Goal: Task Accomplishment & Management: Use online tool/utility

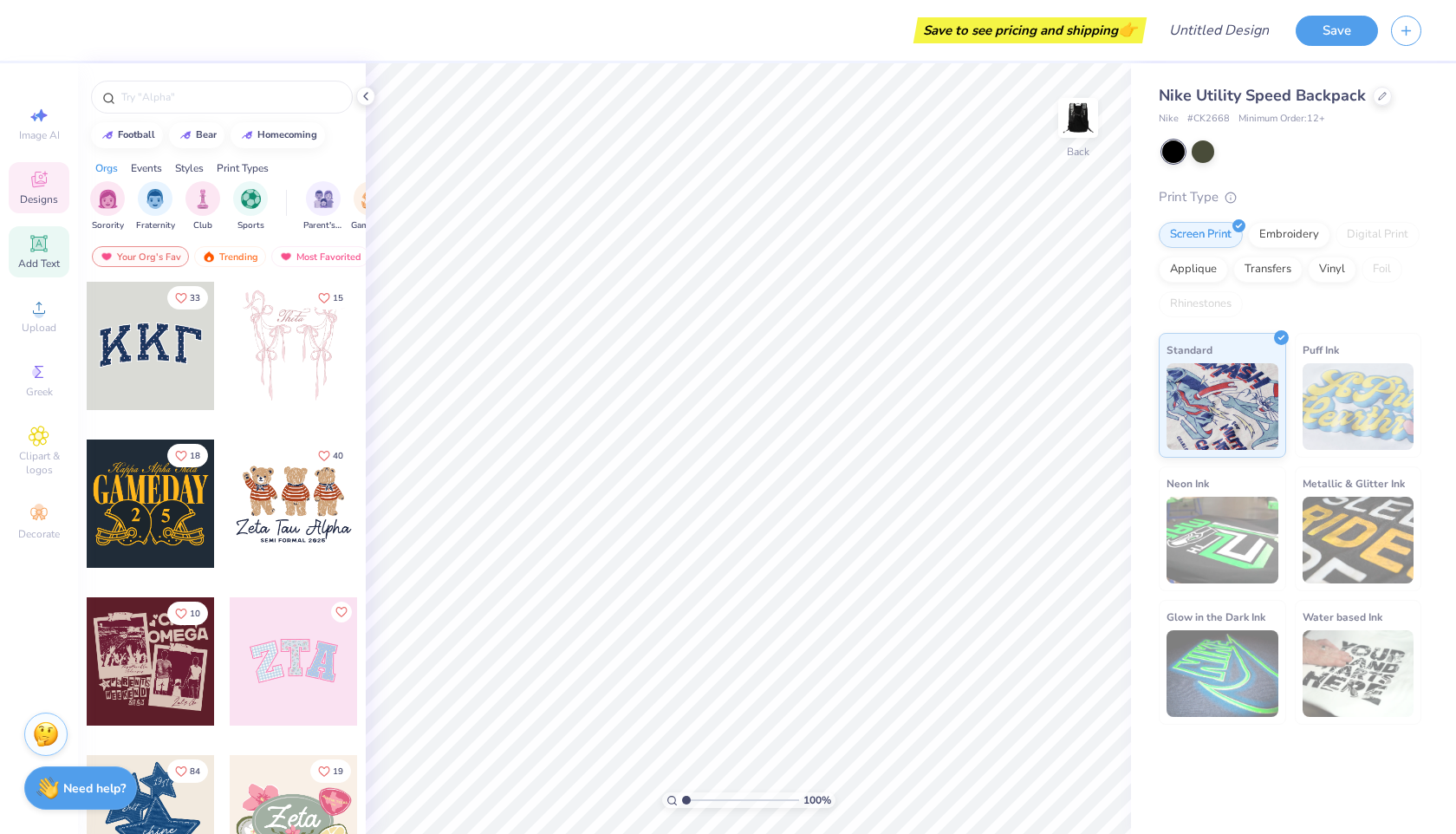
click at [49, 253] on icon at bounding box center [39, 244] width 21 height 21
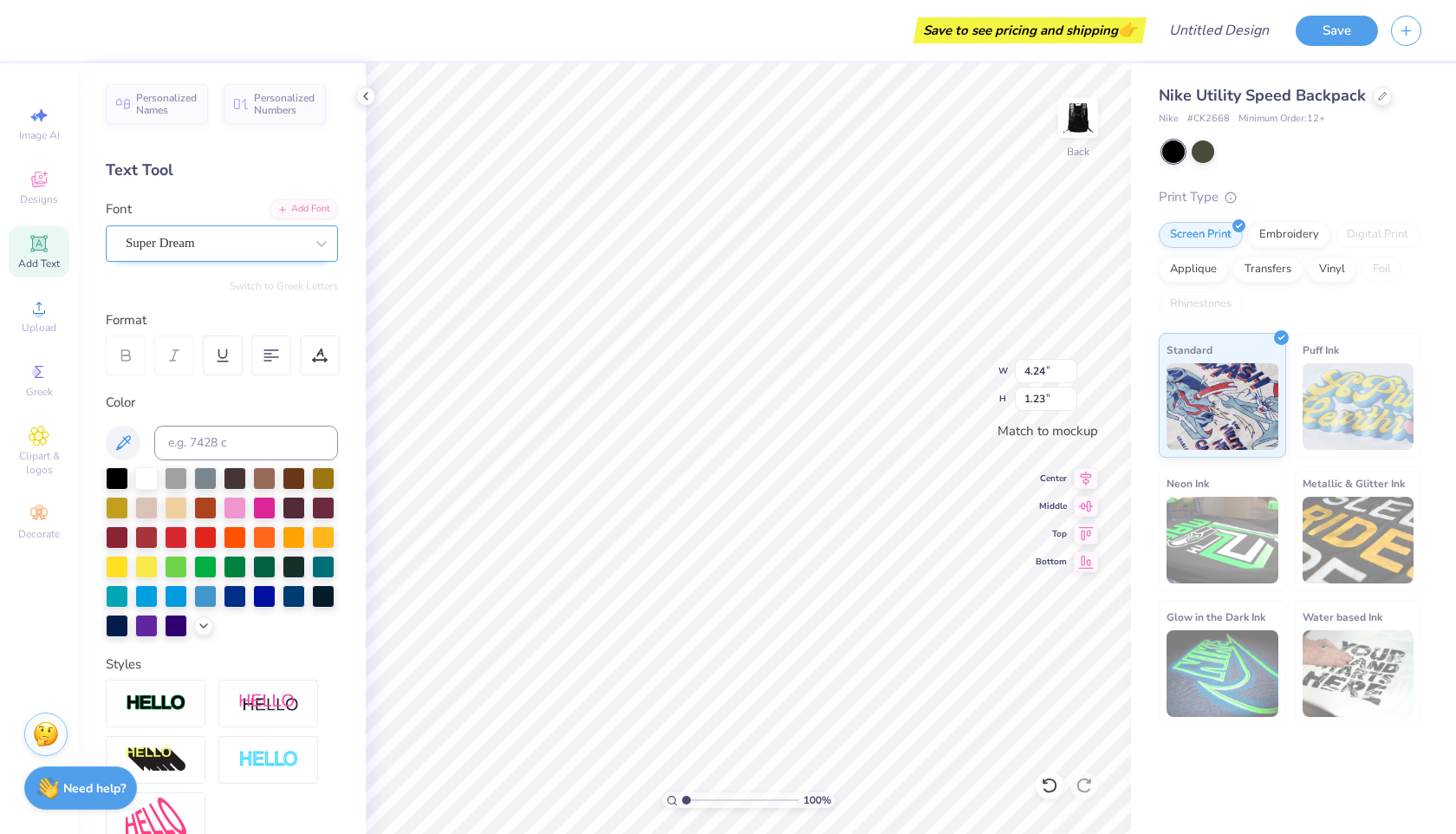
click at [205, 260] on div "Super Dream" at bounding box center [222, 244] width 232 height 36
type input "4.29"
type input "1.24"
type textarea "T"
type textarea "Auch"
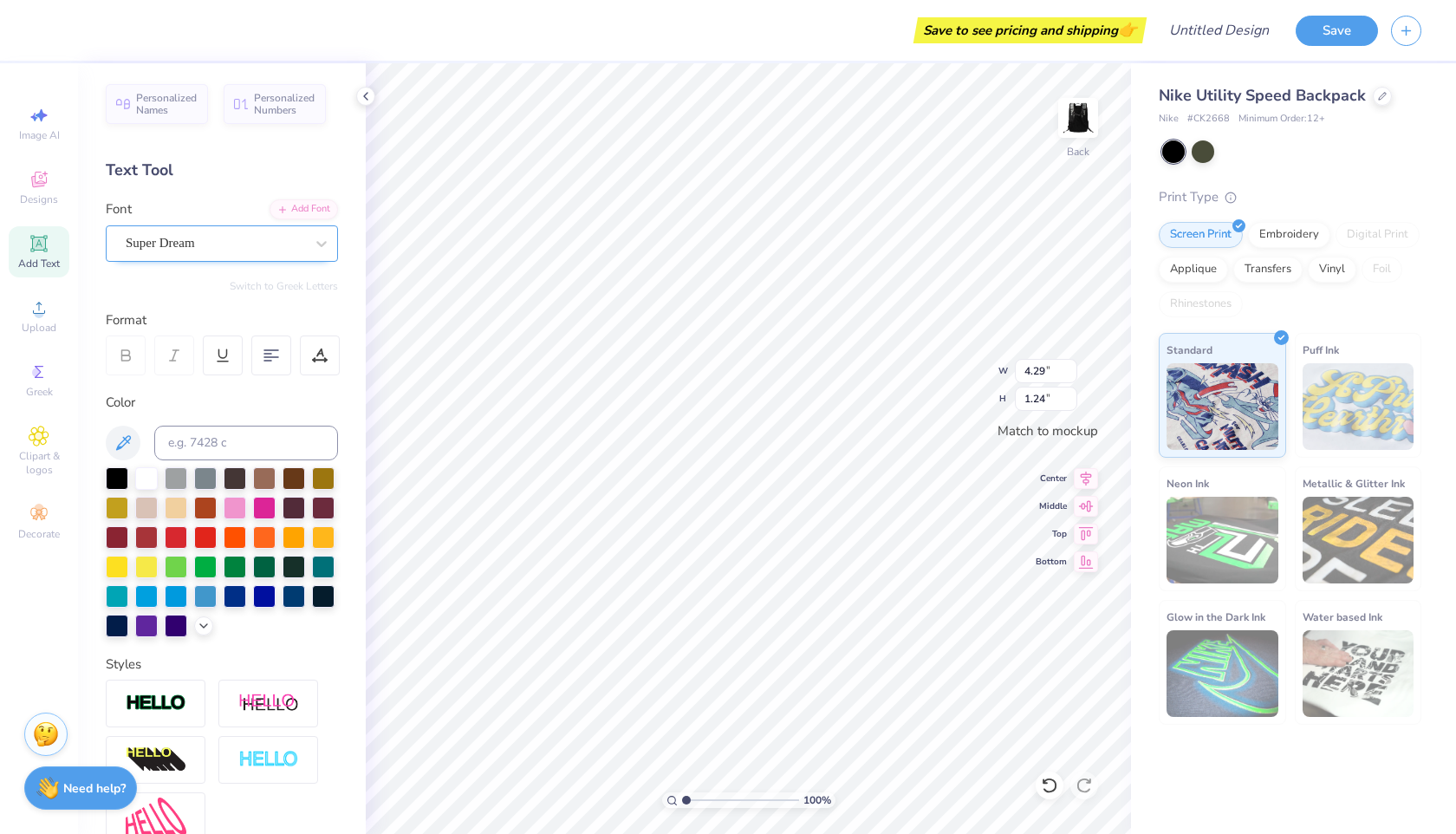
click at [259, 252] on div at bounding box center [215, 243] width 179 height 23
click at [181, 375] on span "Varsity Team" at bounding box center [162, 380] width 68 height 18
type input "va"
click at [44, 261] on span "Add Text" at bounding box center [38, 263] width 41 height 13
type input "4.24"
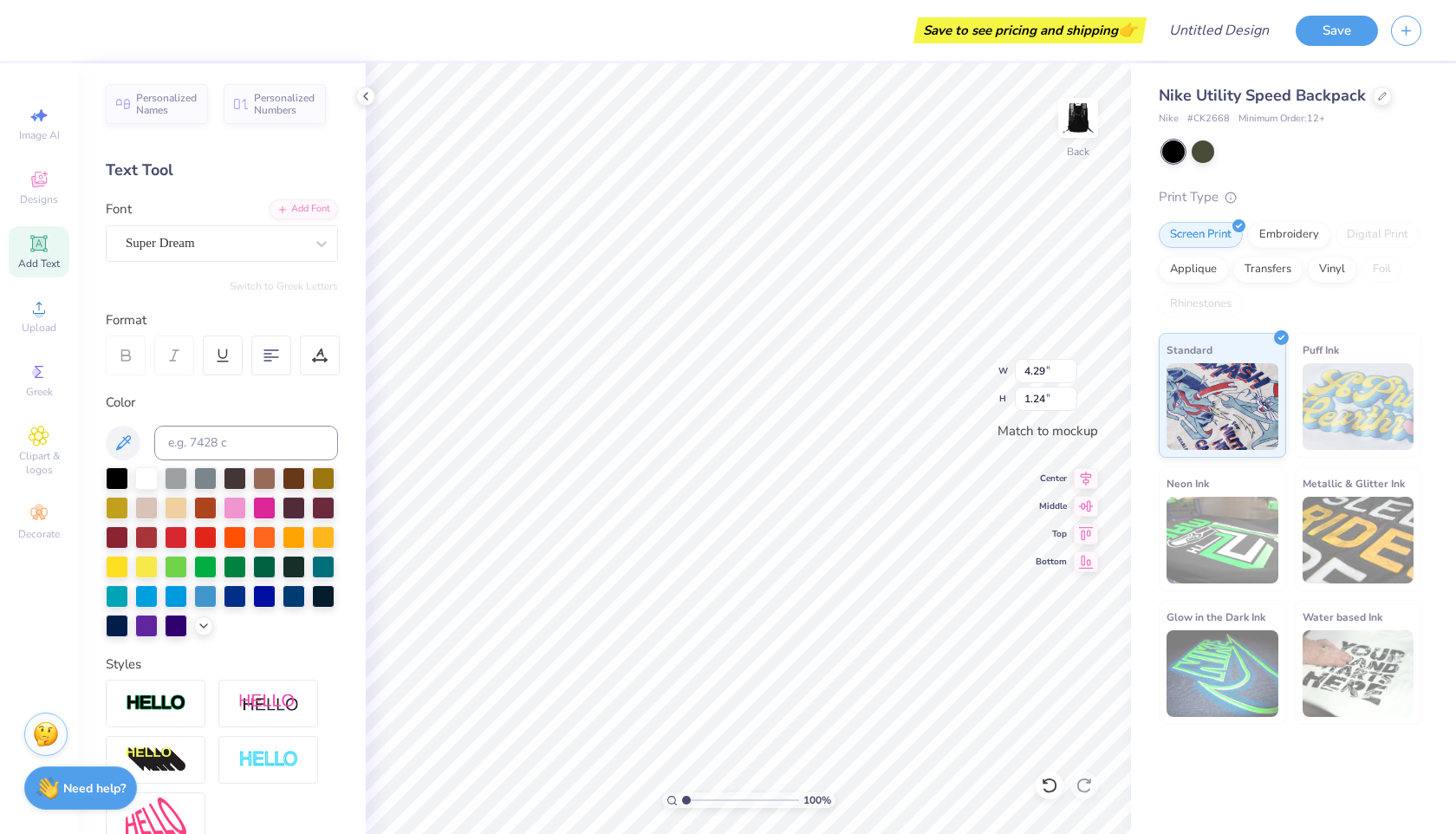
type input "1.23"
type textarea "T"
click at [282, 248] on div "Super Dream" at bounding box center [215, 243] width 182 height 27
click at [242, 375] on div "Varsity Team" at bounding box center [222, 380] width 187 height 18
type input "va"
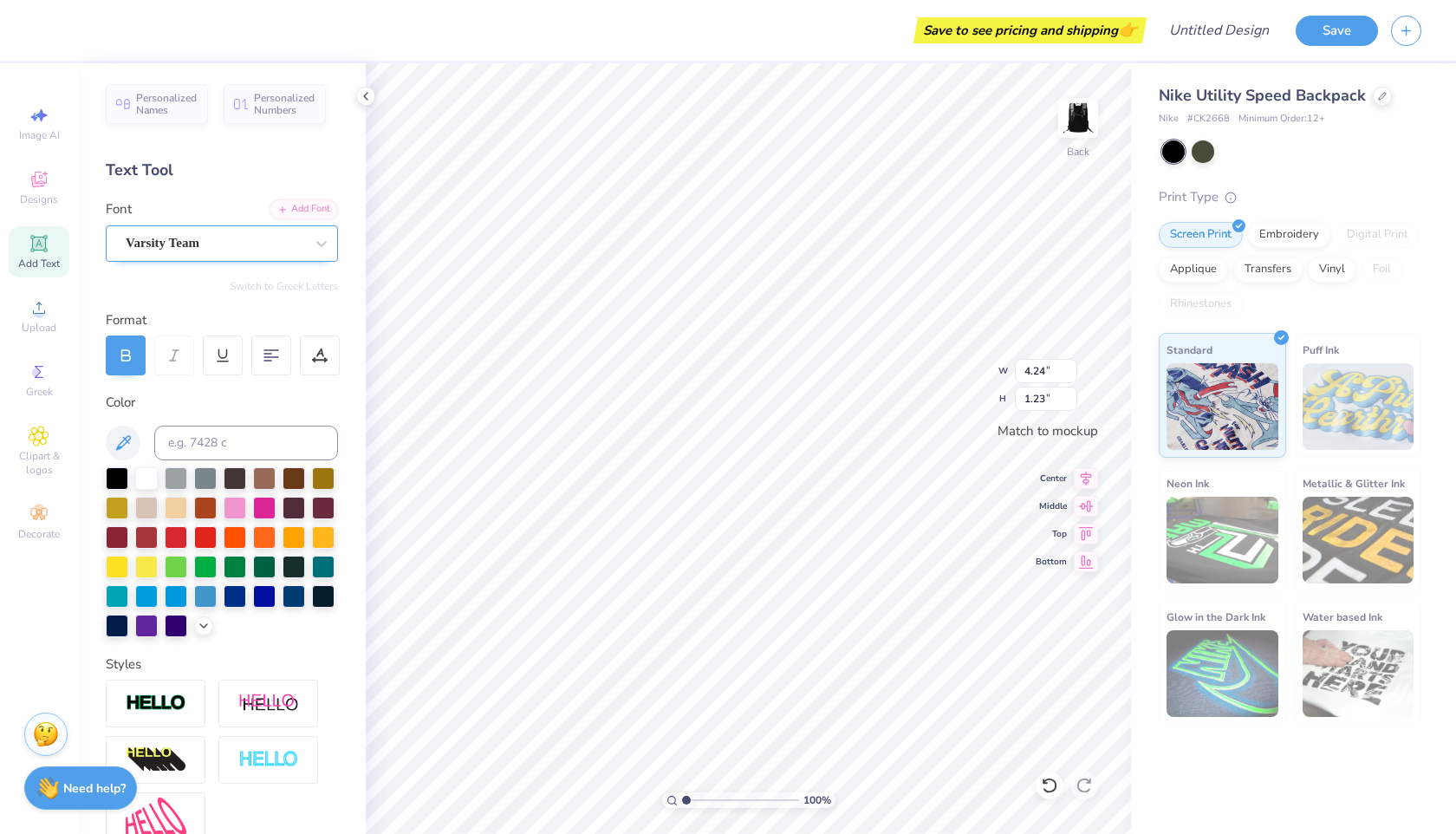
type textarea "31"
type input "1.38"
type input "1.24"
type input "1.83"
type input "1.65"
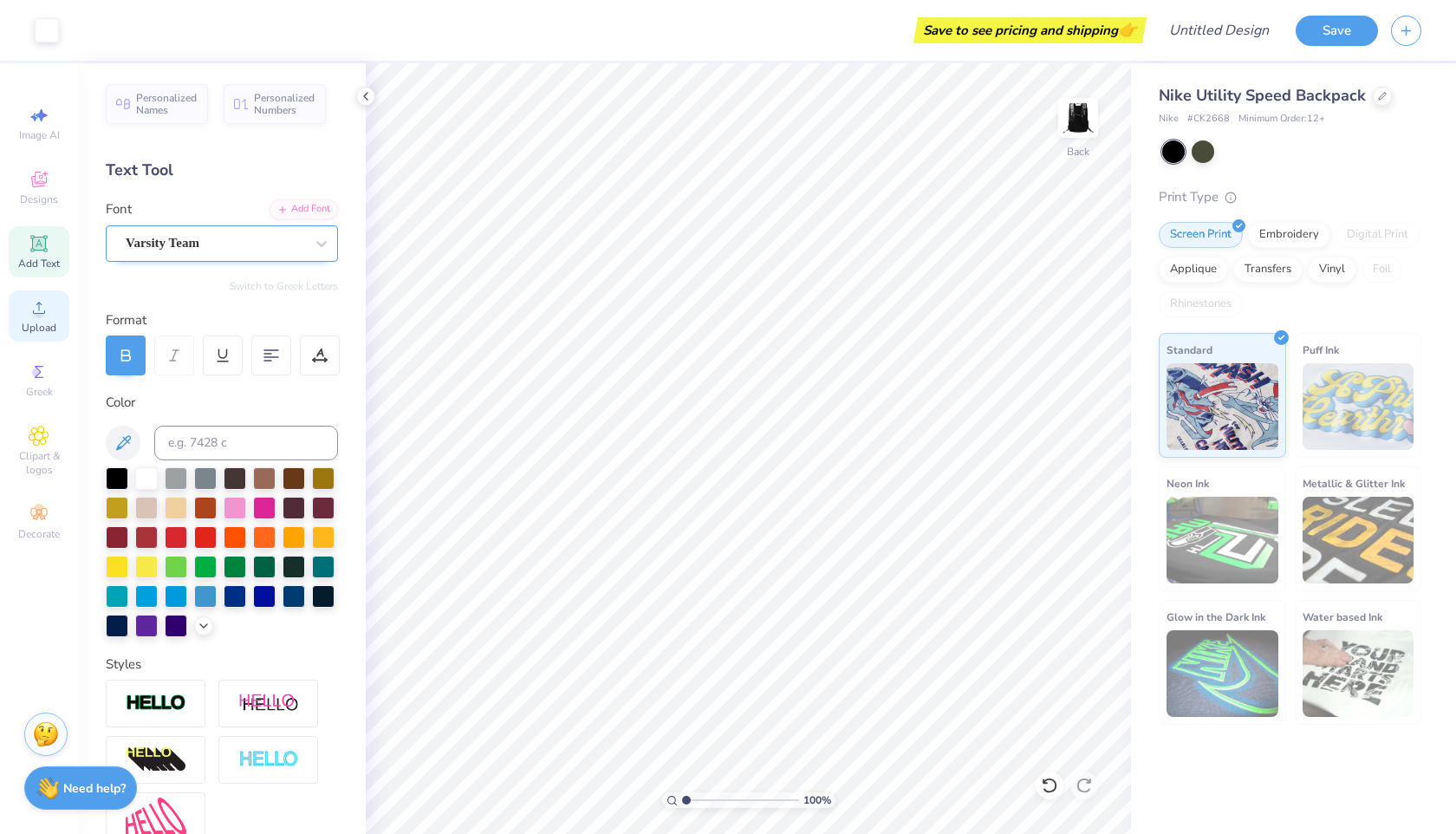
click at [40, 316] on circle at bounding box center [38, 313] width 10 height 10
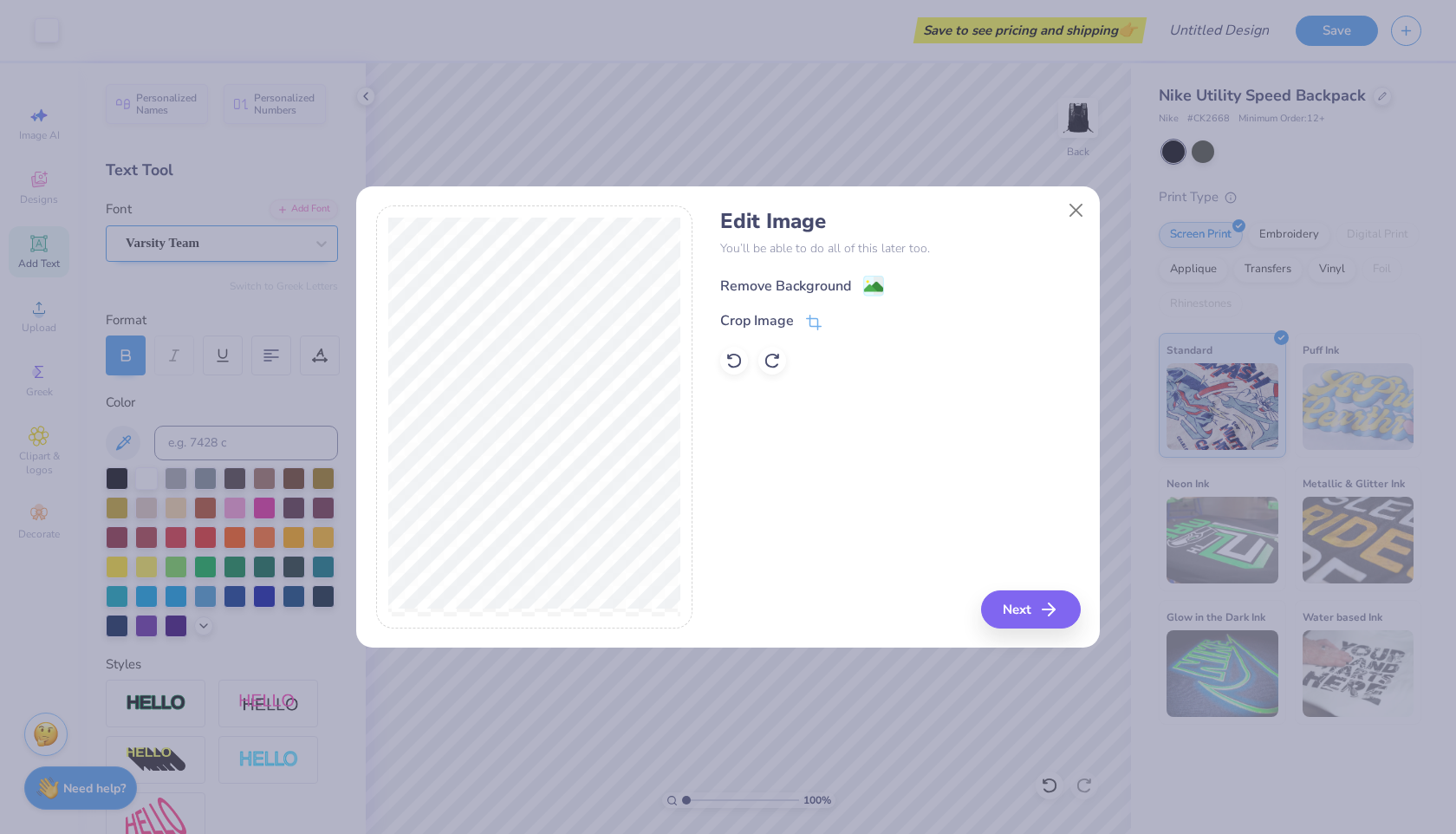
click at [762, 287] on div "Remove Background" at bounding box center [785, 286] width 131 height 21
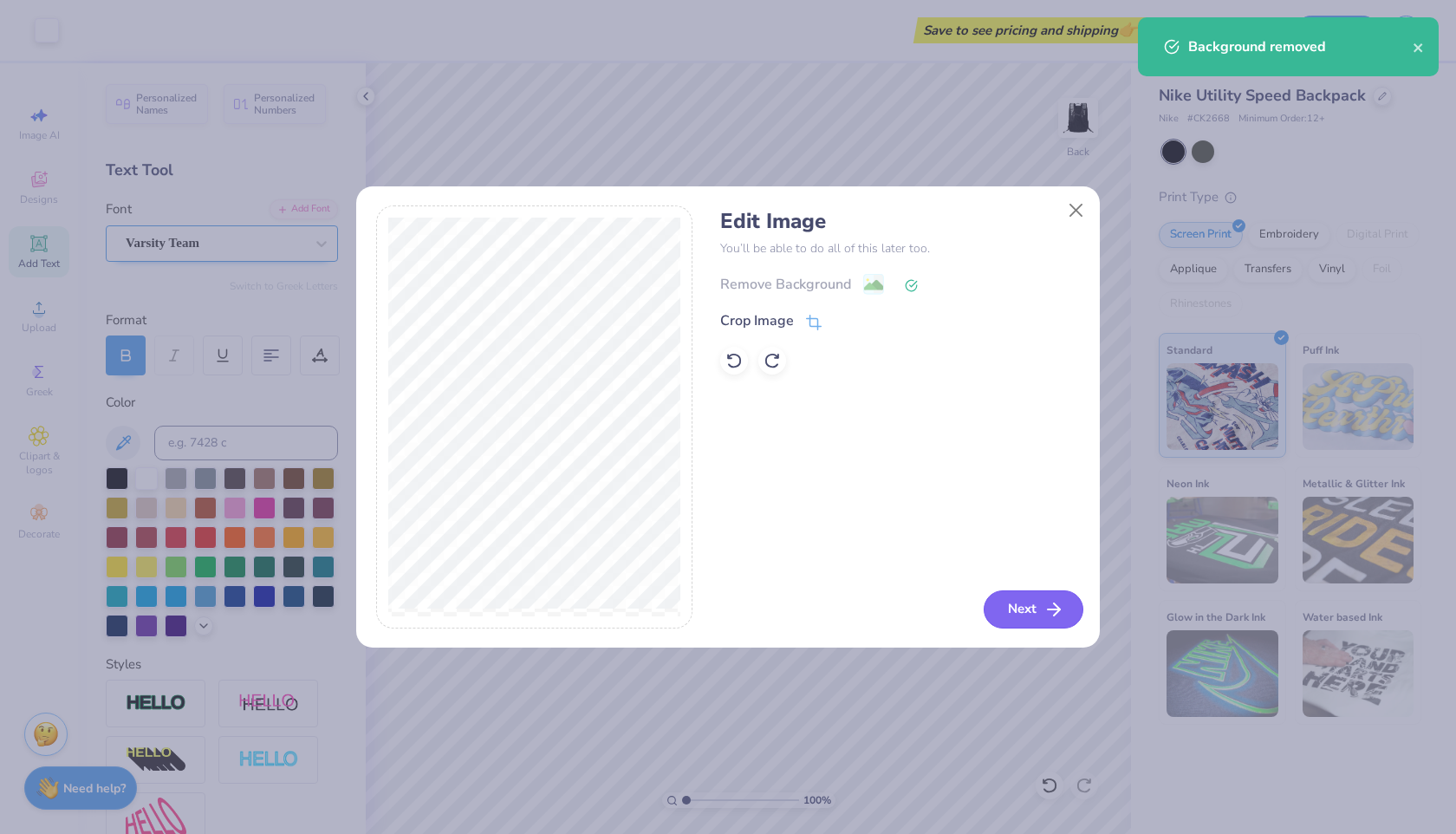
click at [998, 611] on button "Next" at bounding box center [1034, 609] width 100 height 38
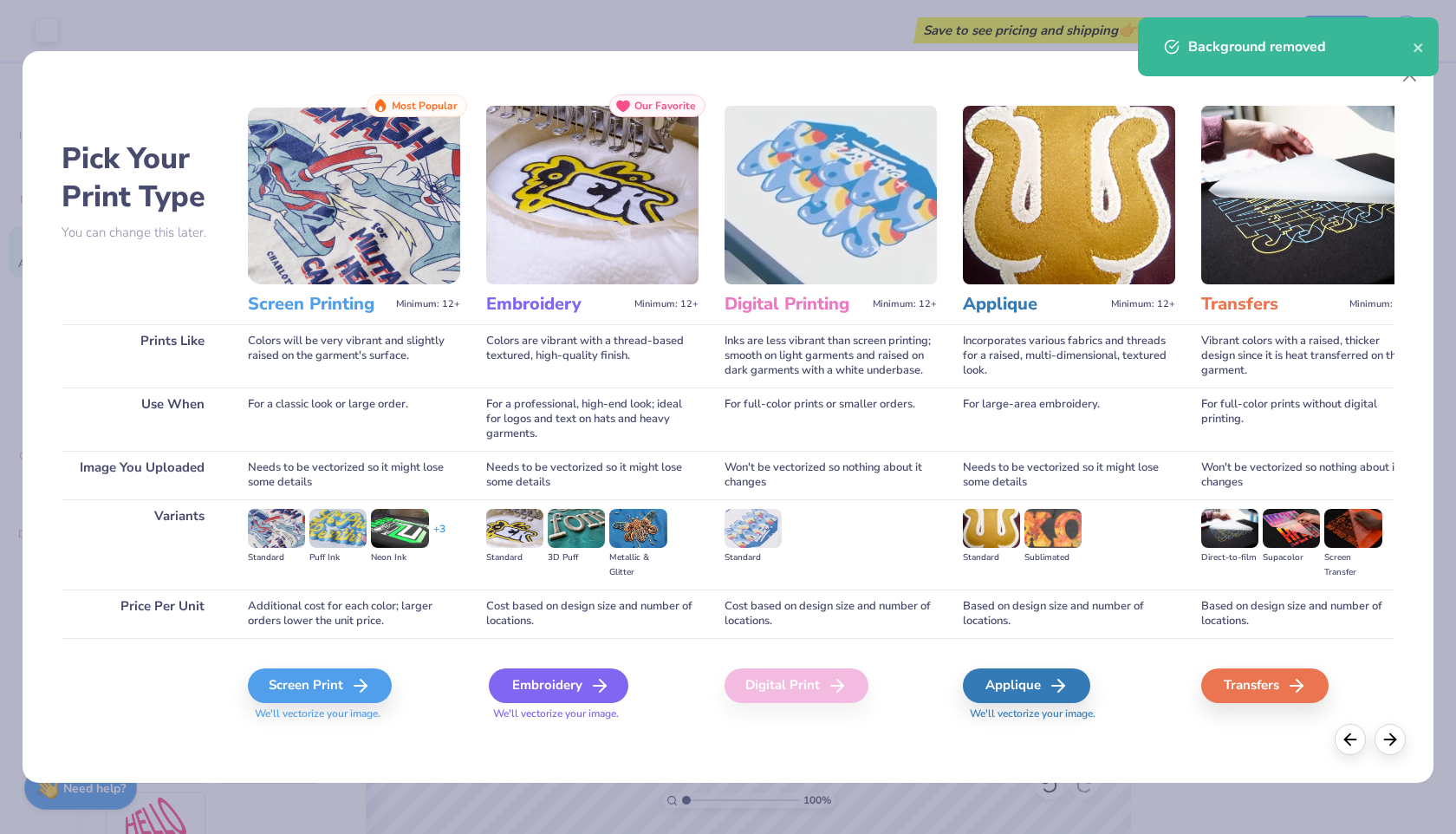
click at [591, 679] on icon at bounding box center [600, 686] width 21 height 21
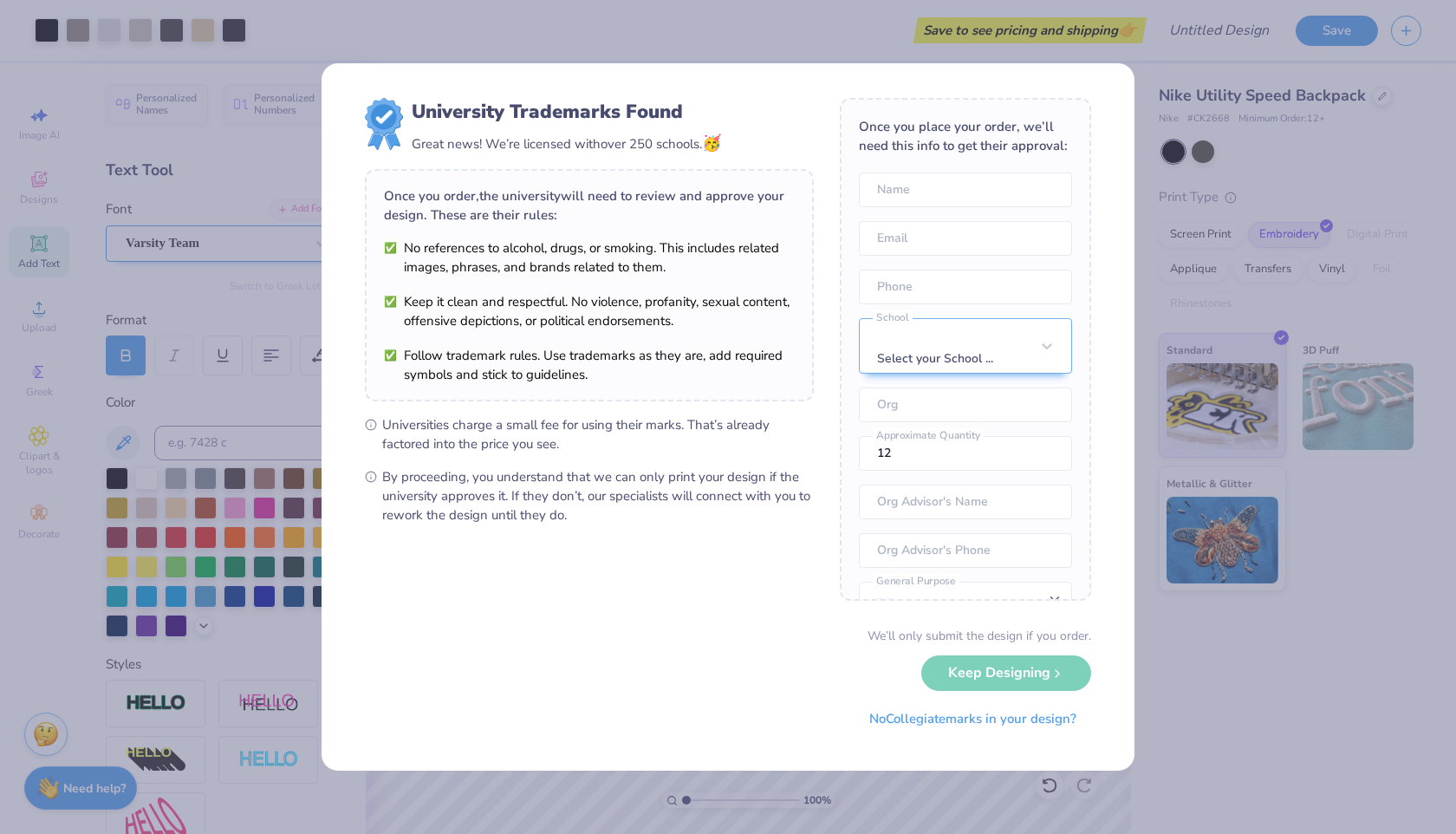
click at [234, 38] on div "University Trademarks Found Great news! We’re licensed with over 250 schools. 🥳…" at bounding box center [728, 417] width 1456 height 834
click at [1024, 675] on div "We’ll only submit the design if you order. Keep Designing No Collegiate marks i…" at bounding box center [728, 681] width 727 height 109
click at [986, 677] on div "We’ll only submit the design if you order. Keep Designing No Collegiate marks i…" at bounding box center [728, 681] width 727 height 109
click at [979, 720] on button "No Collegiate marks in your design?" at bounding box center [972, 714] width 237 height 36
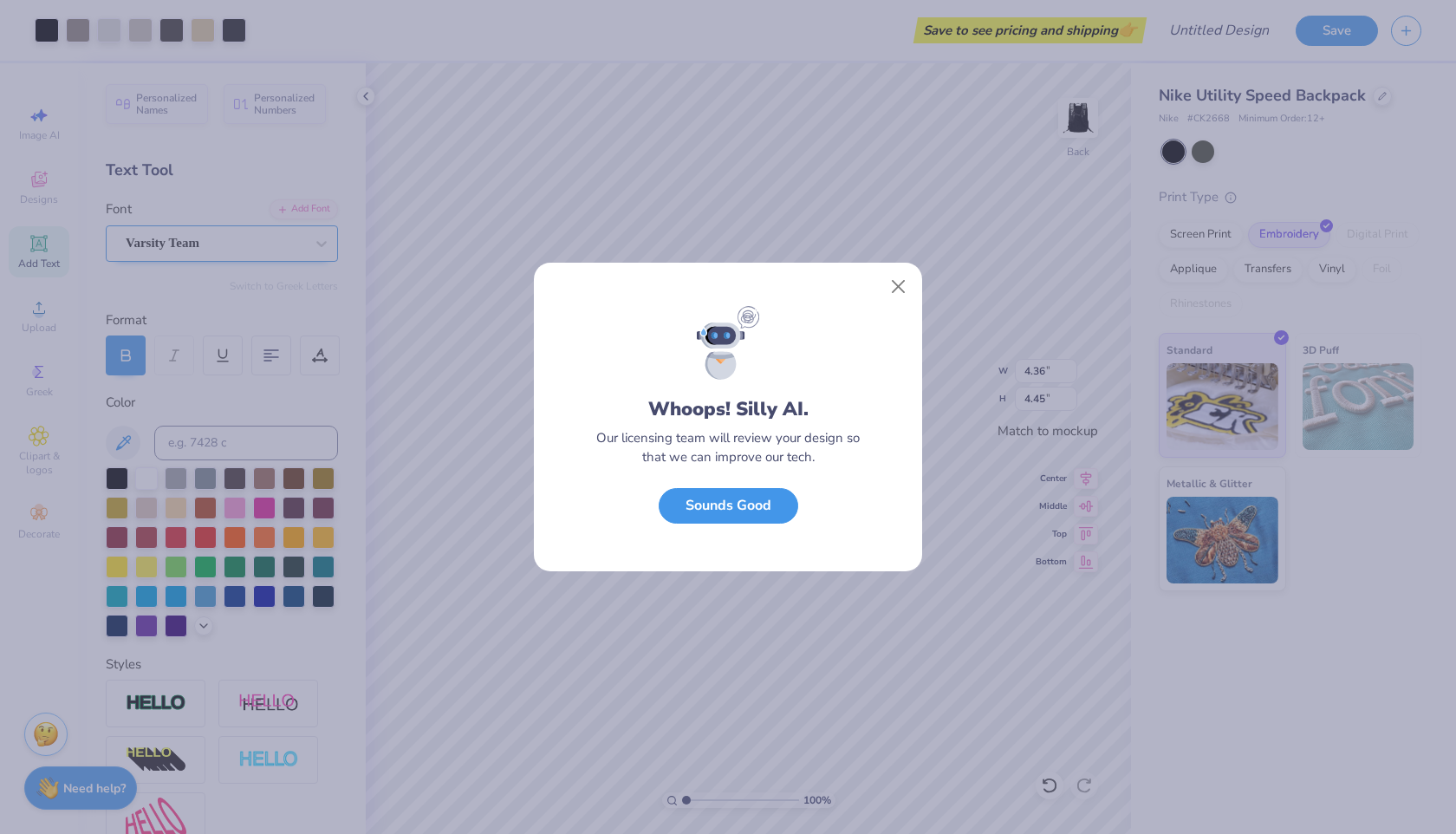
click at [752, 509] on button "Sounds Good" at bounding box center [728, 505] width 139 height 36
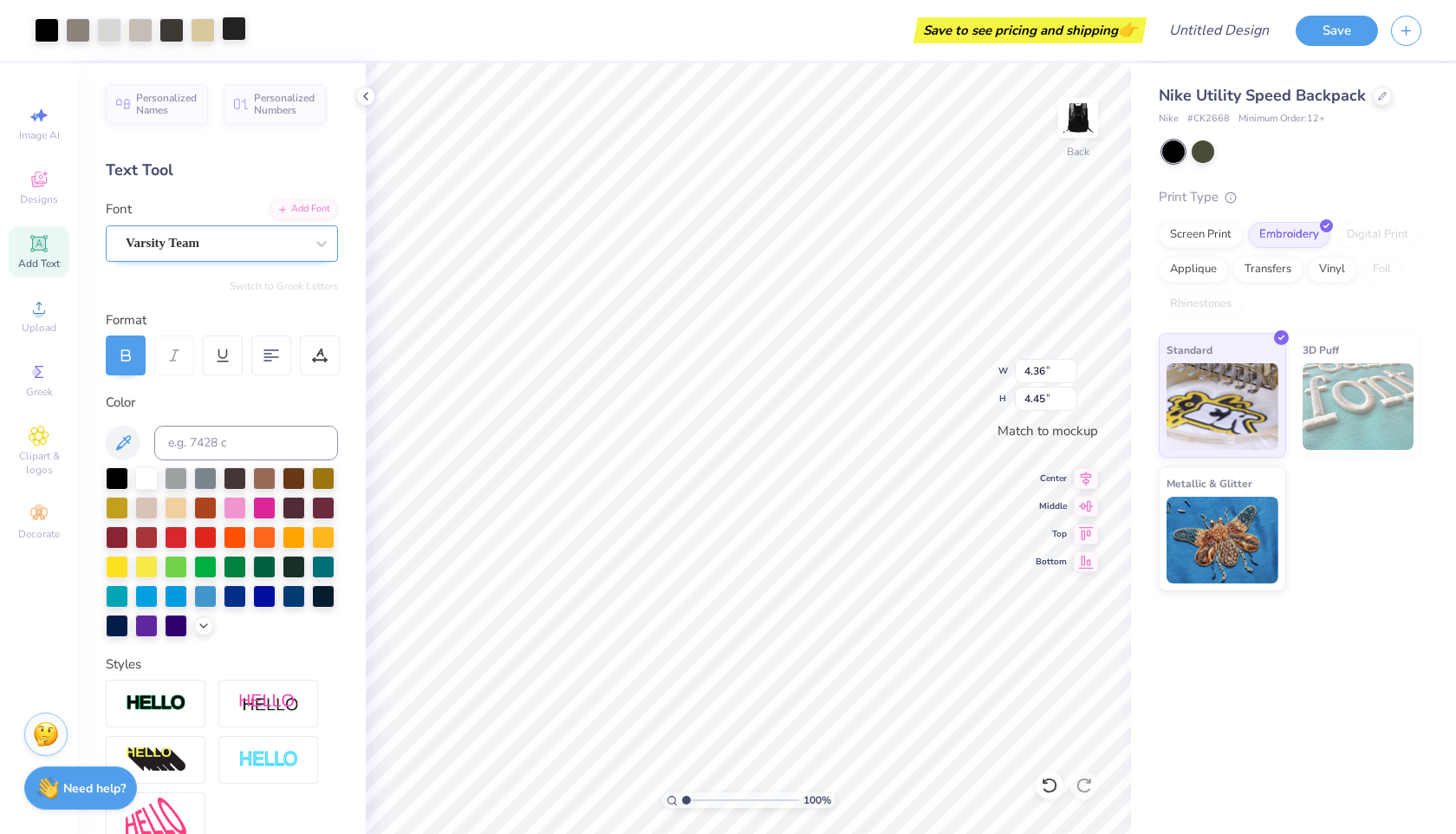
click at [225, 23] on div at bounding box center [233, 28] width 24 height 24
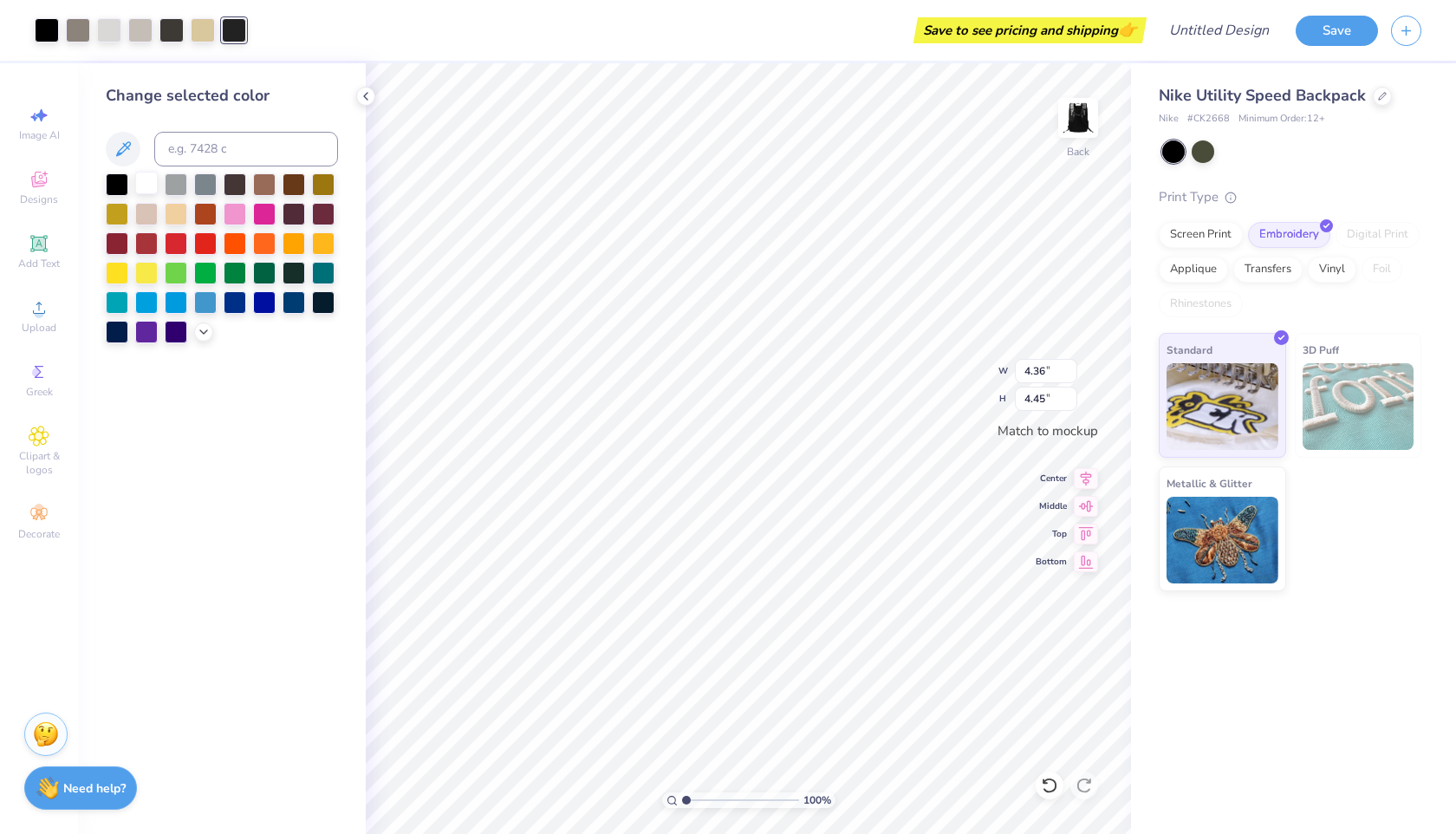
click at [137, 175] on div at bounding box center [146, 182] width 22 height 22
click at [140, 181] on div at bounding box center [146, 182] width 22 height 22
click at [264, 213] on div at bounding box center [264, 212] width 22 height 22
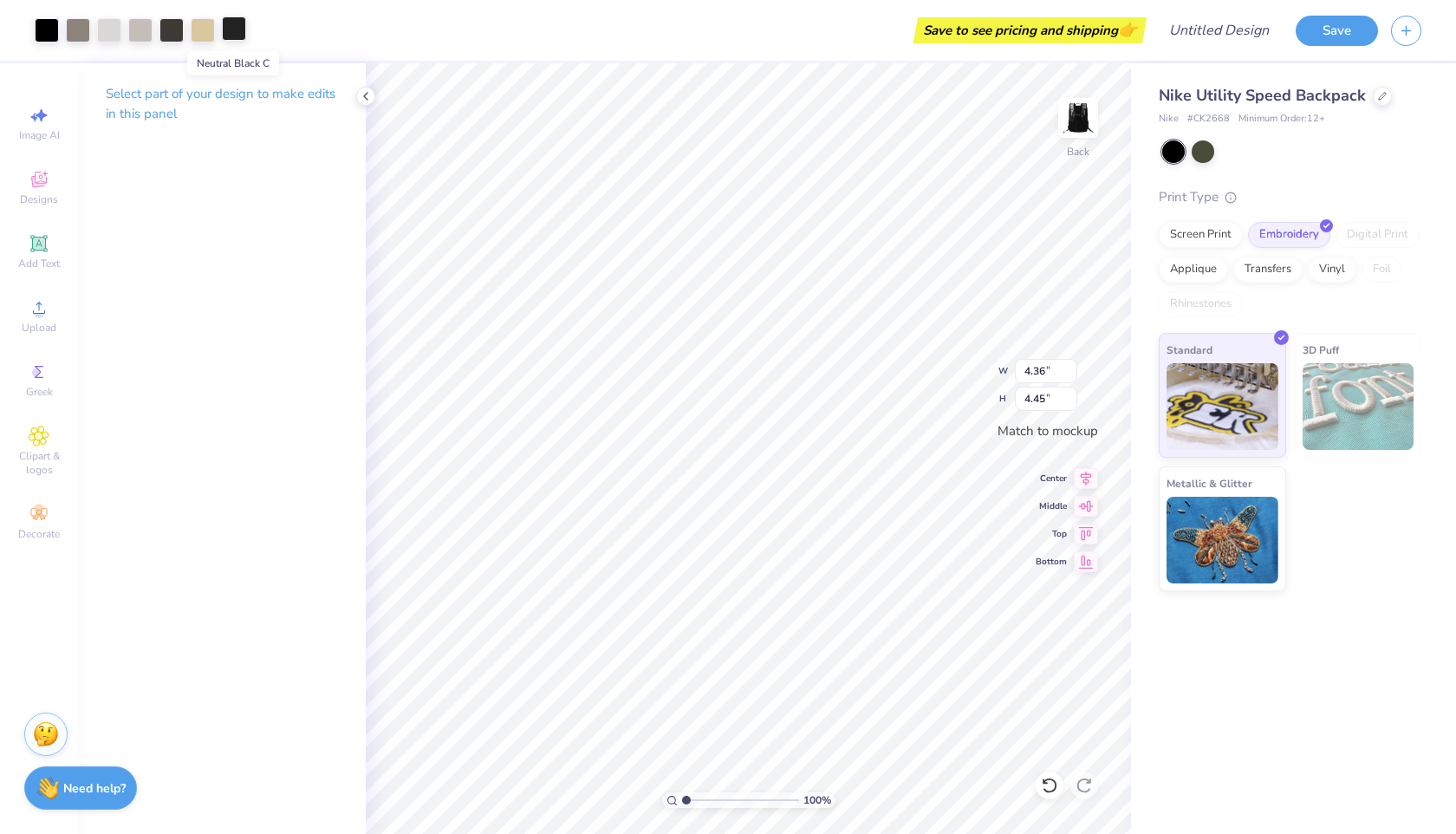
click at [237, 30] on div at bounding box center [233, 28] width 24 height 24
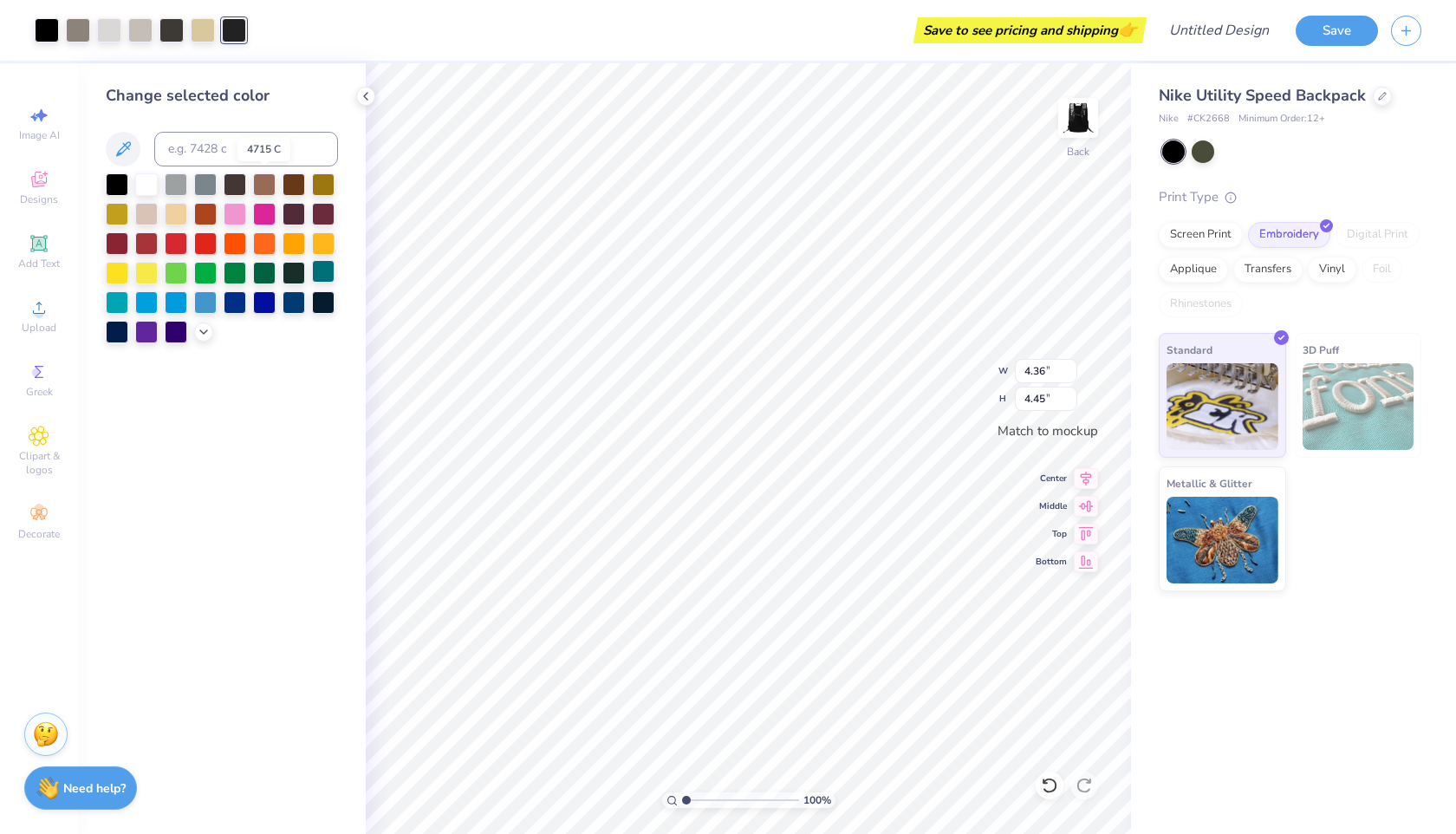
click at [317, 271] on div at bounding box center [322, 271] width 22 height 22
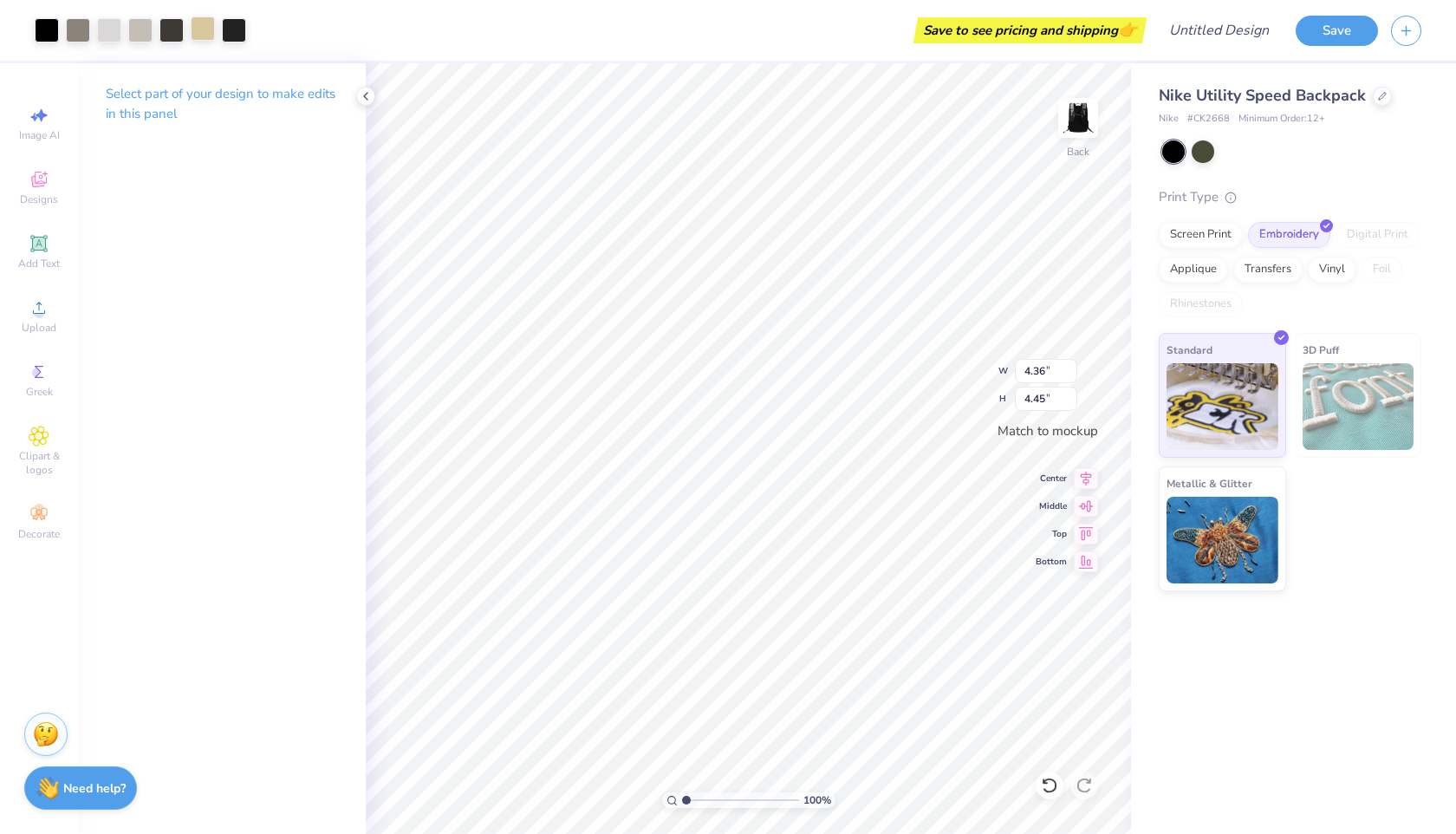
click at [192, 19] on div at bounding box center [203, 28] width 24 height 24
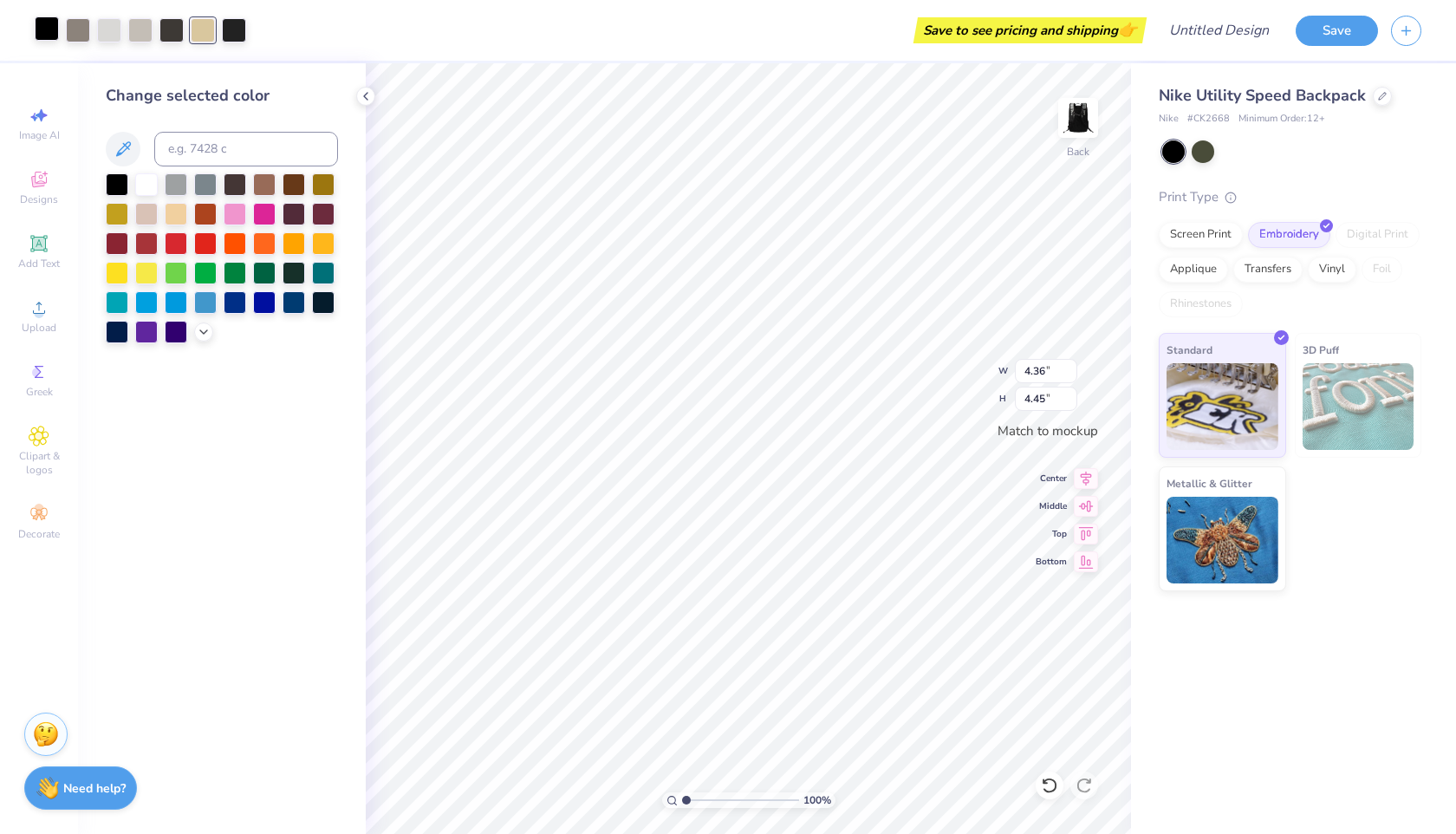
click at [49, 21] on div at bounding box center [46, 28] width 24 height 24
click at [108, 177] on div at bounding box center [116, 182] width 22 height 22
click at [140, 183] on div at bounding box center [146, 182] width 22 height 22
click at [242, 210] on div at bounding box center [234, 212] width 22 height 22
click at [118, 185] on div at bounding box center [116, 182] width 22 height 22
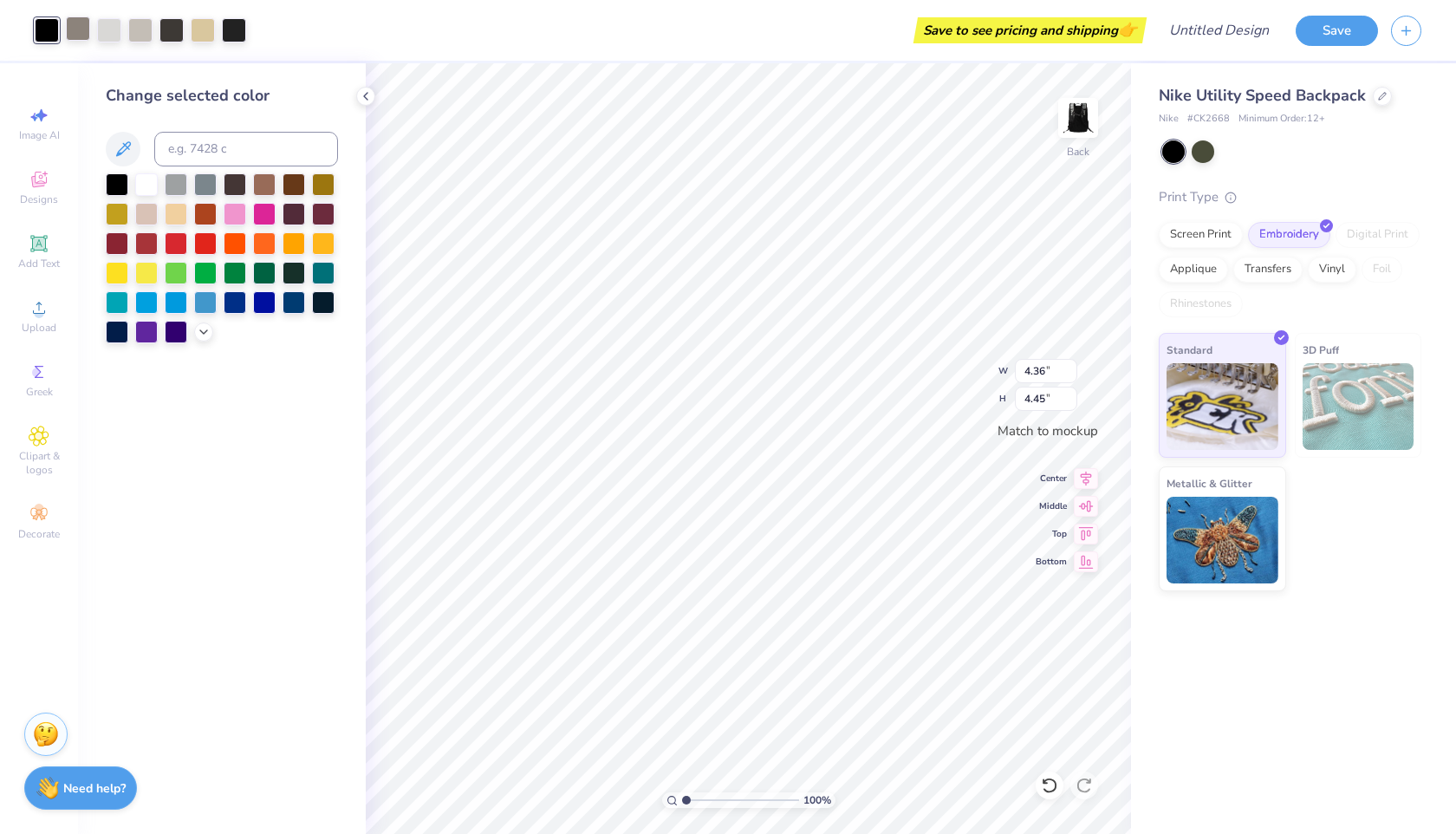
click at [78, 26] on div at bounding box center [78, 28] width 24 height 24
click at [240, 213] on div at bounding box center [234, 212] width 22 height 22
click at [139, 181] on div at bounding box center [146, 182] width 22 height 22
click at [111, 29] on div at bounding box center [108, 28] width 24 height 24
click at [165, 30] on div at bounding box center [171, 28] width 24 height 24
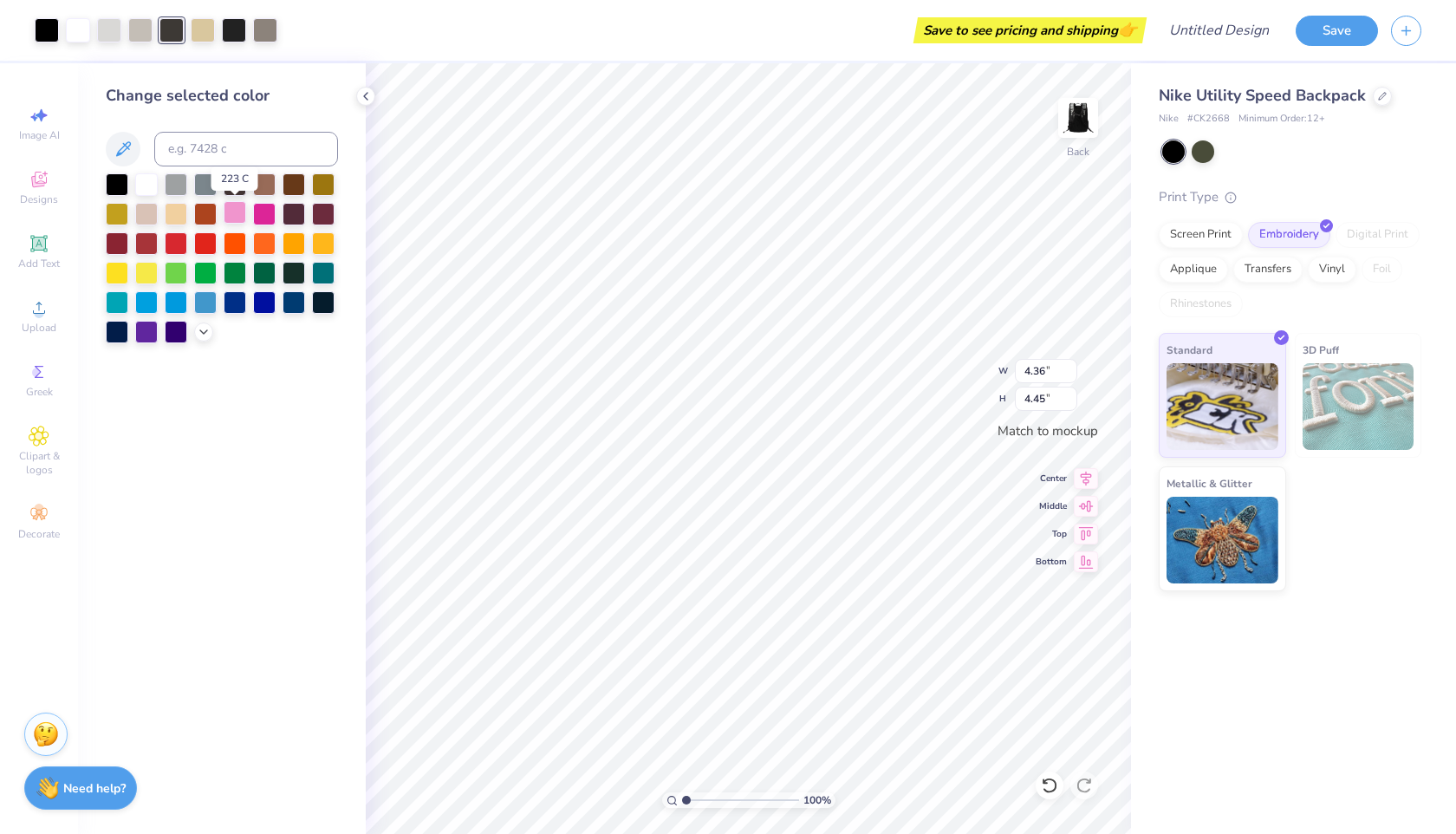
click at [229, 210] on div at bounding box center [234, 212] width 22 height 22
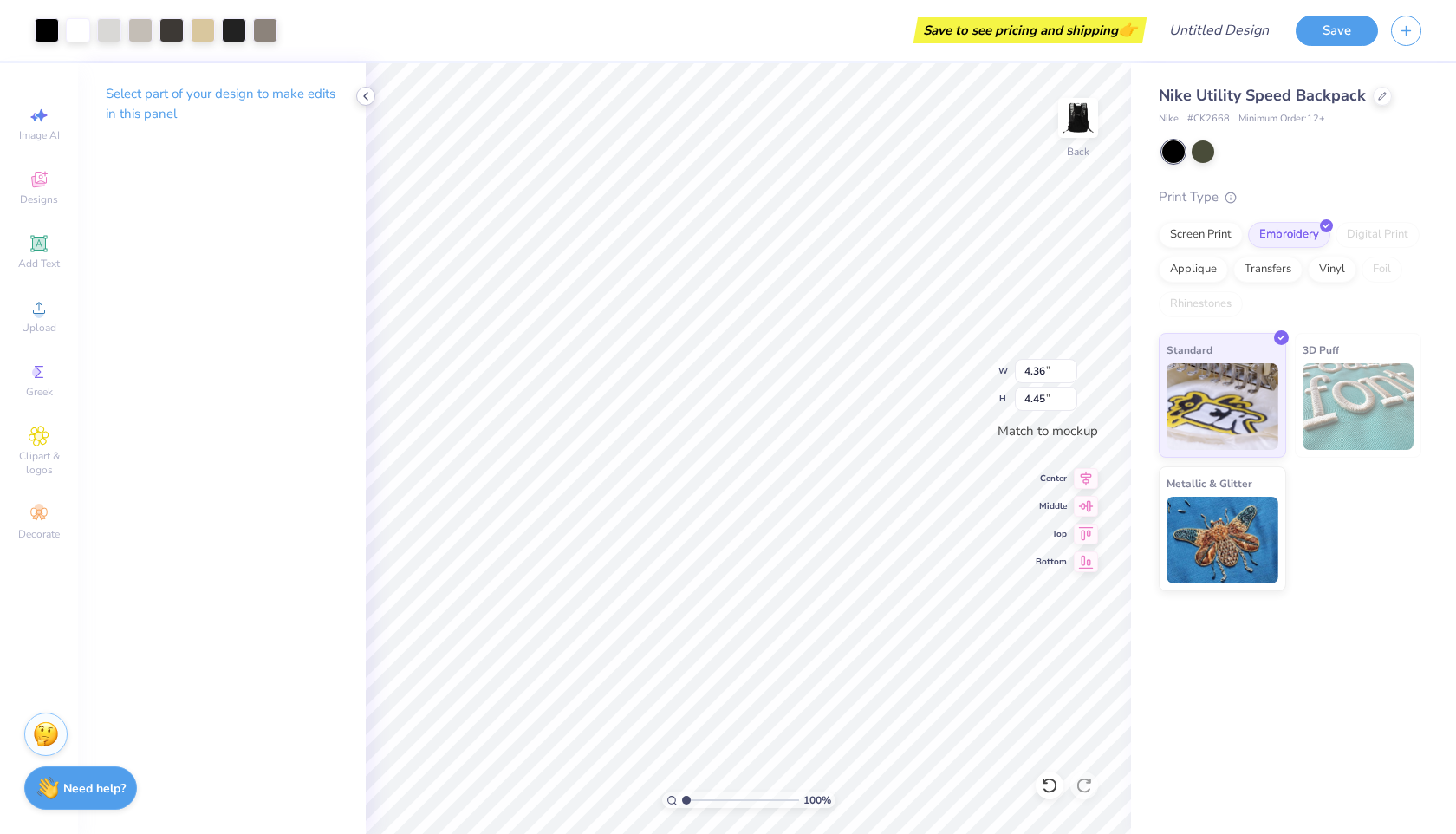
click at [370, 101] on icon at bounding box center [366, 96] width 13 height 13
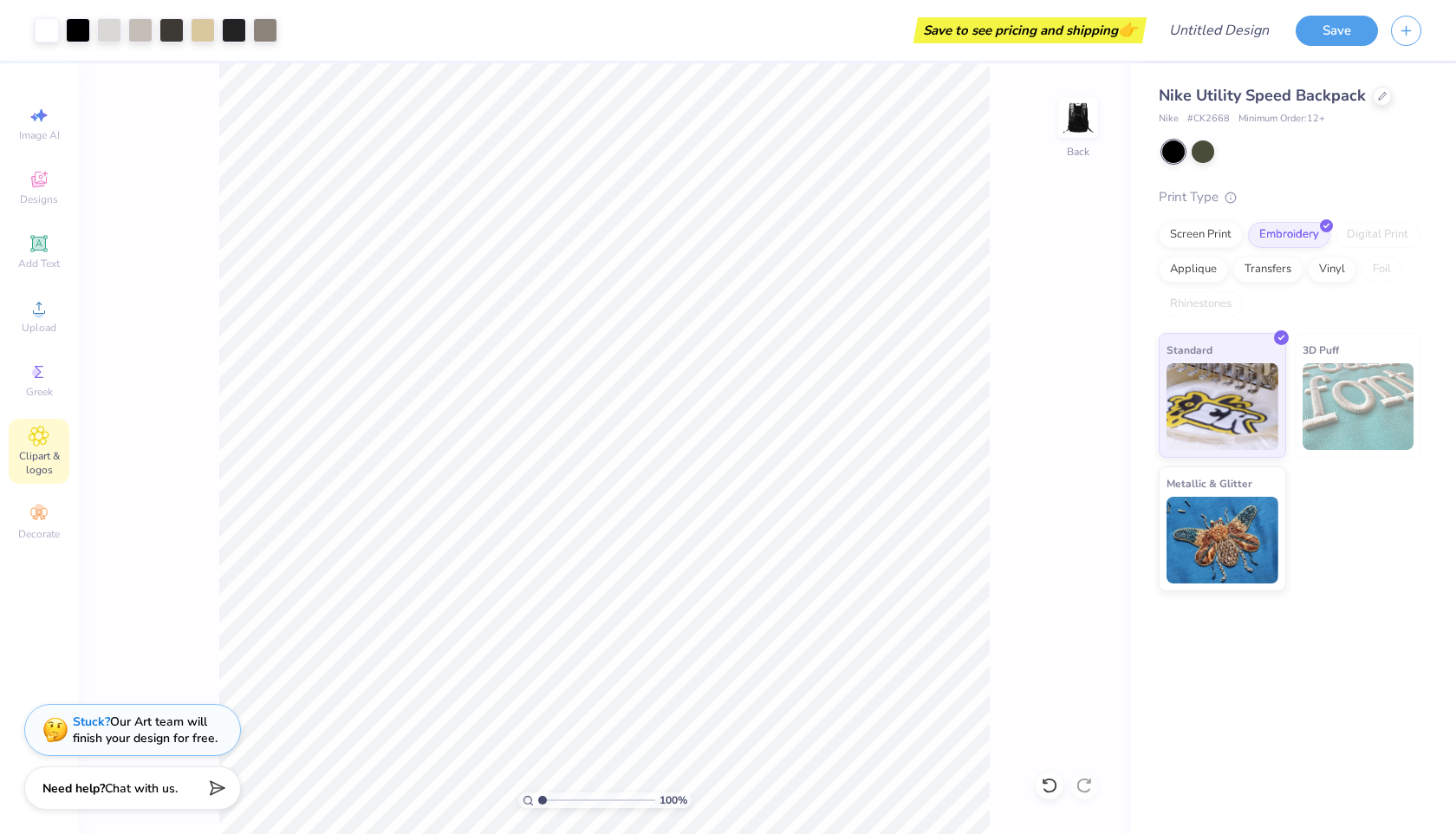
click at [40, 446] on div "Clipart & logos" at bounding box center [38, 451] width 60 height 65
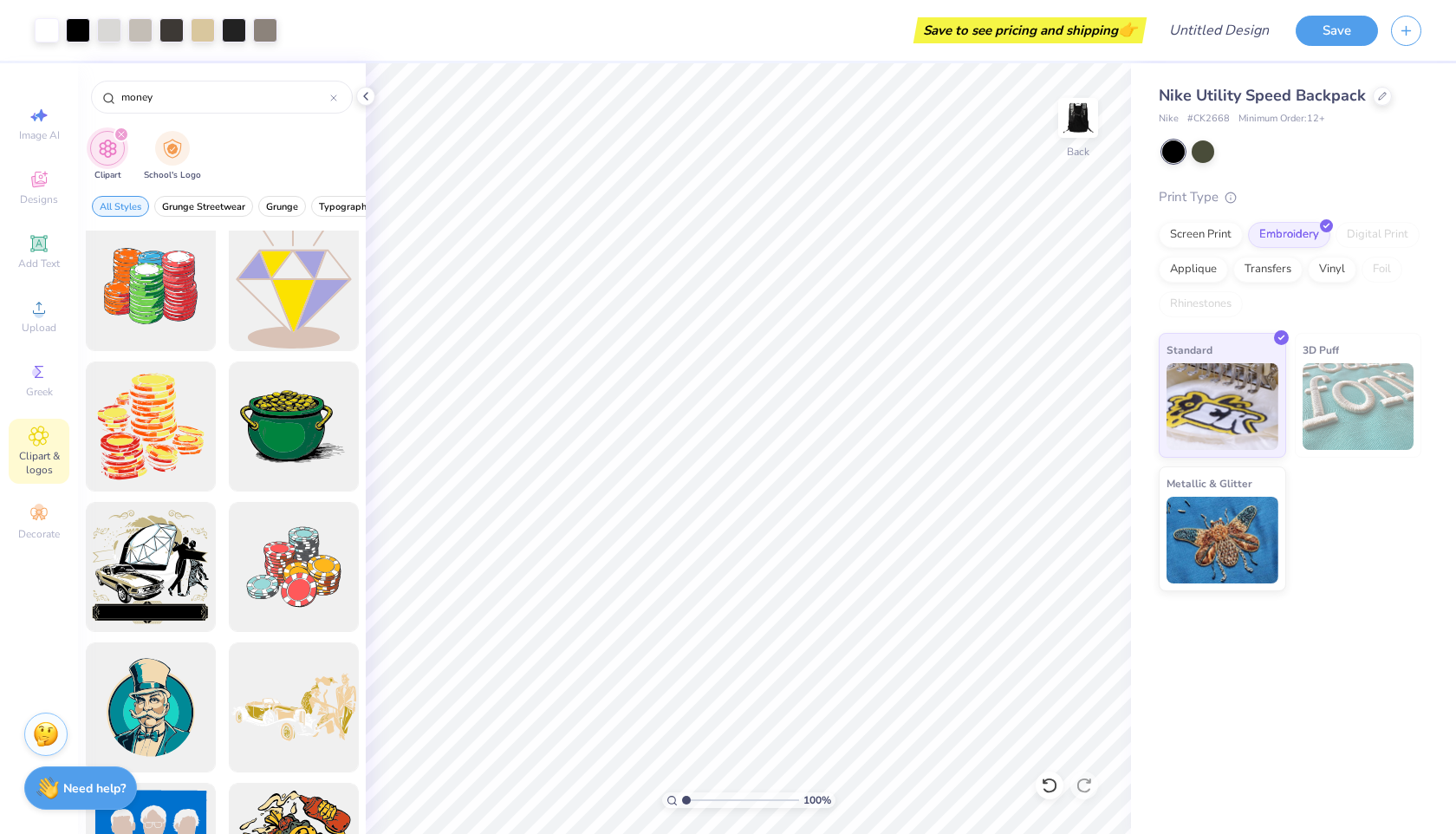
scroll to position [728, 0]
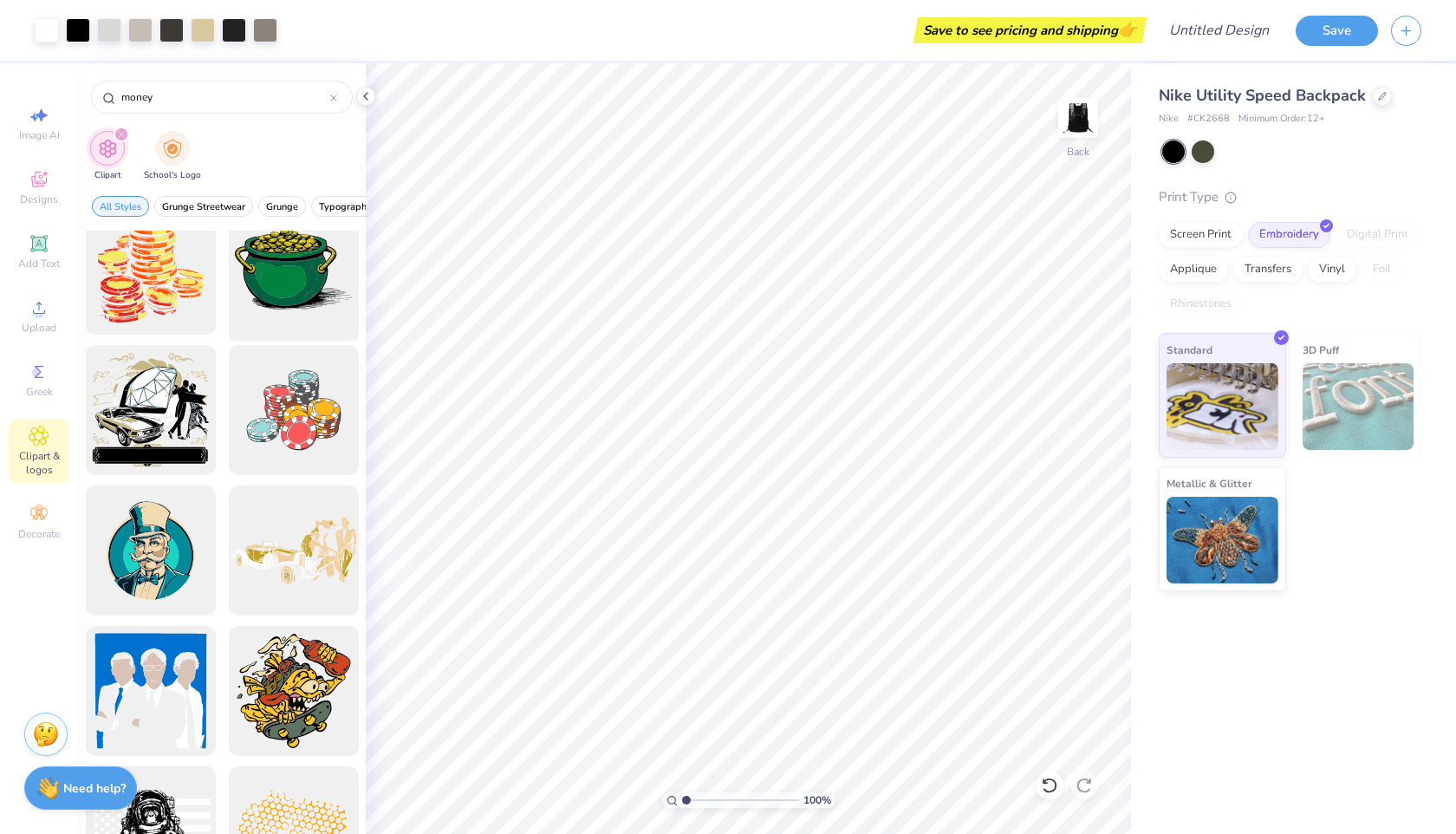
type input "money"
click at [309, 263] on div at bounding box center [293, 270] width 143 height 143
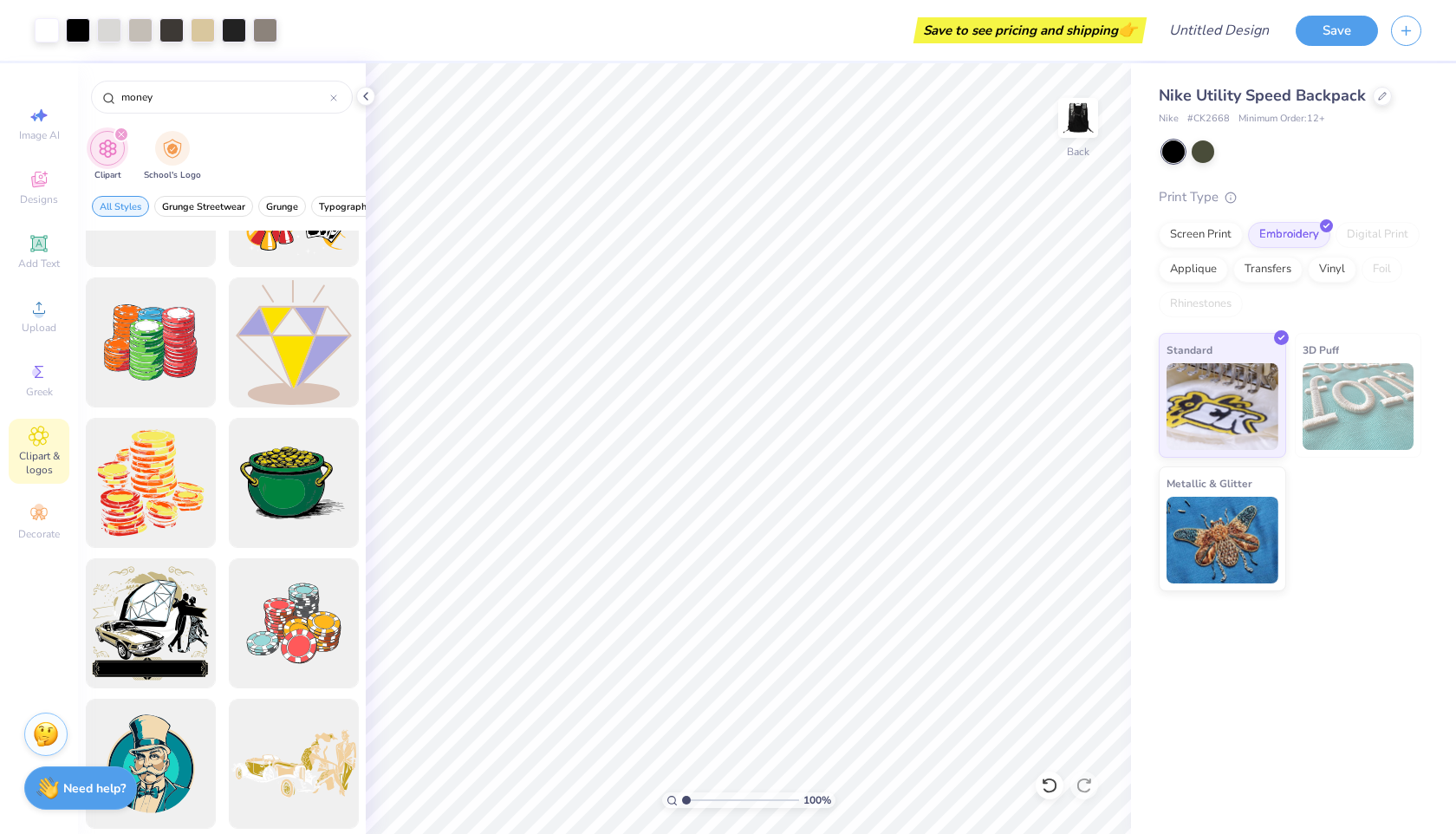
scroll to position [0, 0]
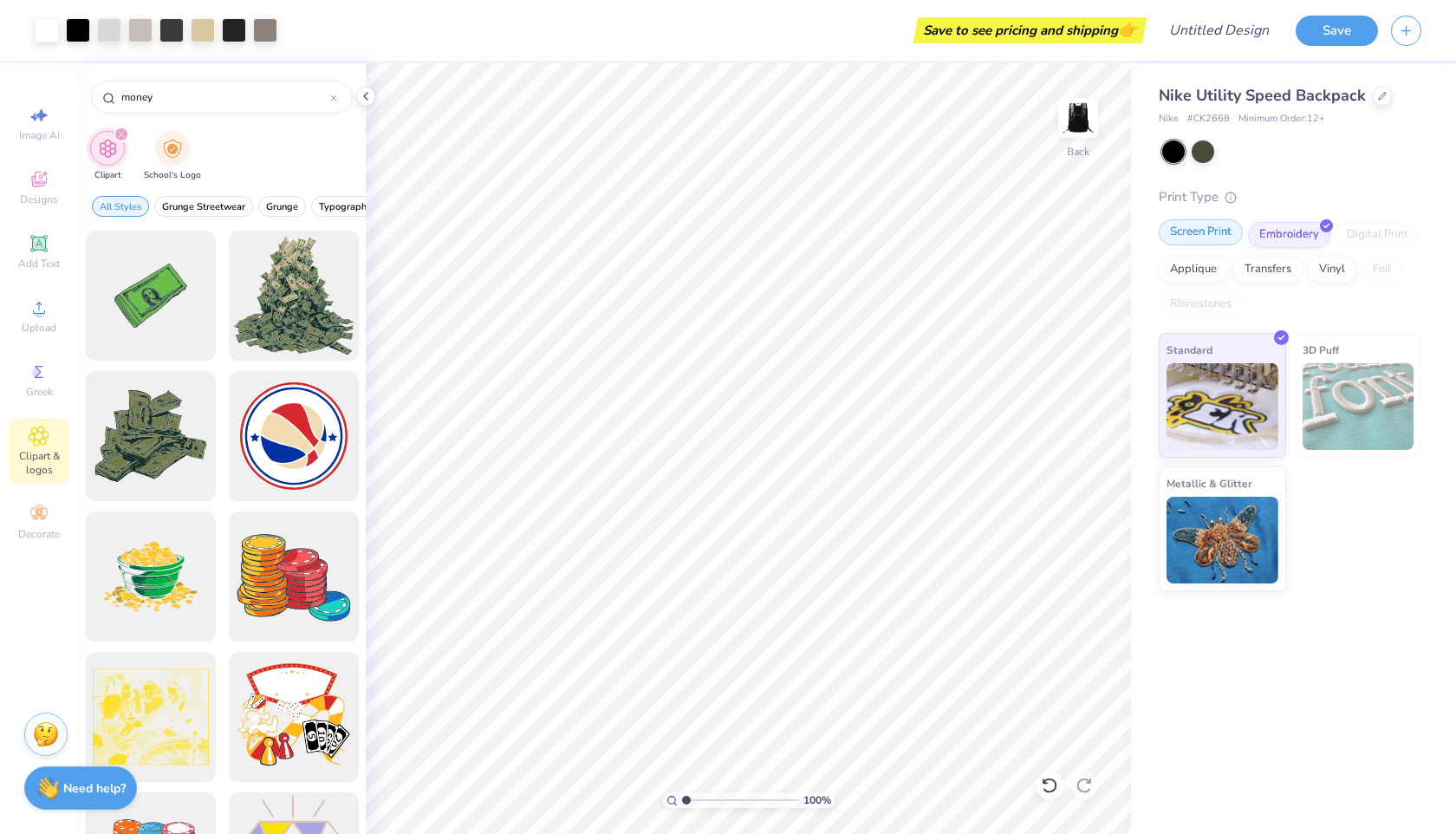
click at [1206, 238] on div "Screen Print" at bounding box center [1201, 231] width 84 height 26
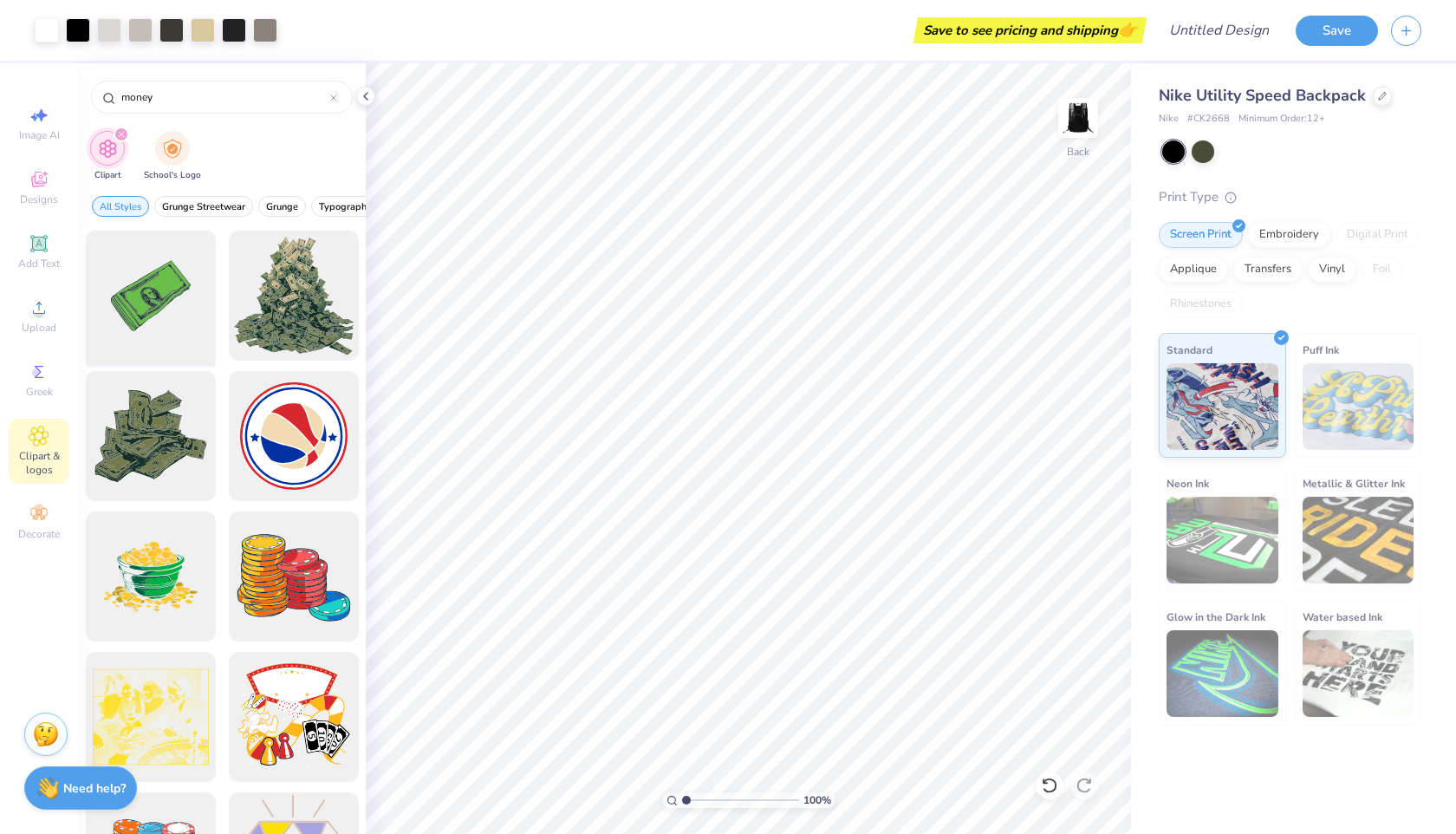
click at [180, 315] on div at bounding box center [150, 296] width 143 height 143
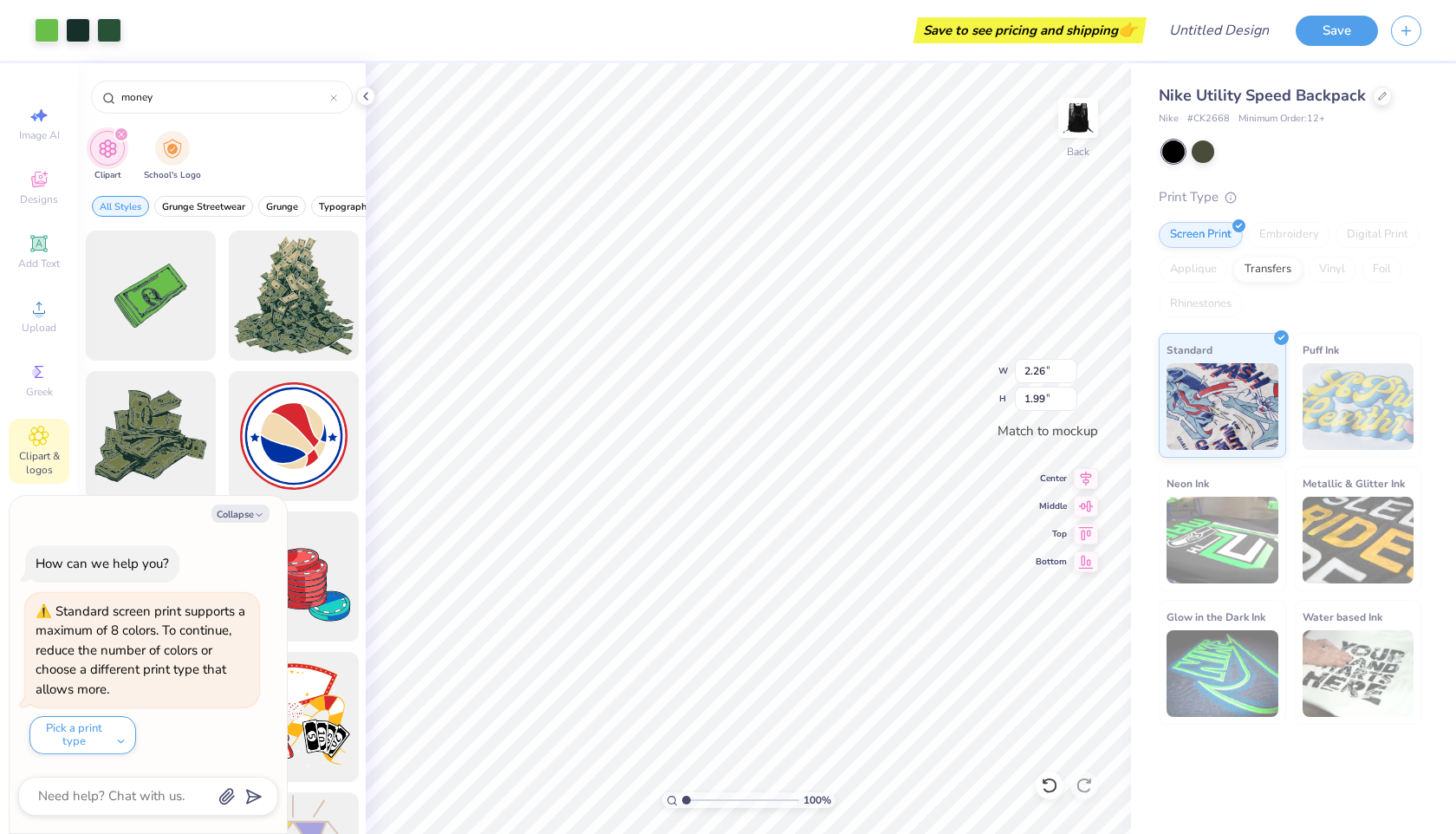
type input "2.26"
type input "1.99"
type input "2.28"
type input "2.01"
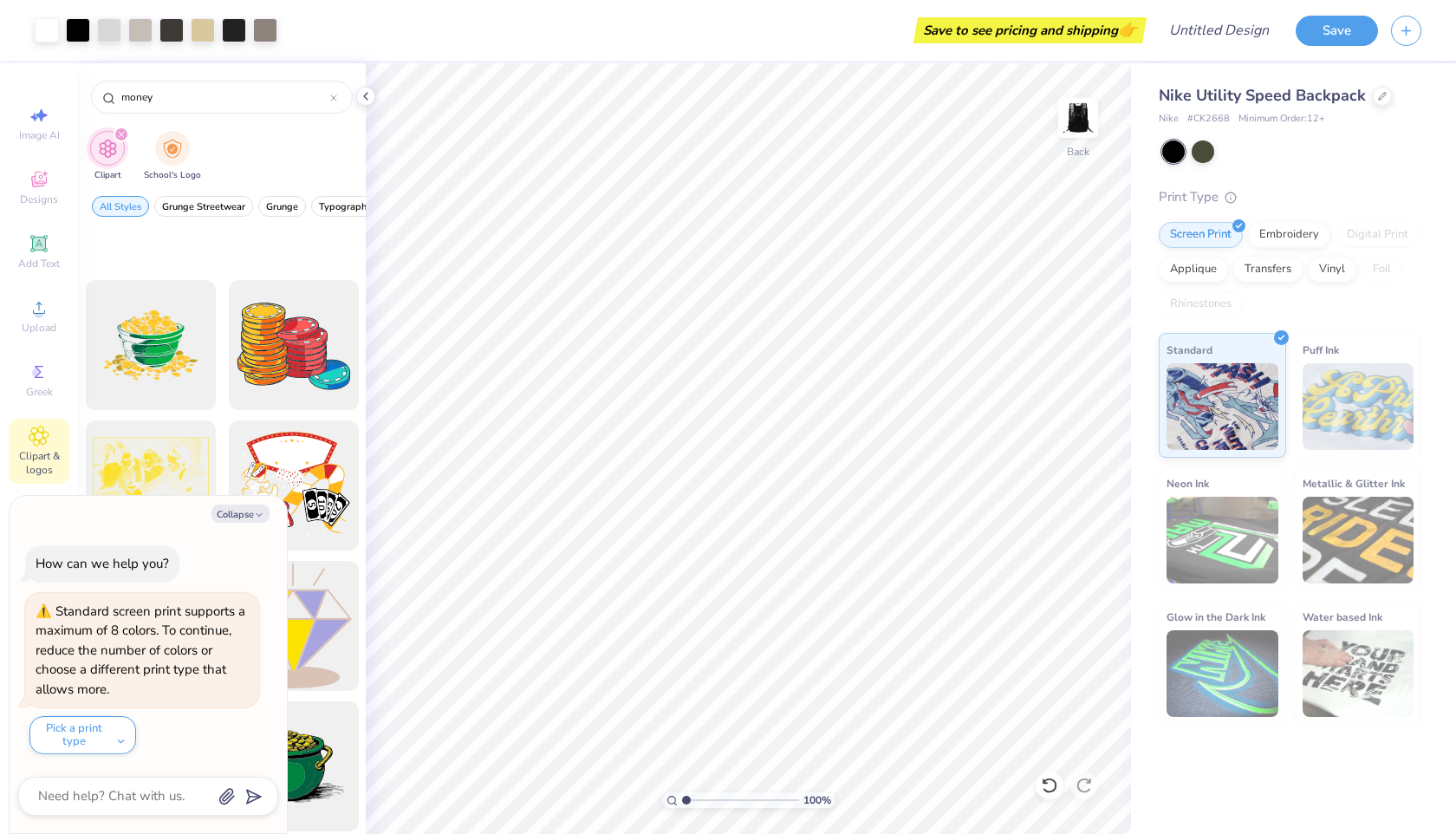
scroll to position [429, 0]
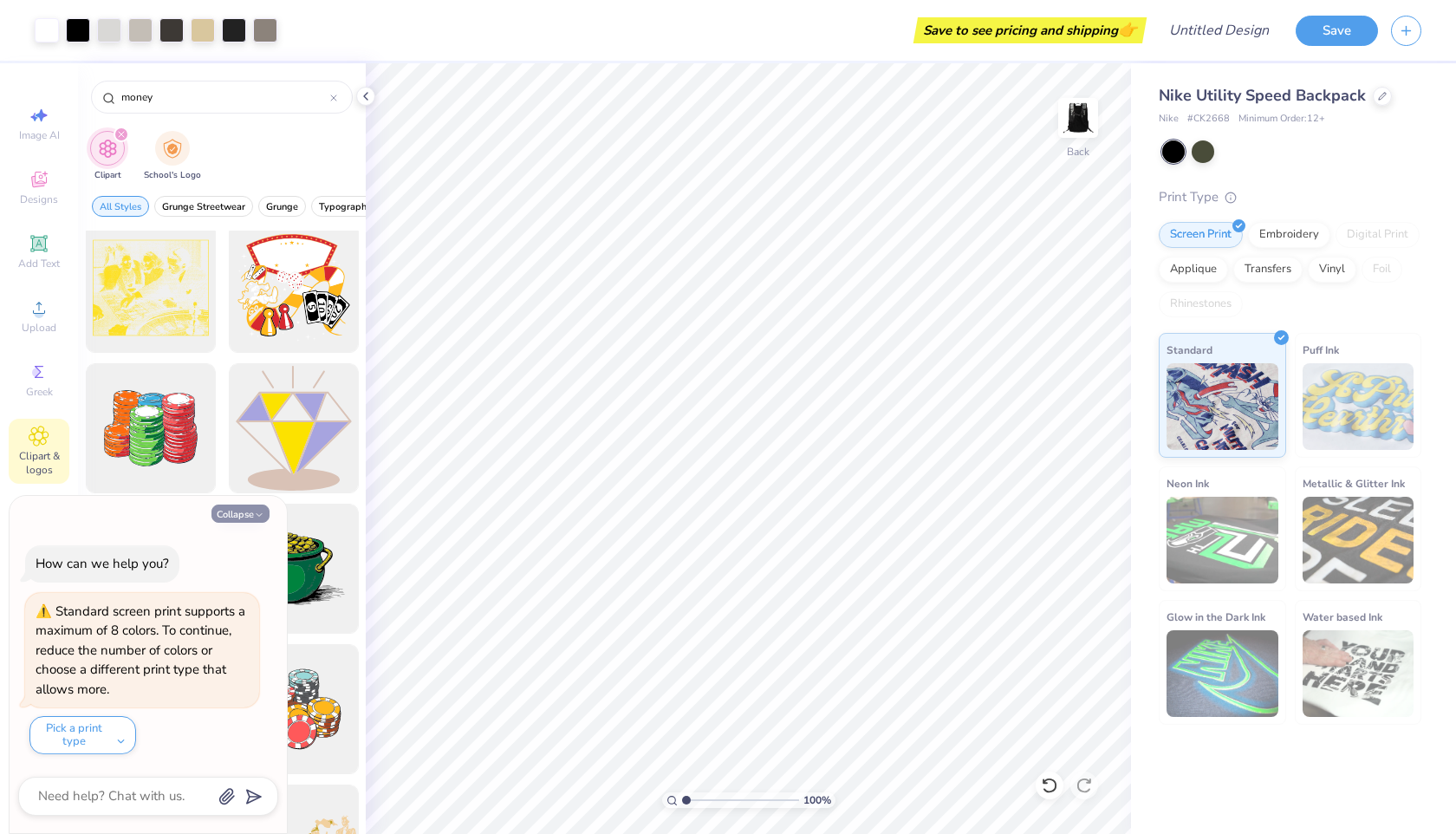
click at [253, 517] on button "Collapse" at bounding box center [240, 513] width 59 height 18
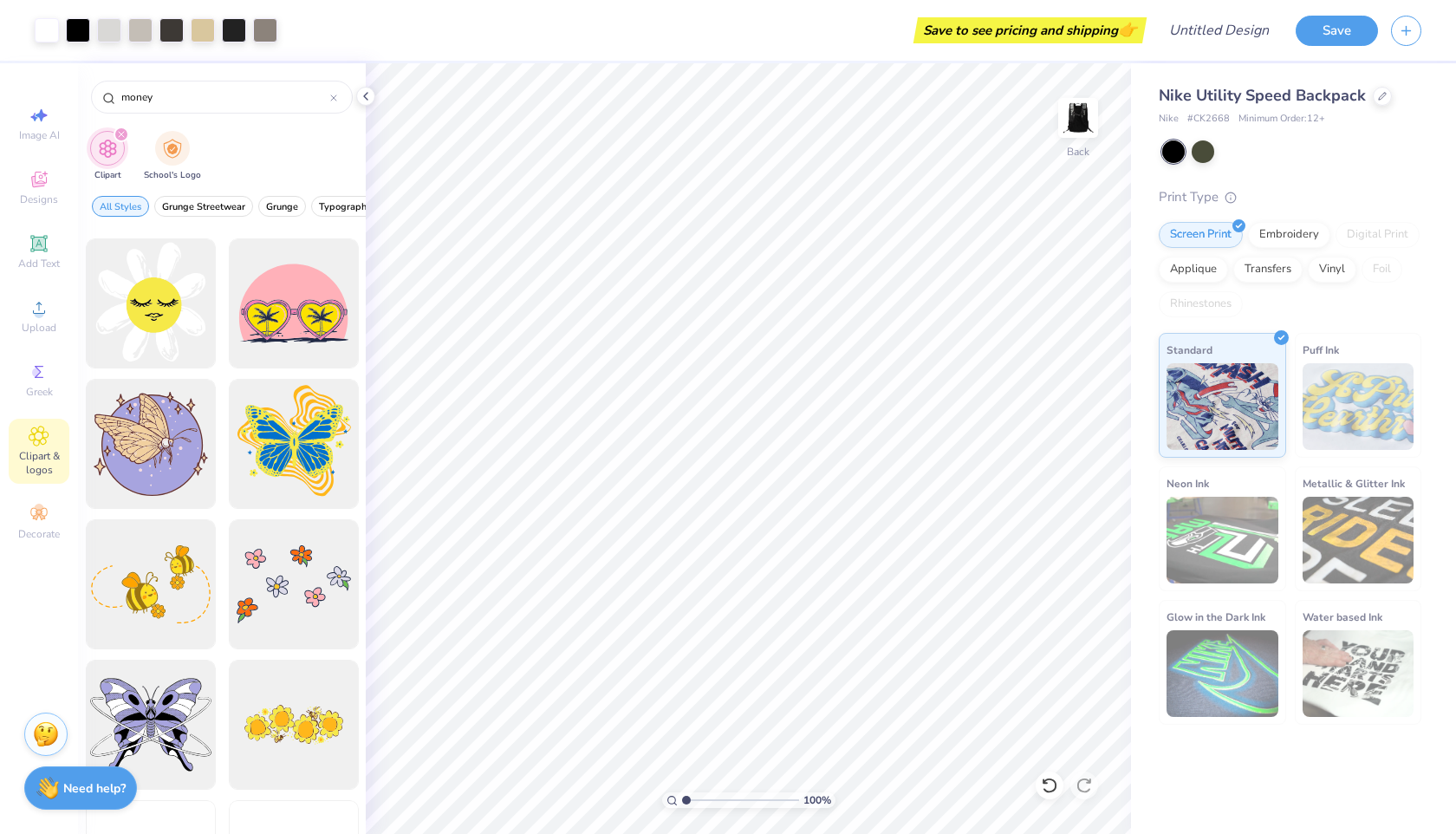
scroll to position [2118, 0]
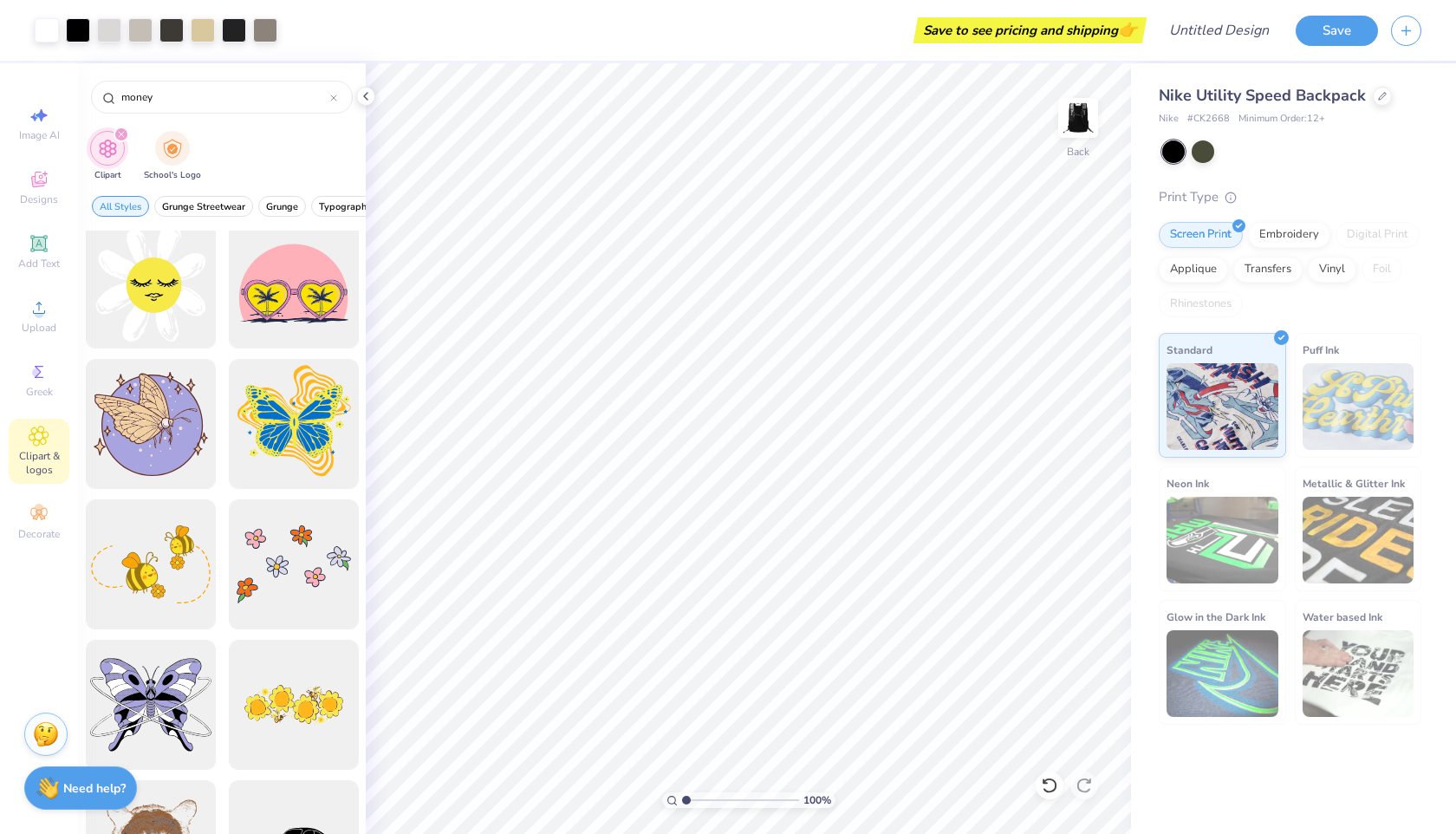
click at [124, 131] on icon "filter for Clipart" at bounding box center [121, 133] width 7 height 7
click at [56, 250] on div "Add Text" at bounding box center [38, 251] width 60 height 51
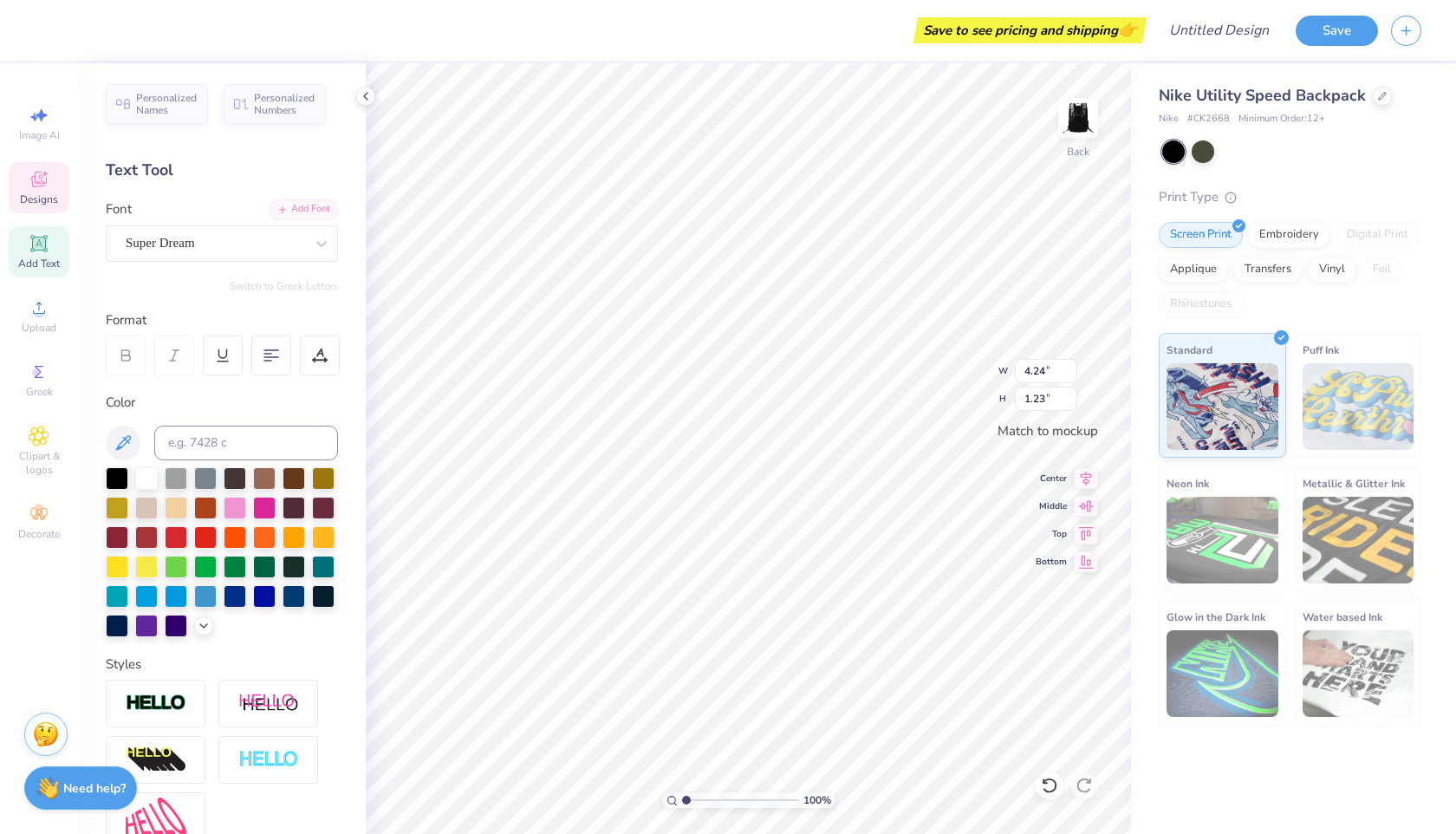
click at [42, 184] on icon at bounding box center [38, 181] width 13 height 12
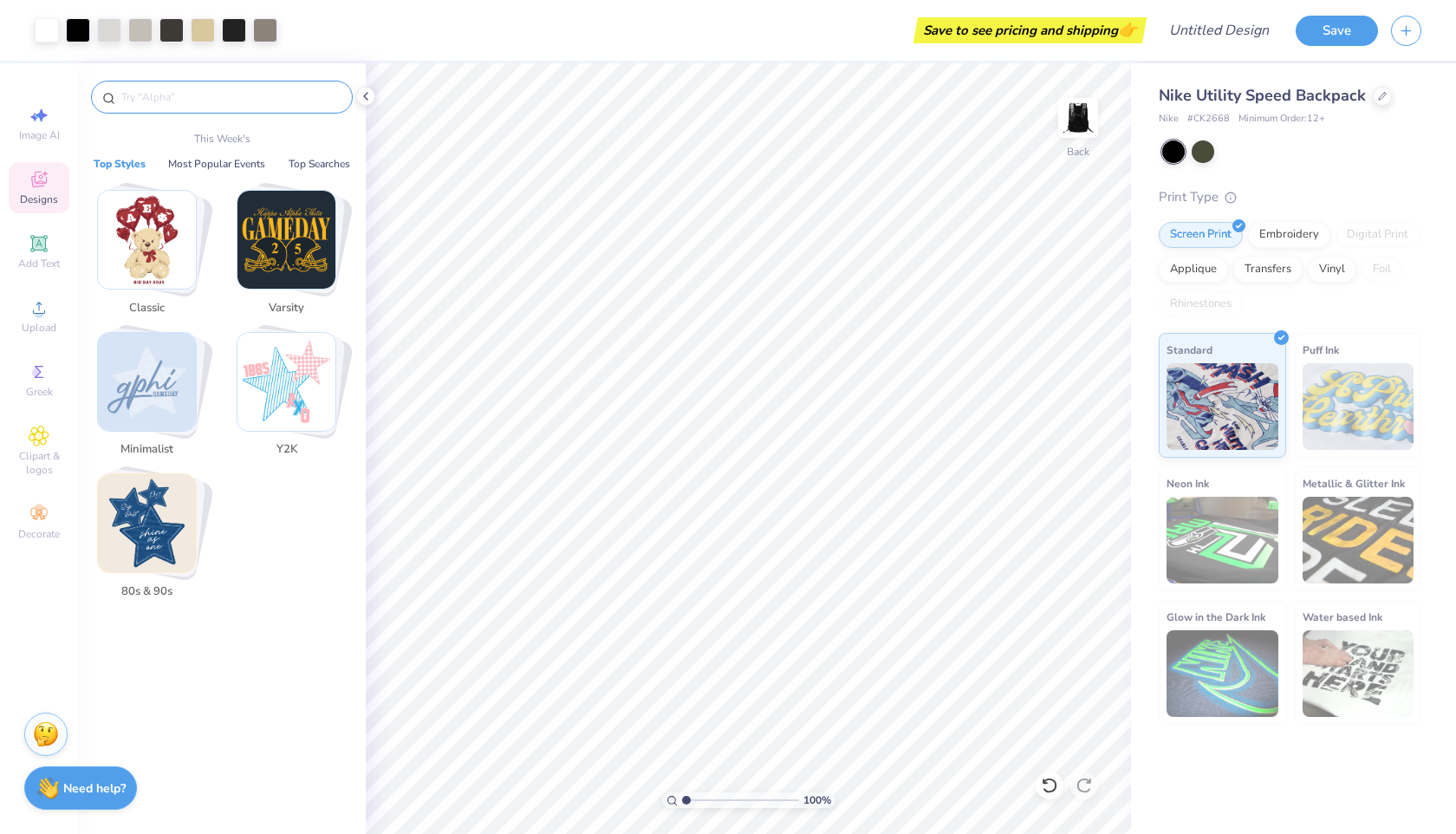
click at [200, 88] on input "text" at bounding box center [230, 97] width 222 height 17
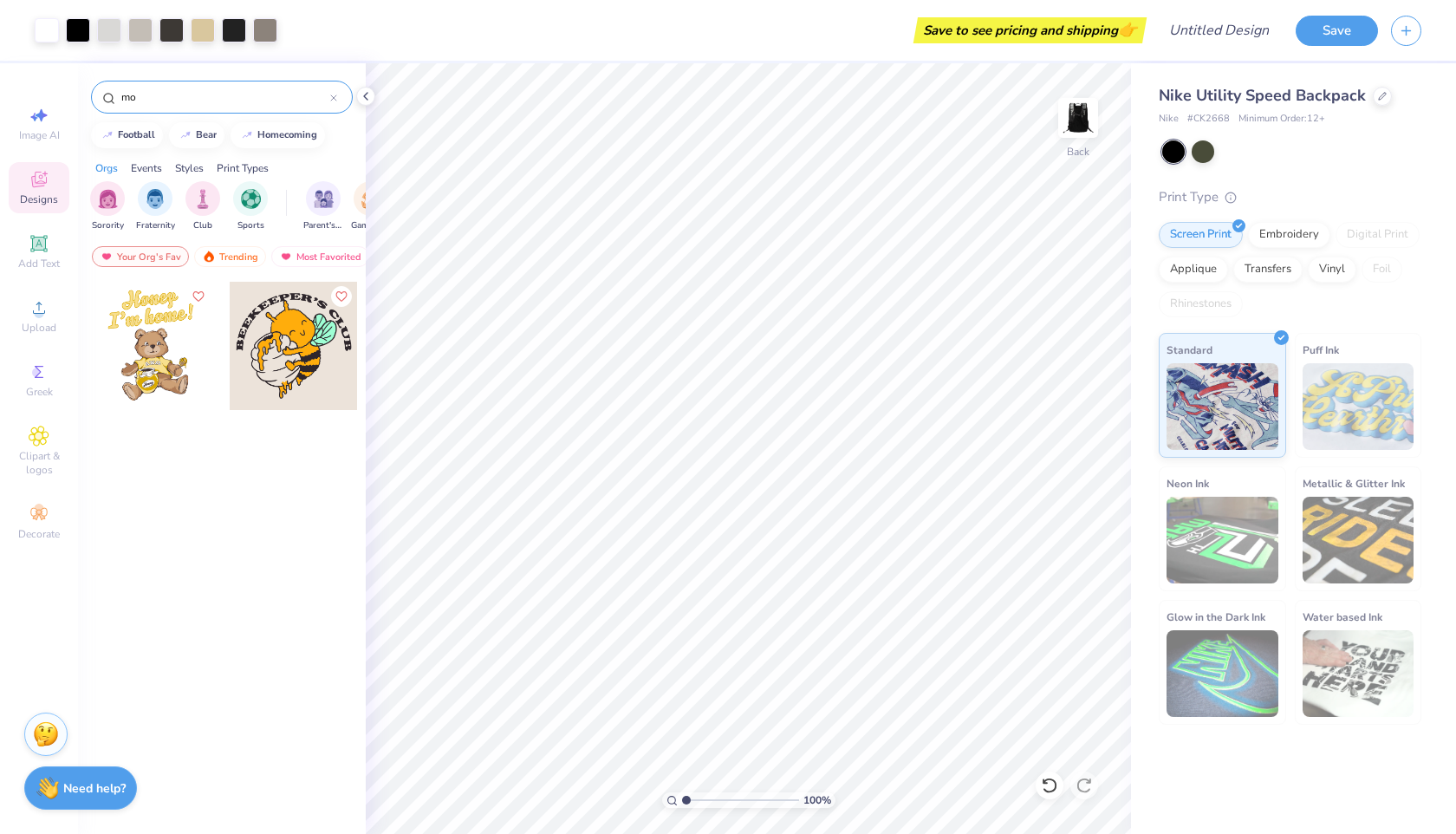
type input "m"
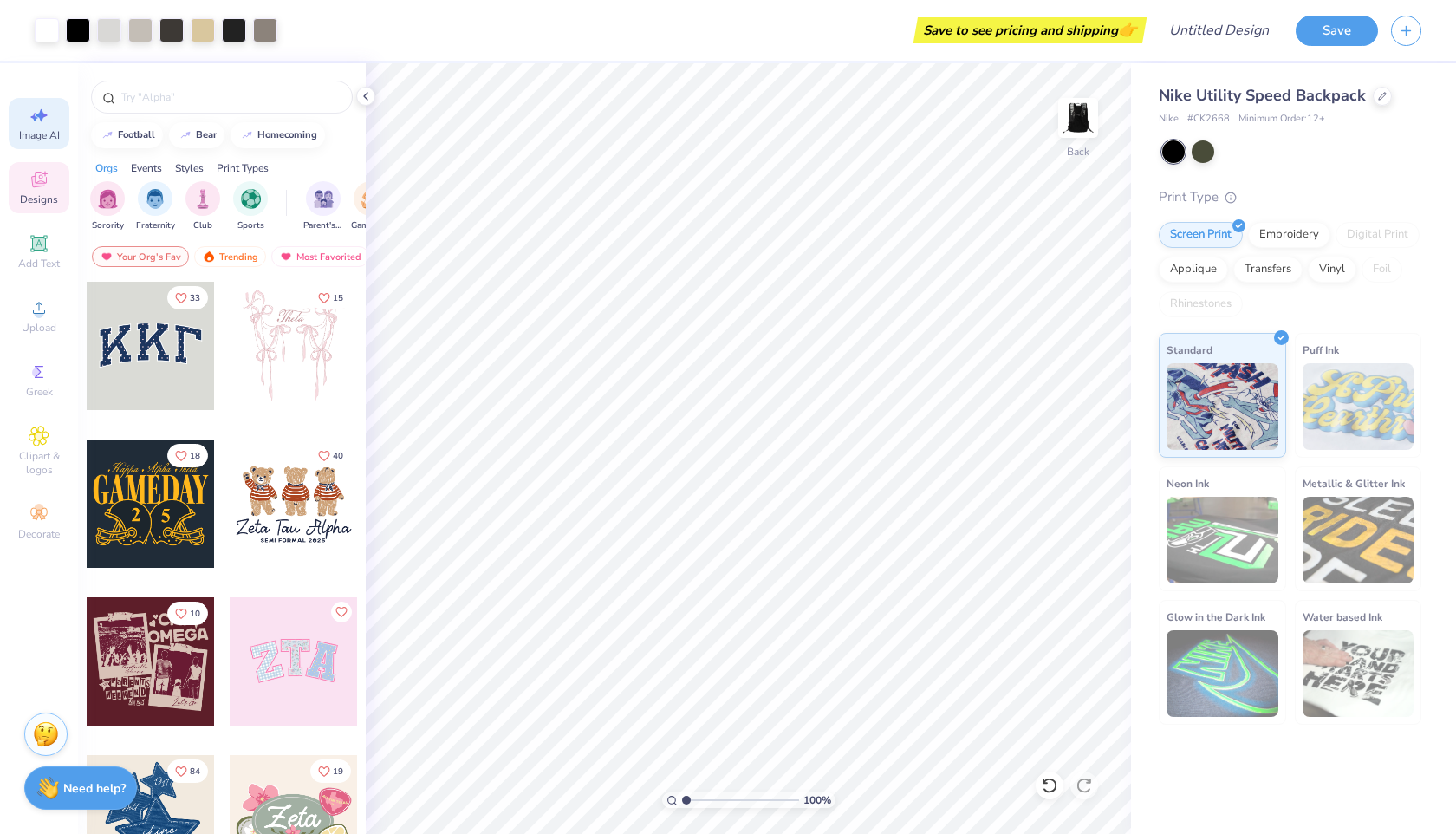
click at [36, 129] on span "Image AI" at bounding box center [39, 135] width 40 height 13
select select "4"
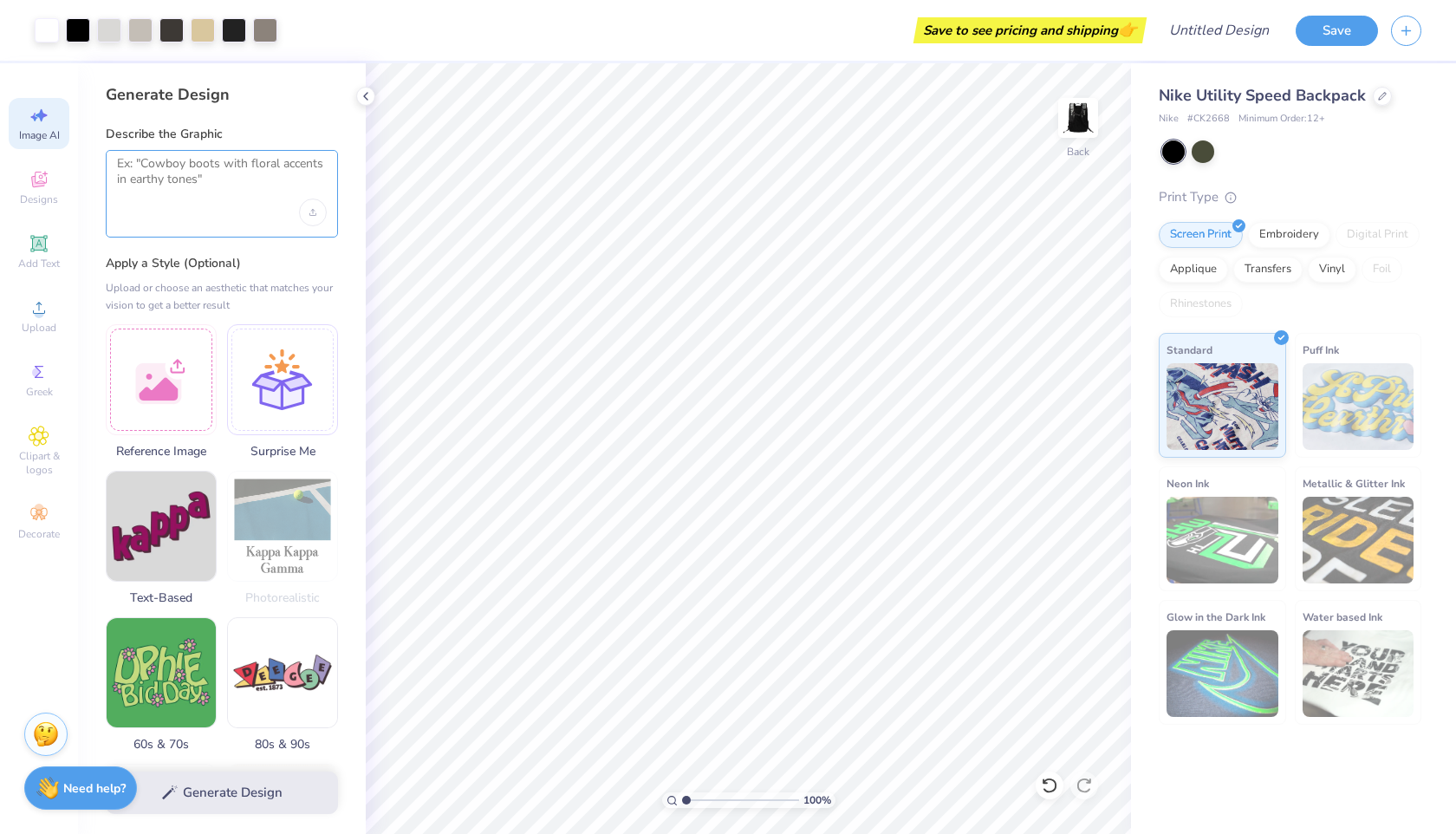
click at [217, 175] on textarea at bounding box center [222, 178] width 210 height 43
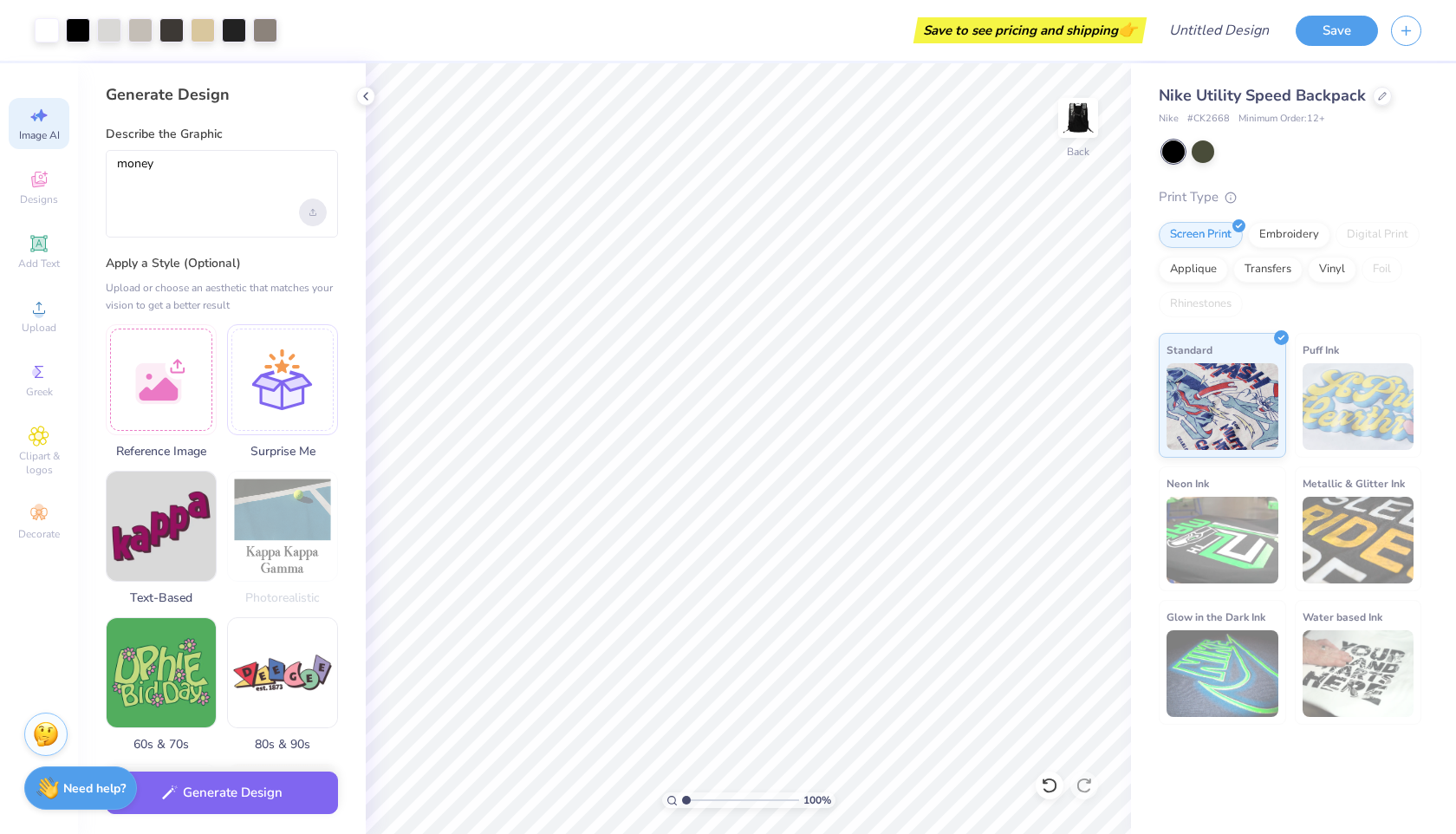
click at [318, 206] on div "Upload image" at bounding box center [313, 212] width 28 height 28
click at [173, 188] on textarea "money" at bounding box center [222, 178] width 210 height 43
click at [229, 173] on textarea "money" at bounding box center [222, 178] width 210 height 43
click at [200, 161] on textarea "money" at bounding box center [222, 178] width 210 height 43
type textarea "m"
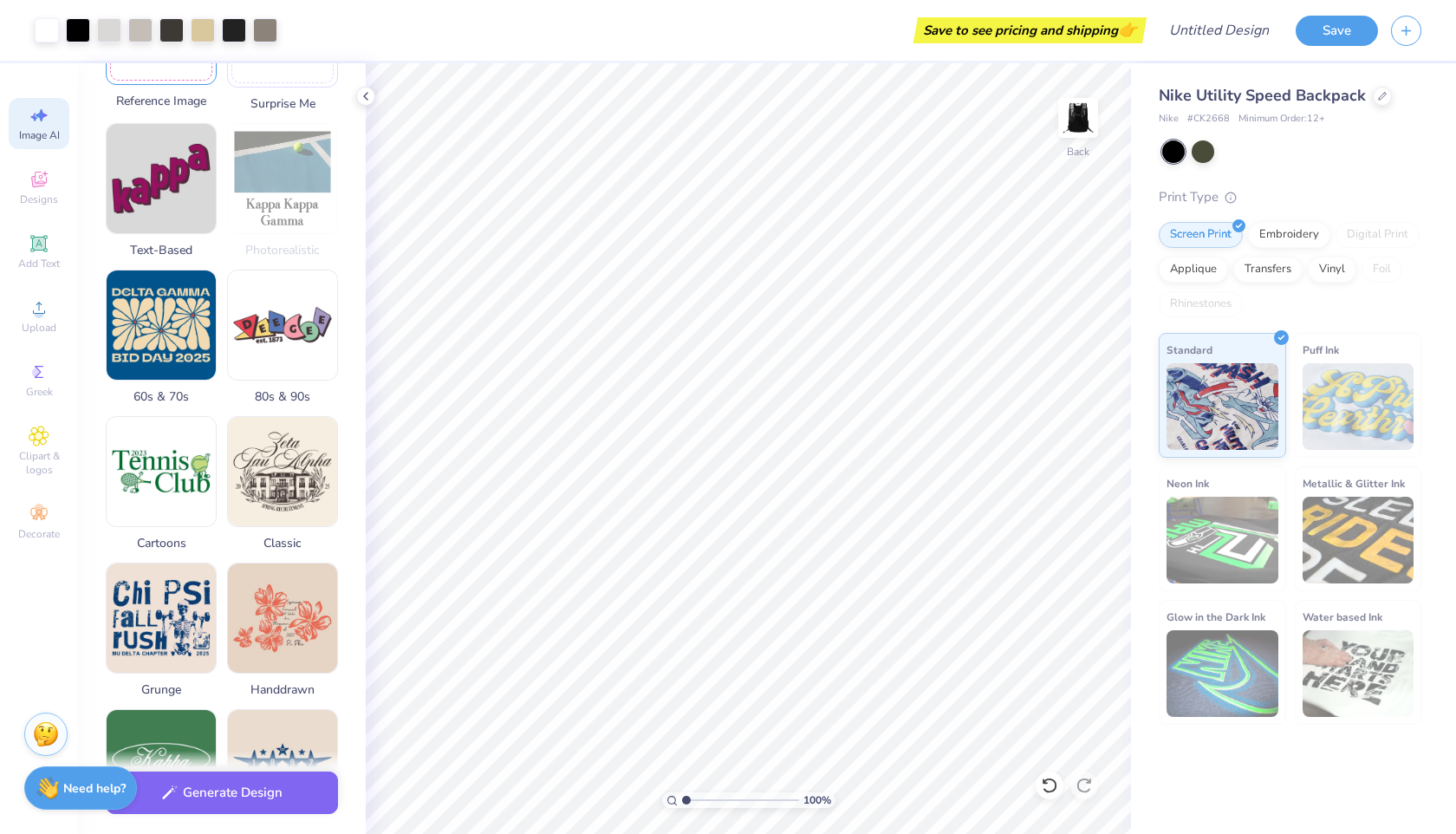
scroll to position [0, 0]
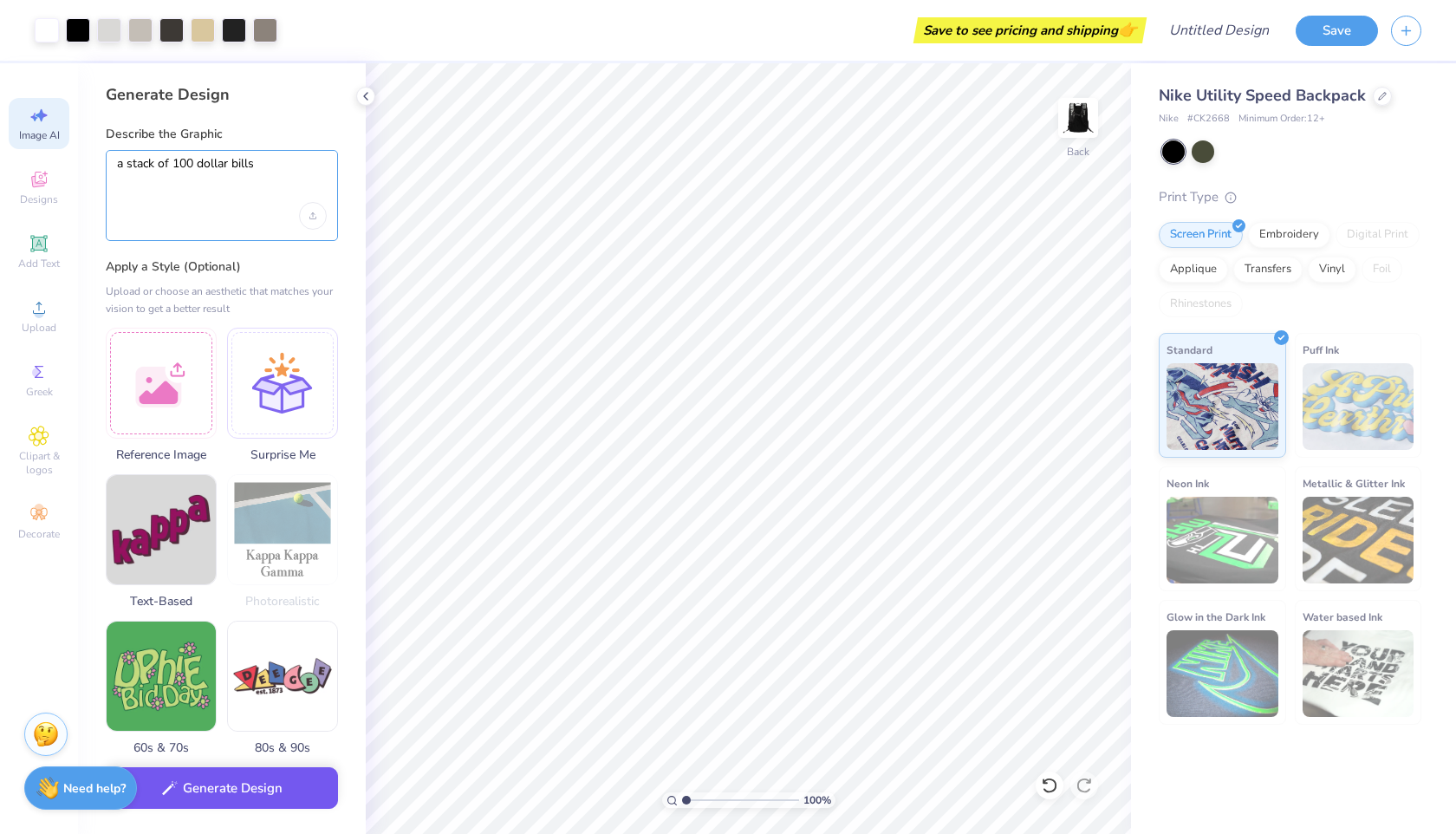
type textarea "a stack of 100 dollar bills"
click at [274, 796] on button "Generate Design" at bounding box center [222, 788] width 232 height 42
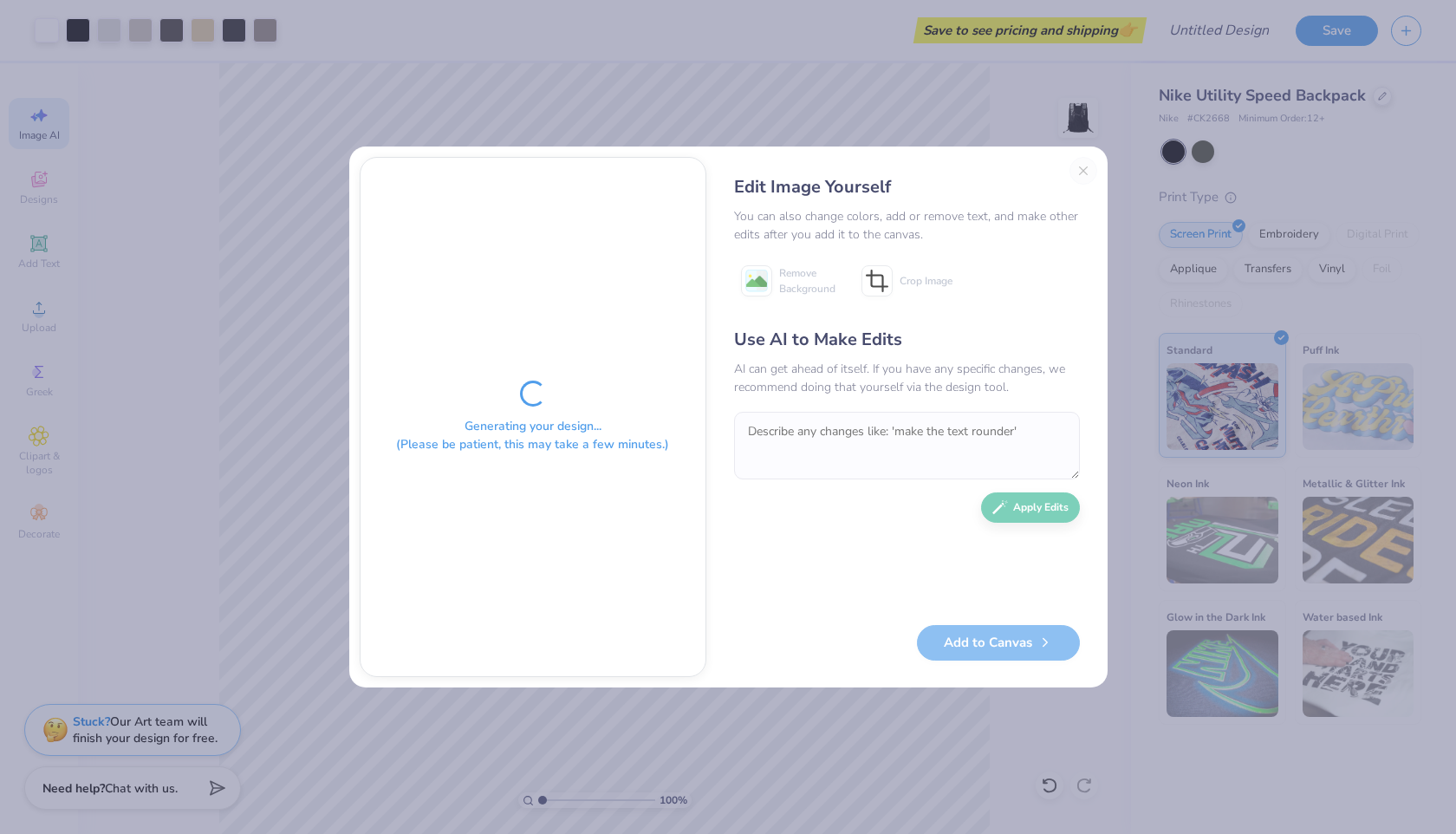
click at [1085, 49] on div "Generating your design... (Please be patient, this may take a few minutes.) Edi…" at bounding box center [728, 417] width 1456 height 834
click at [1096, 131] on div "Generating your design... (Please be patient, this may take a few minutes.) Edi…" at bounding box center [728, 417] width 1456 height 834
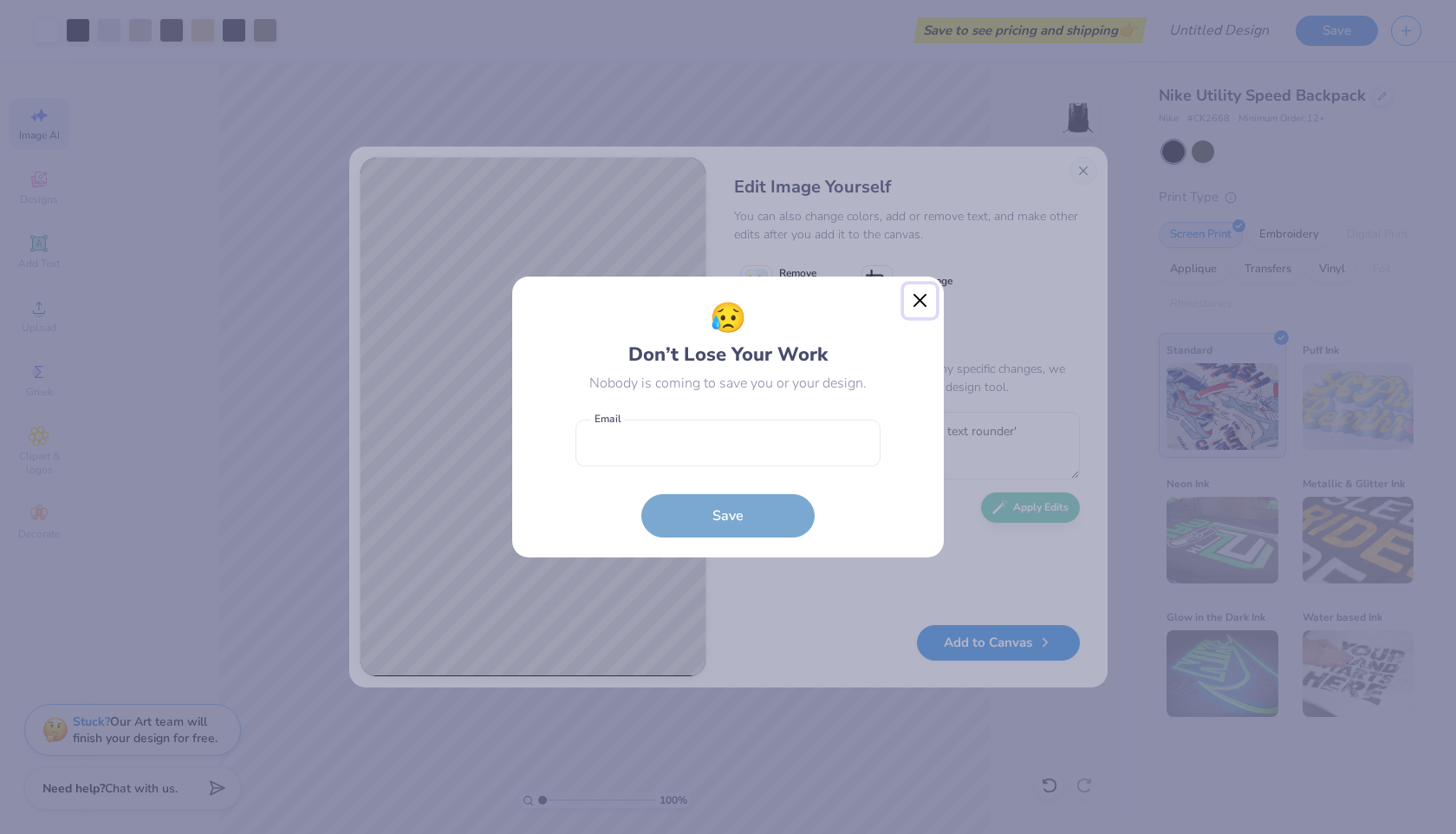
click at [920, 299] on button "Close" at bounding box center [920, 300] width 33 height 33
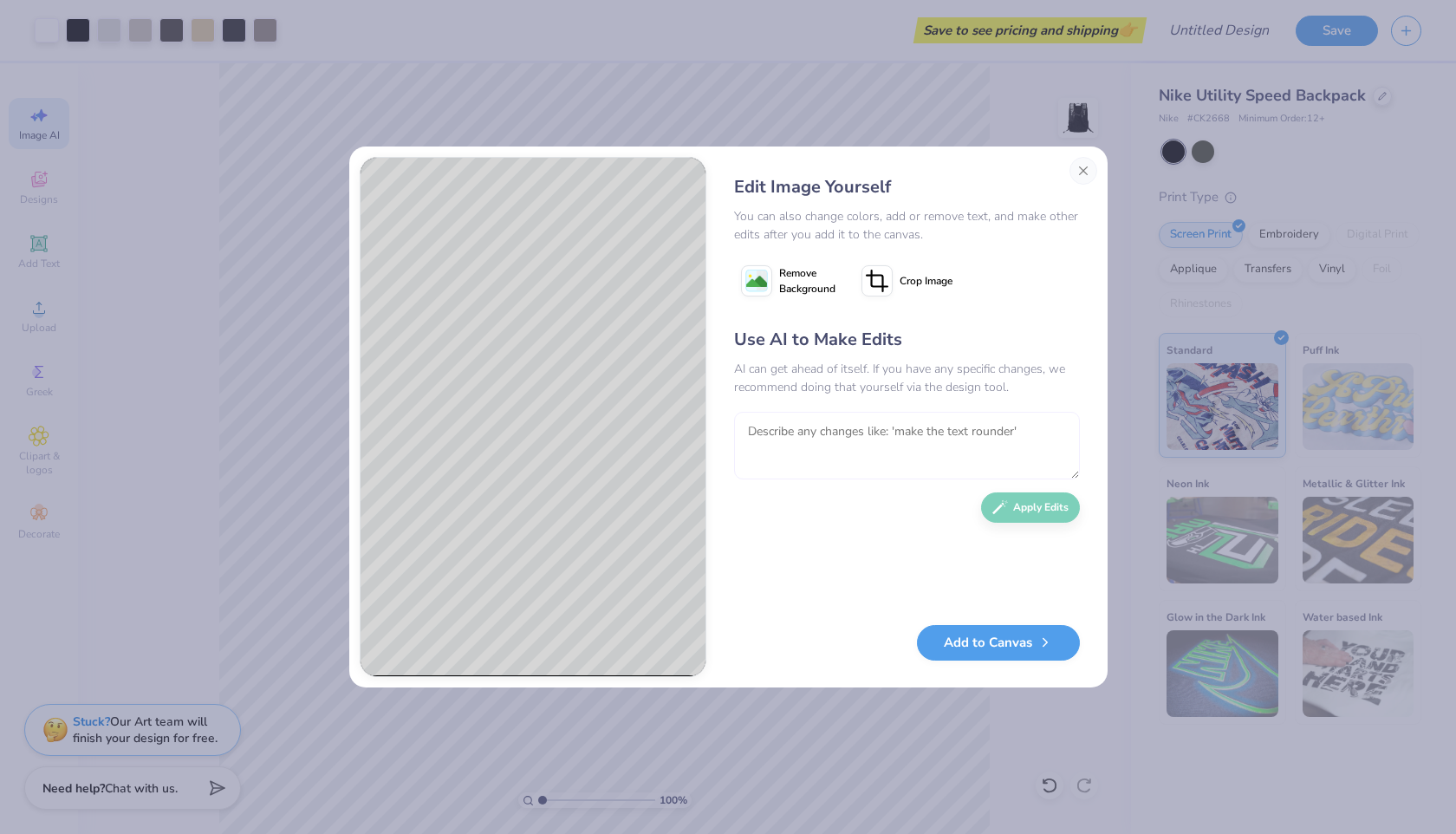
click at [893, 452] on textarea at bounding box center [907, 445] width 346 height 67
type textarea "one hundred dollar bill"
click at [1064, 507] on button "Apply Edits" at bounding box center [1030, 503] width 99 height 31
click at [754, 275] on image at bounding box center [757, 282] width 21 height 21
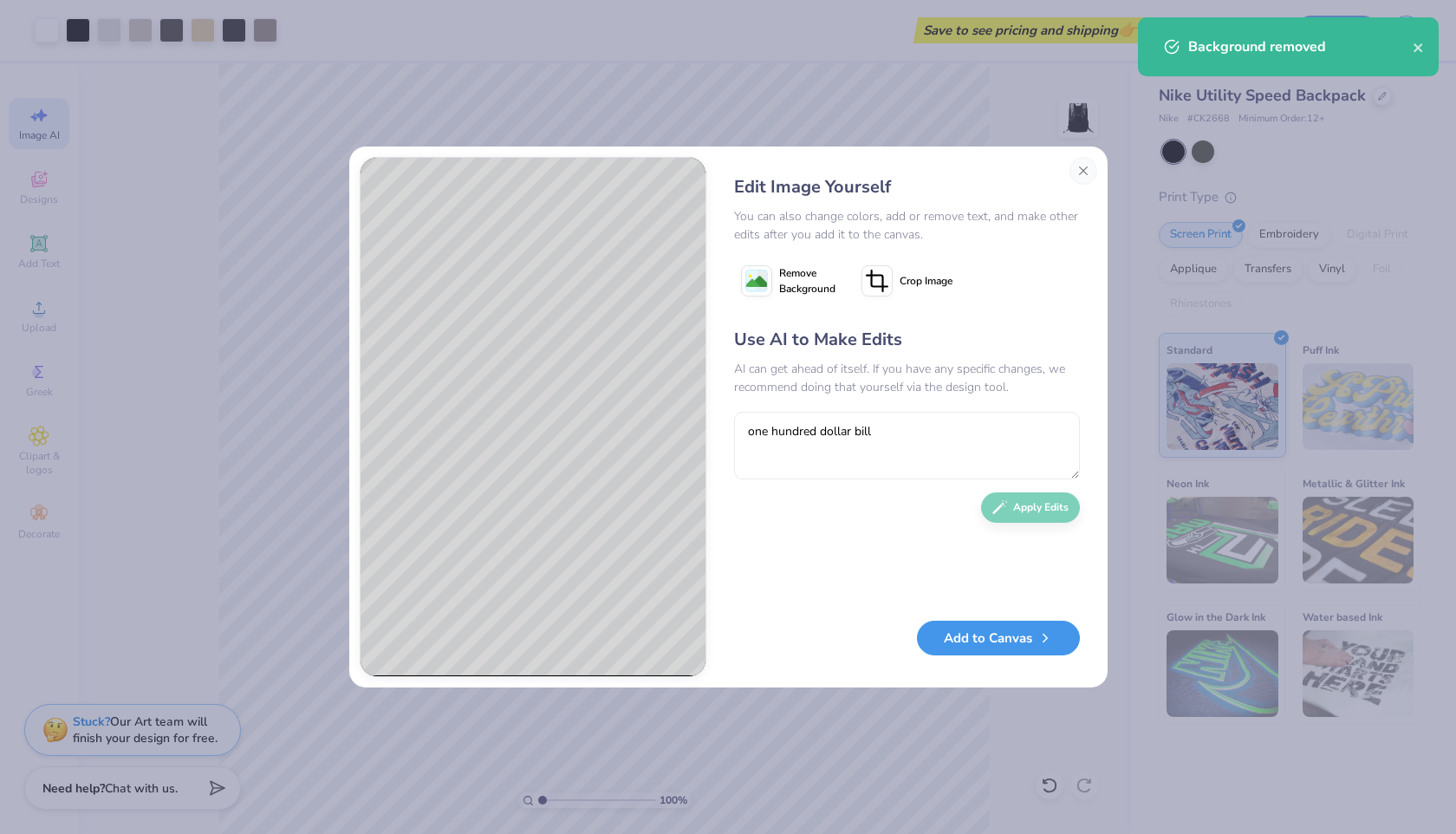
click at [943, 643] on button "Add to Canvas" at bounding box center [998, 638] width 163 height 36
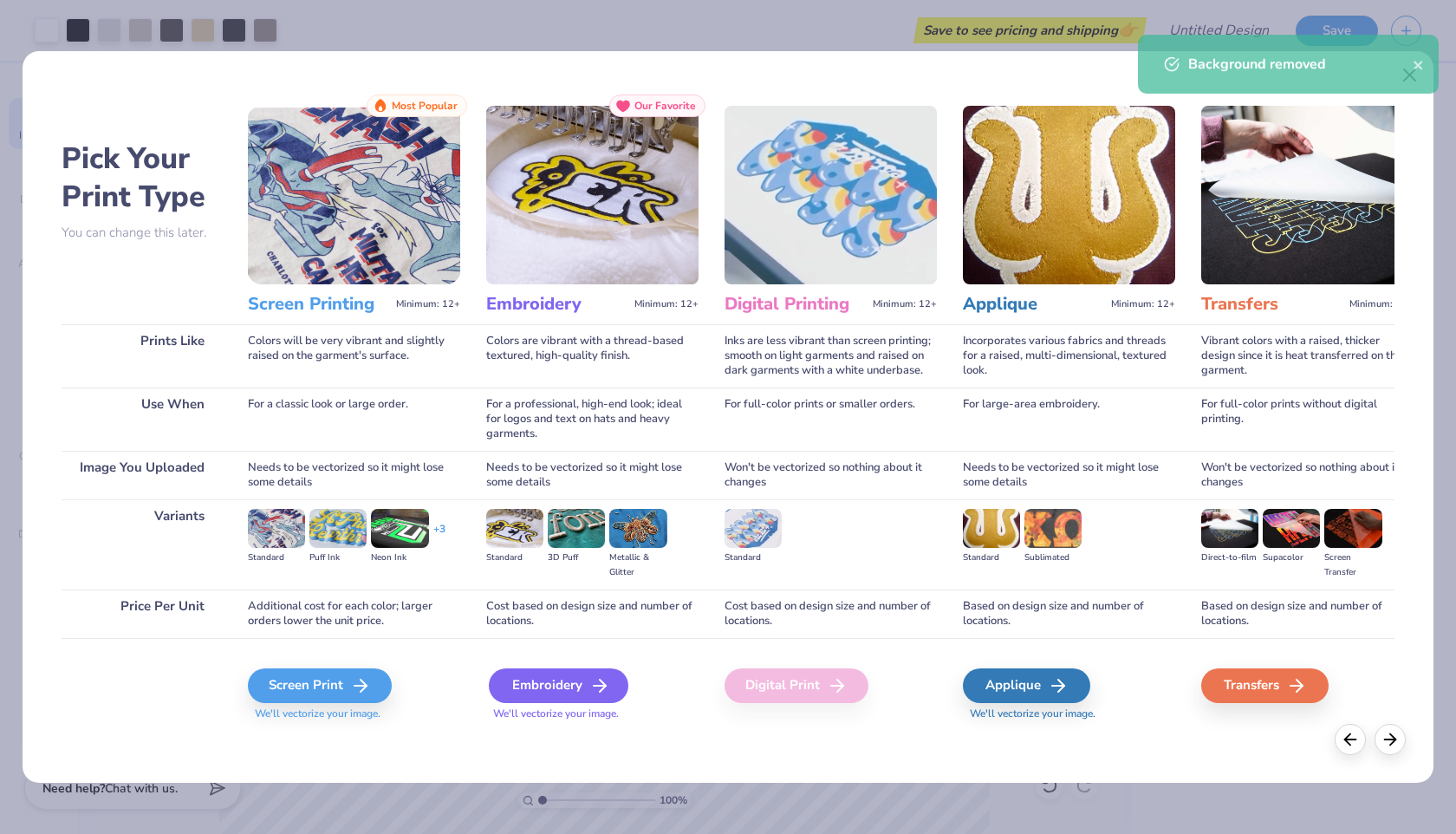
click at [579, 691] on div "Embroidery" at bounding box center [558, 685] width 139 height 35
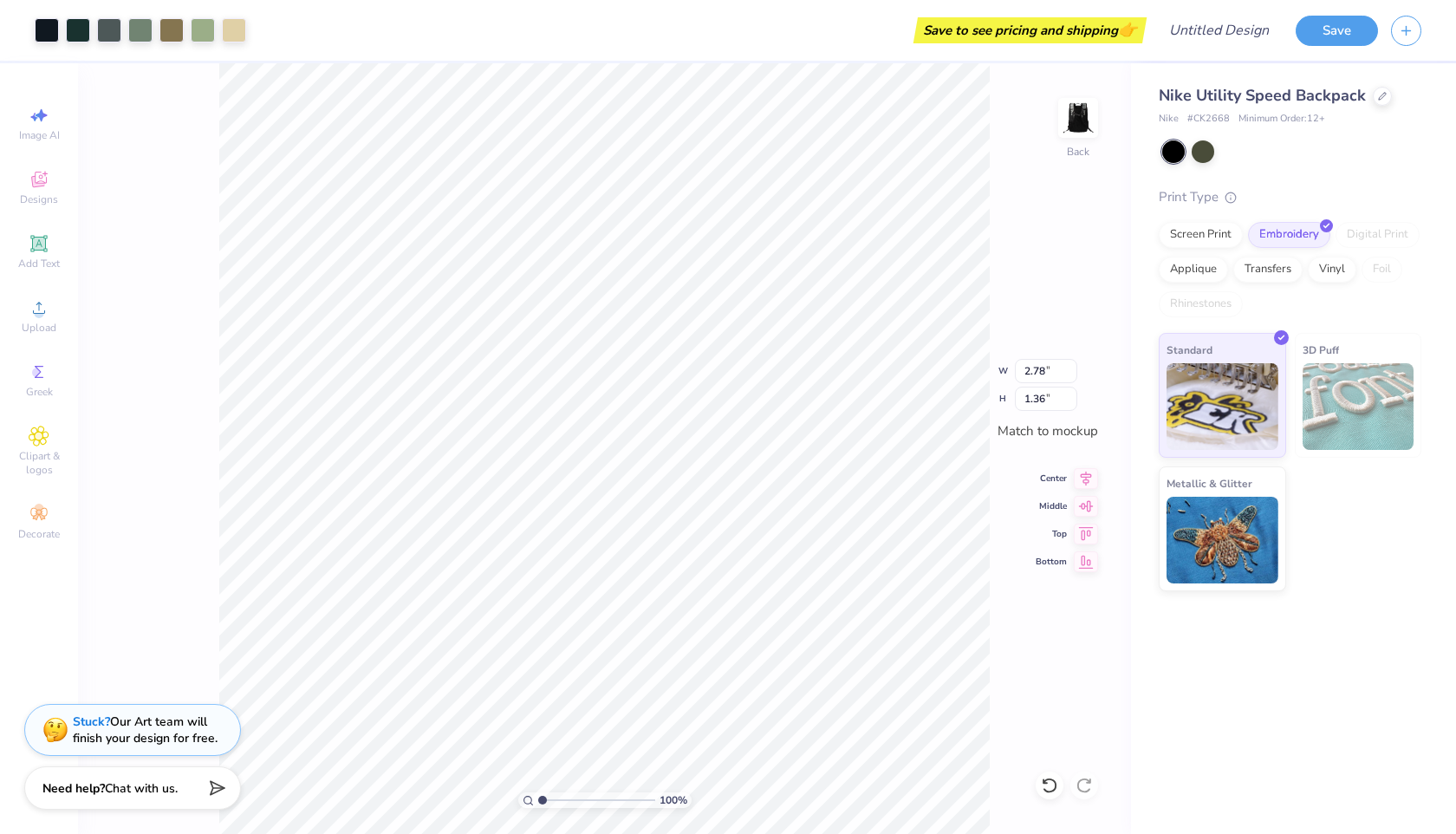
type input "2.78"
type input "1.36"
type input "2.81"
type input "1.37"
type input "3.09"
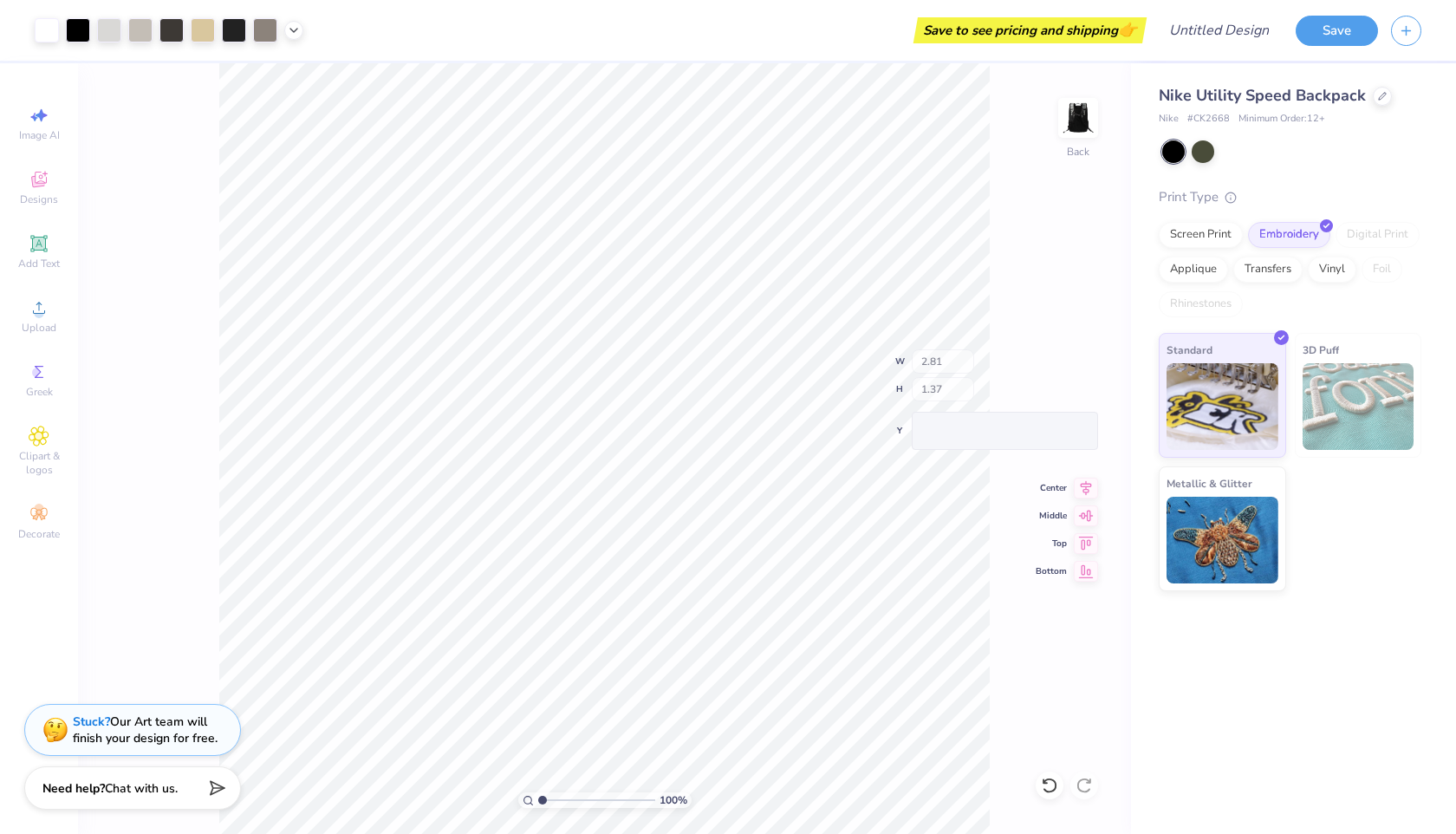
type input "1.51"
type input "3.57"
type input "1.74"
type input "3.05"
type input "1.49"
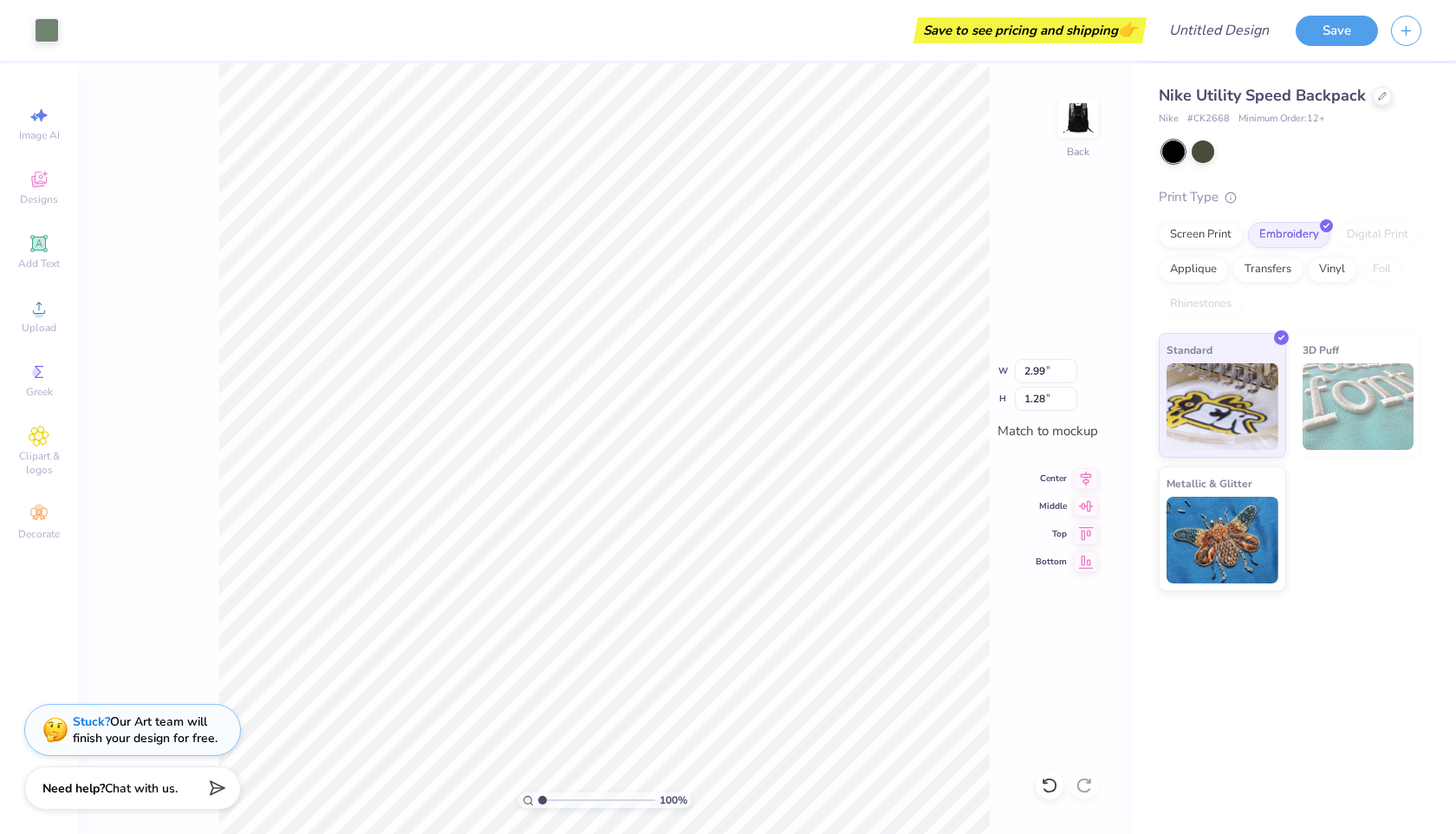
type input "2.99"
type input "1.28"
type input "0.49"
type input "0.54"
type input "3.32"
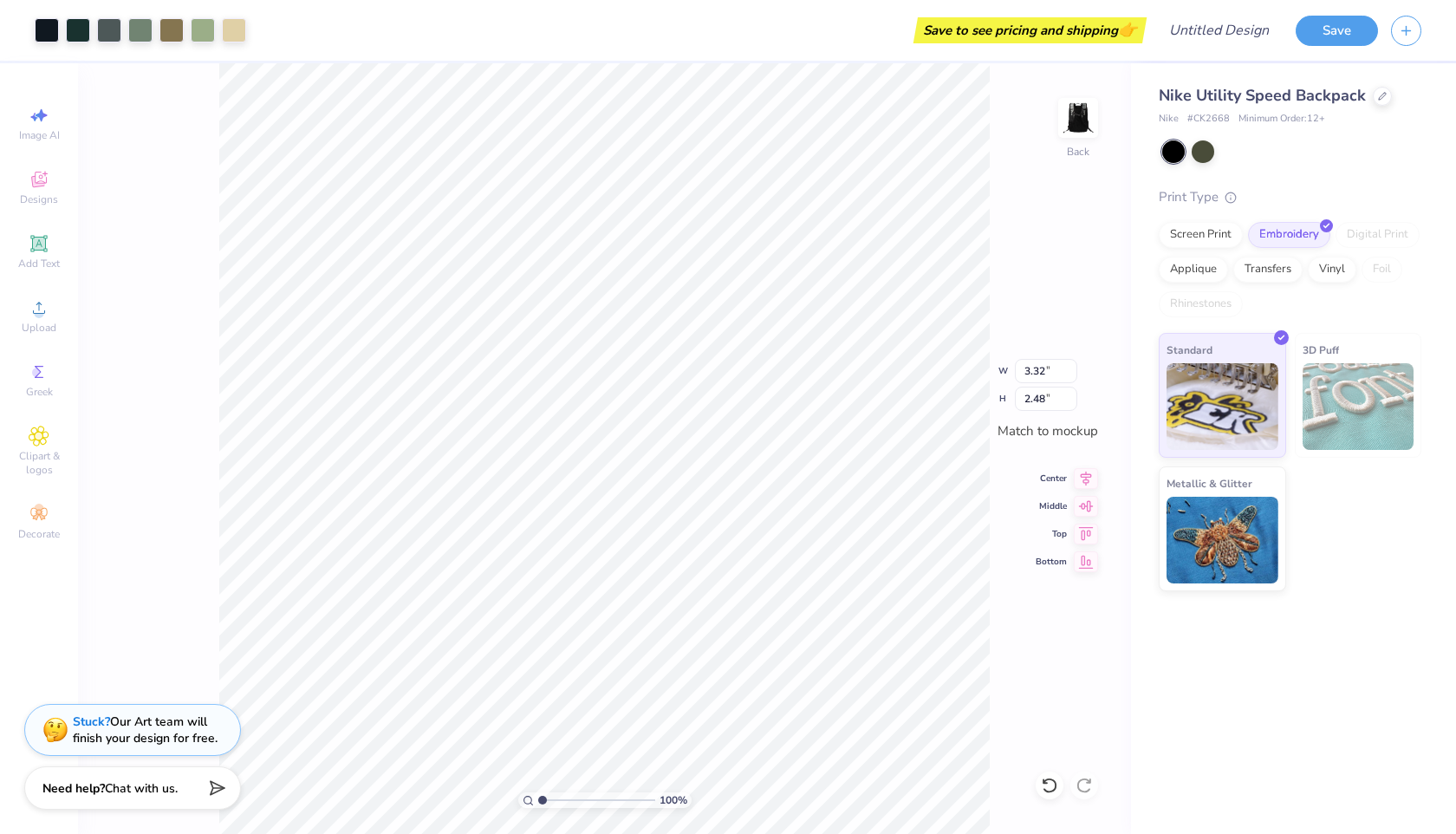
type input "2.48"
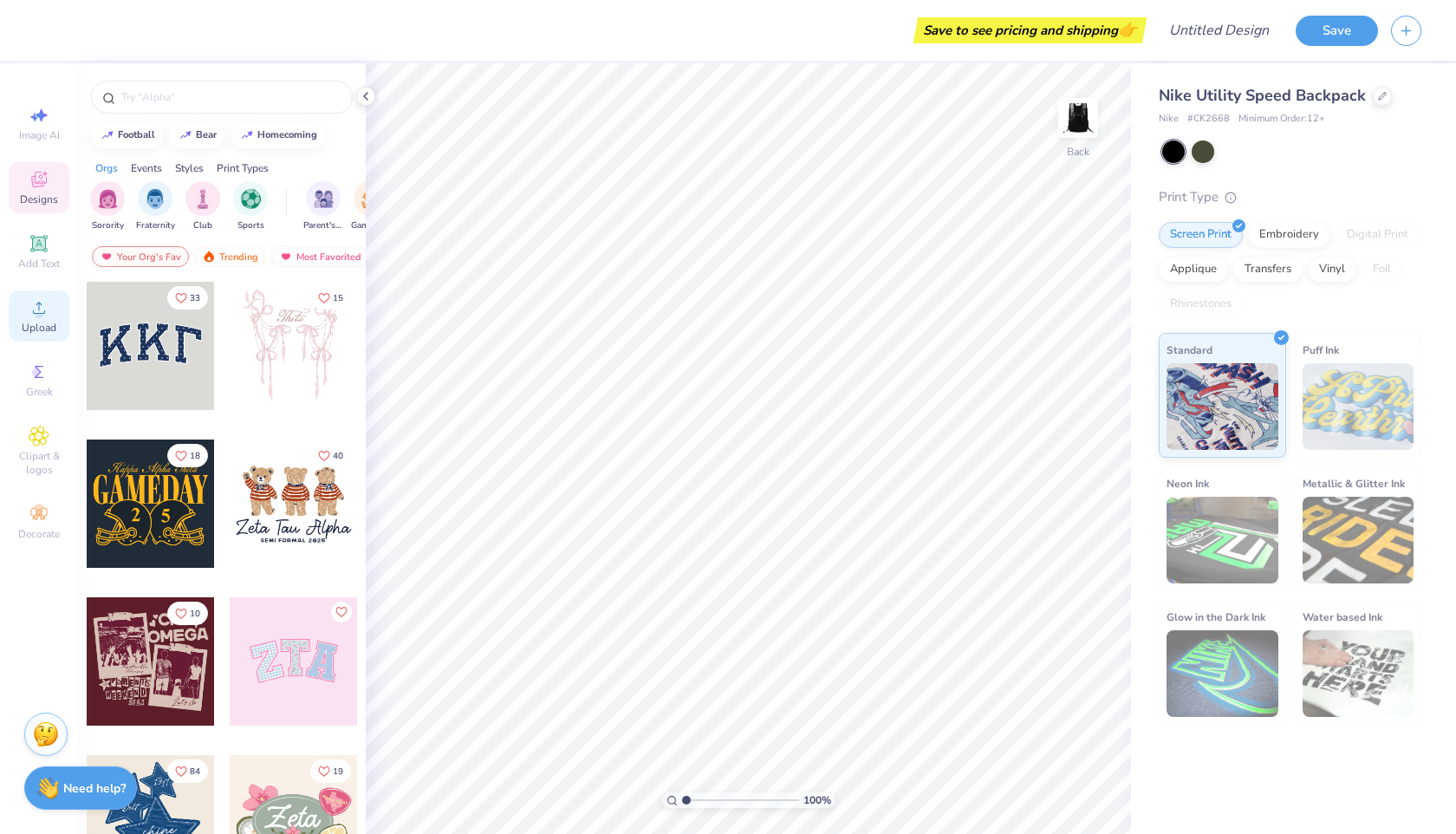
click at [37, 305] on icon at bounding box center [39, 308] width 21 height 21
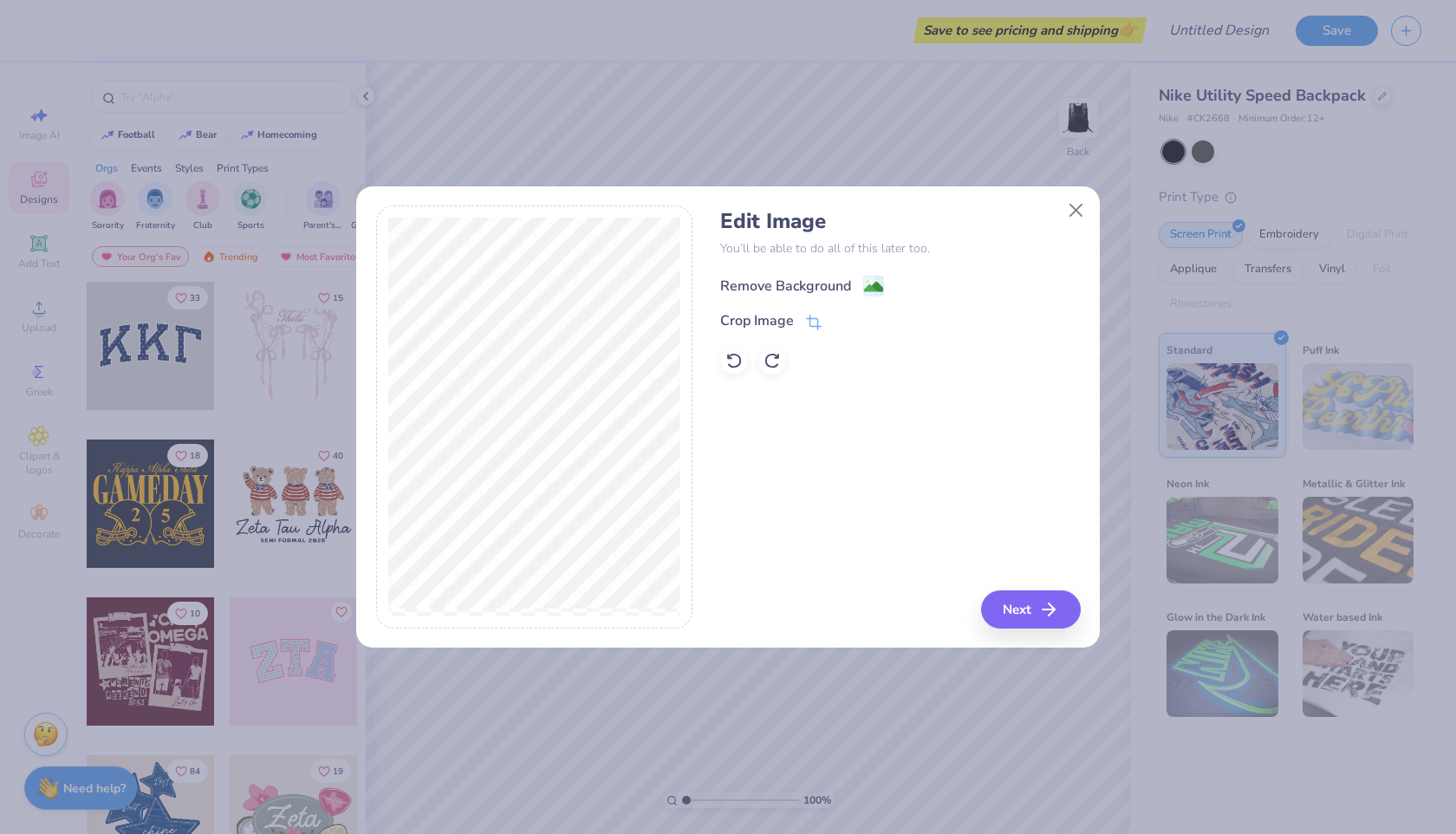
click at [854, 286] on div "Remove Background" at bounding box center [801, 285] width 164 height 22
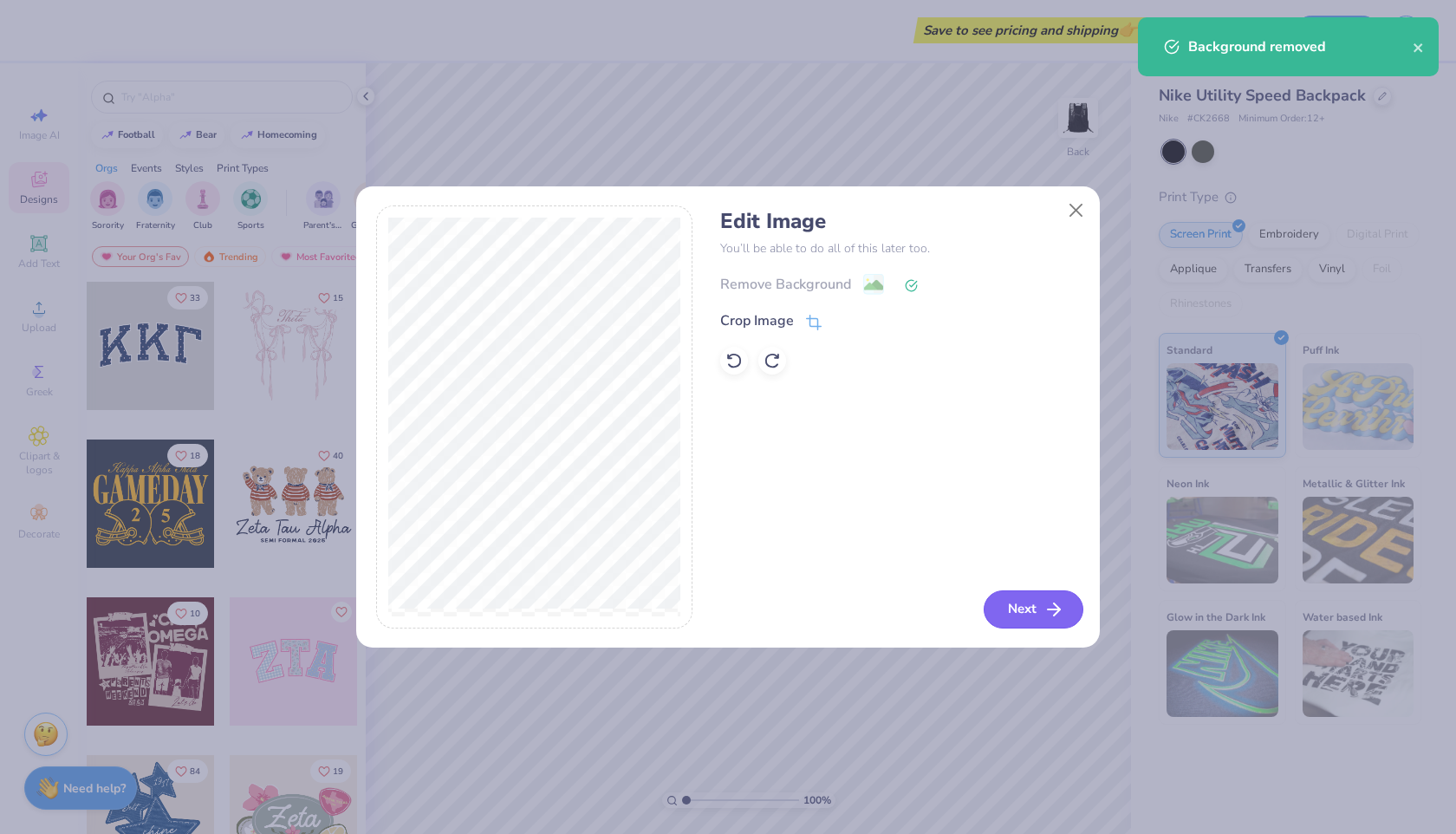
click at [1035, 620] on button "Next" at bounding box center [1034, 609] width 100 height 38
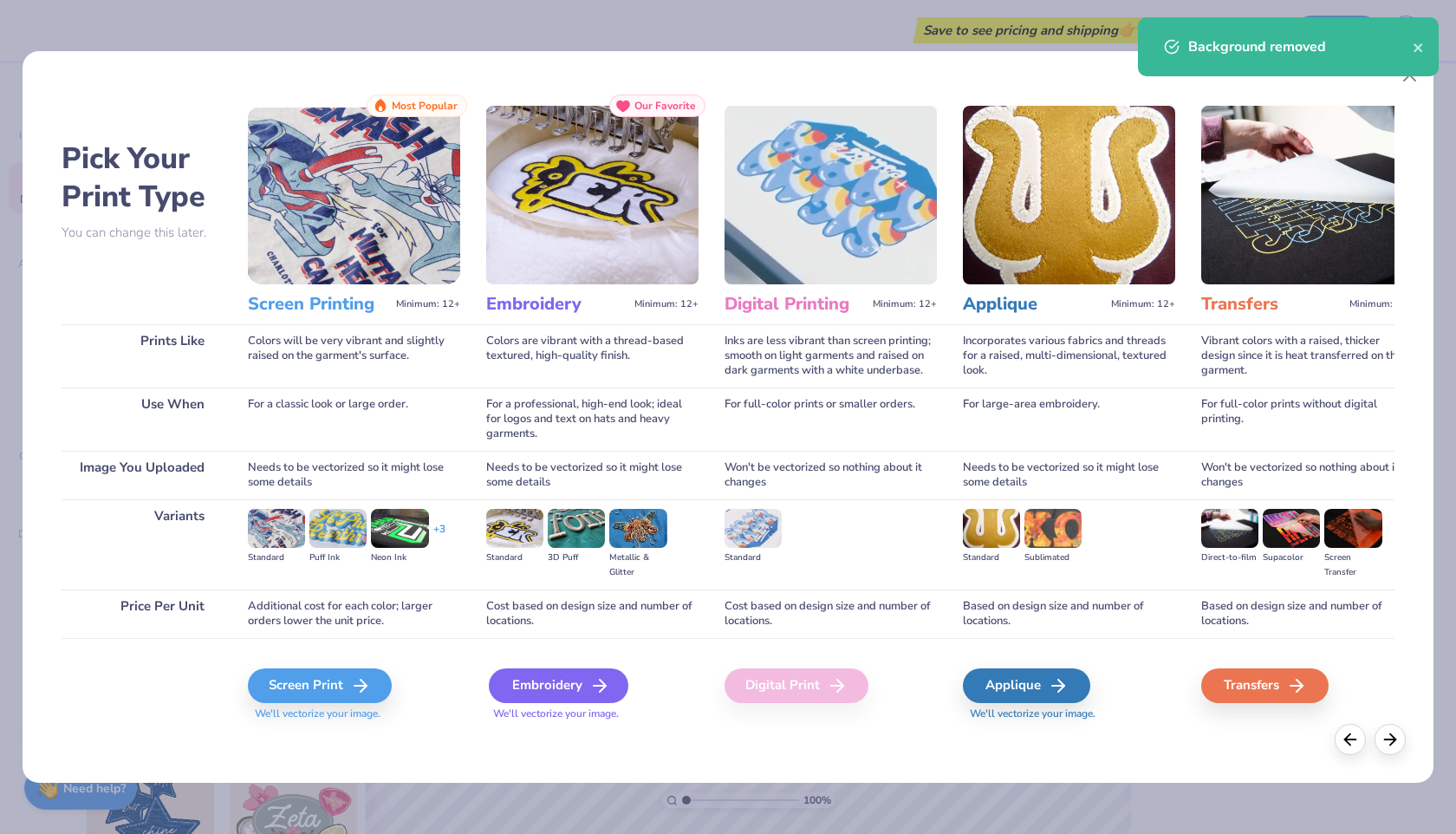
click at [559, 685] on div "Embroidery" at bounding box center [558, 685] width 139 height 35
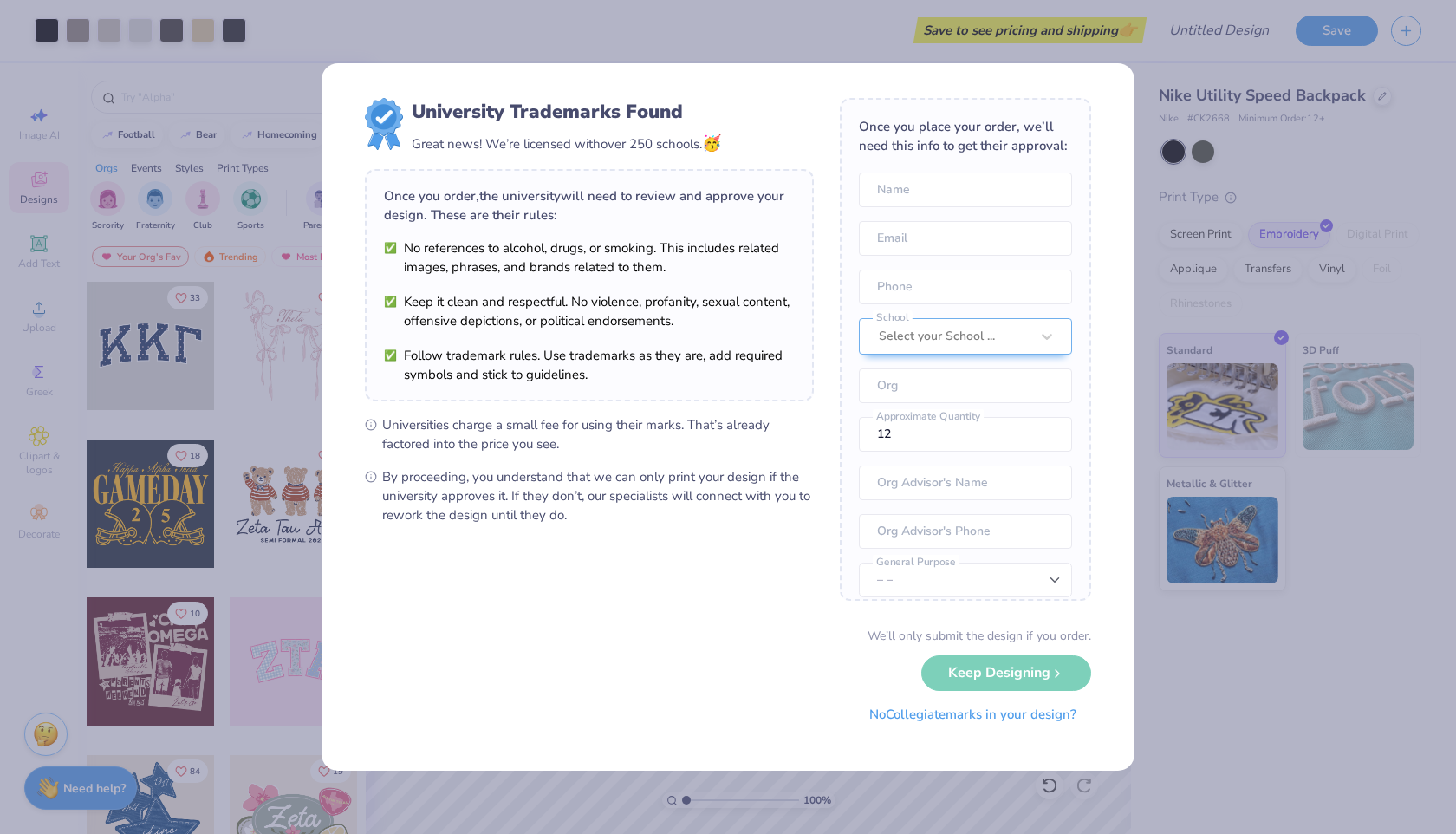
click at [934, 728] on button "No Collegiate marks in your design?" at bounding box center [972, 714] width 237 height 36
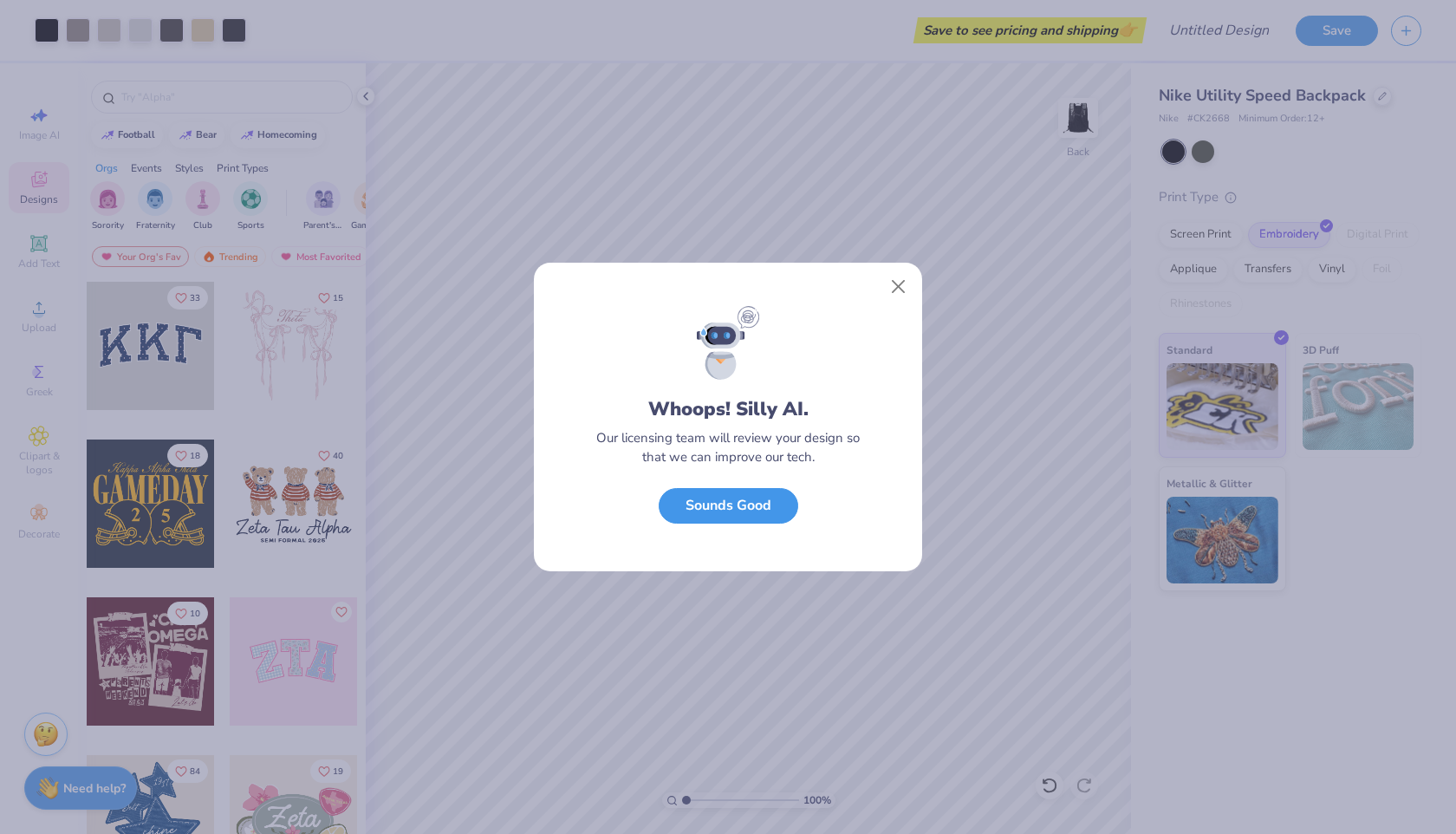
click at [742, 513] on button "Sounds Good" at bounding box center [728, 505] width 139 height 36
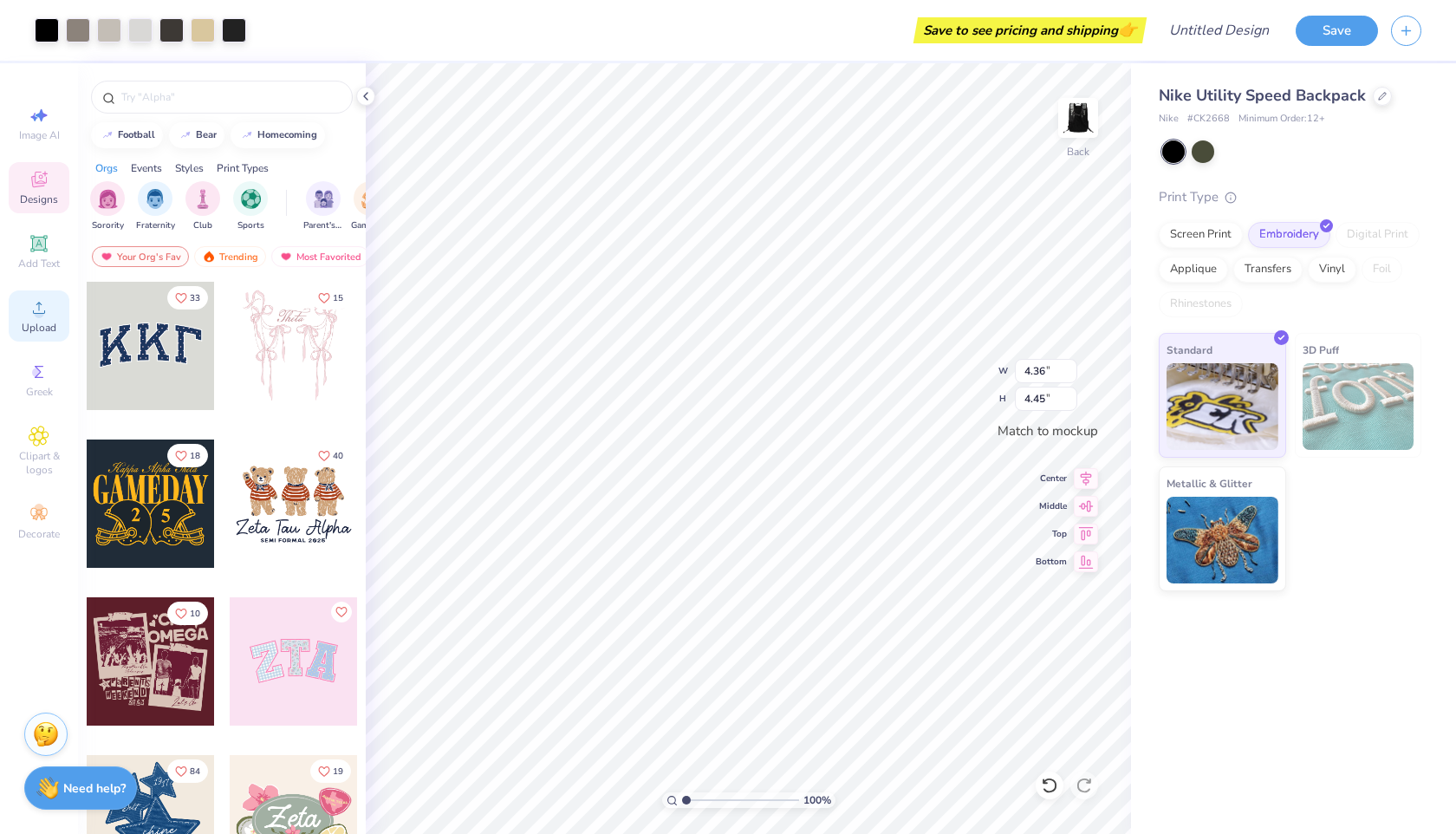
click at [36, 321] on span "Upload" at bounding box center [39, 327] width 35 height 13
click at [40, 264] on span "Add Text" at bounding box center [38, 263] width 41 height 13
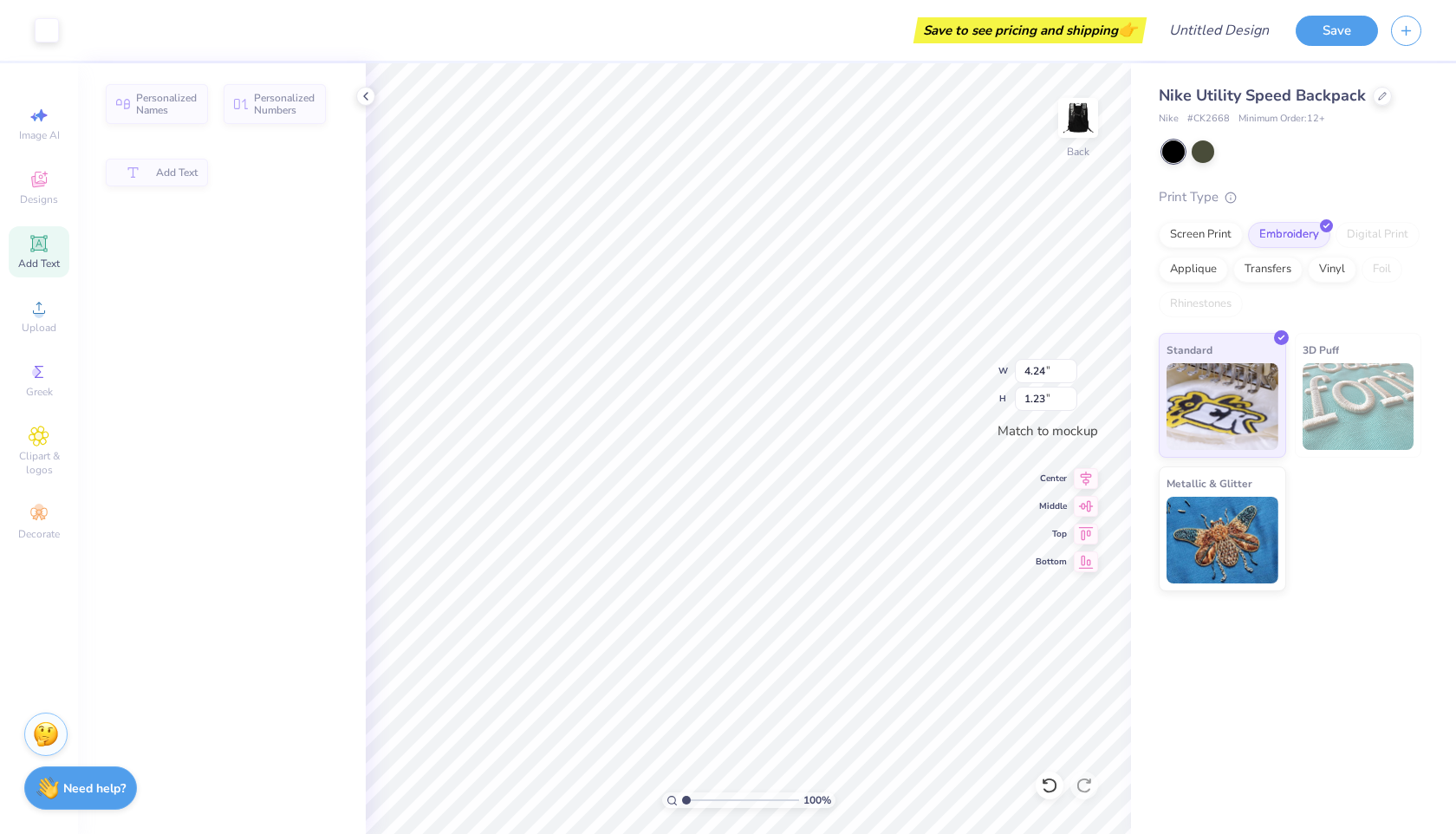
type input "4.24"
type input "1.23"
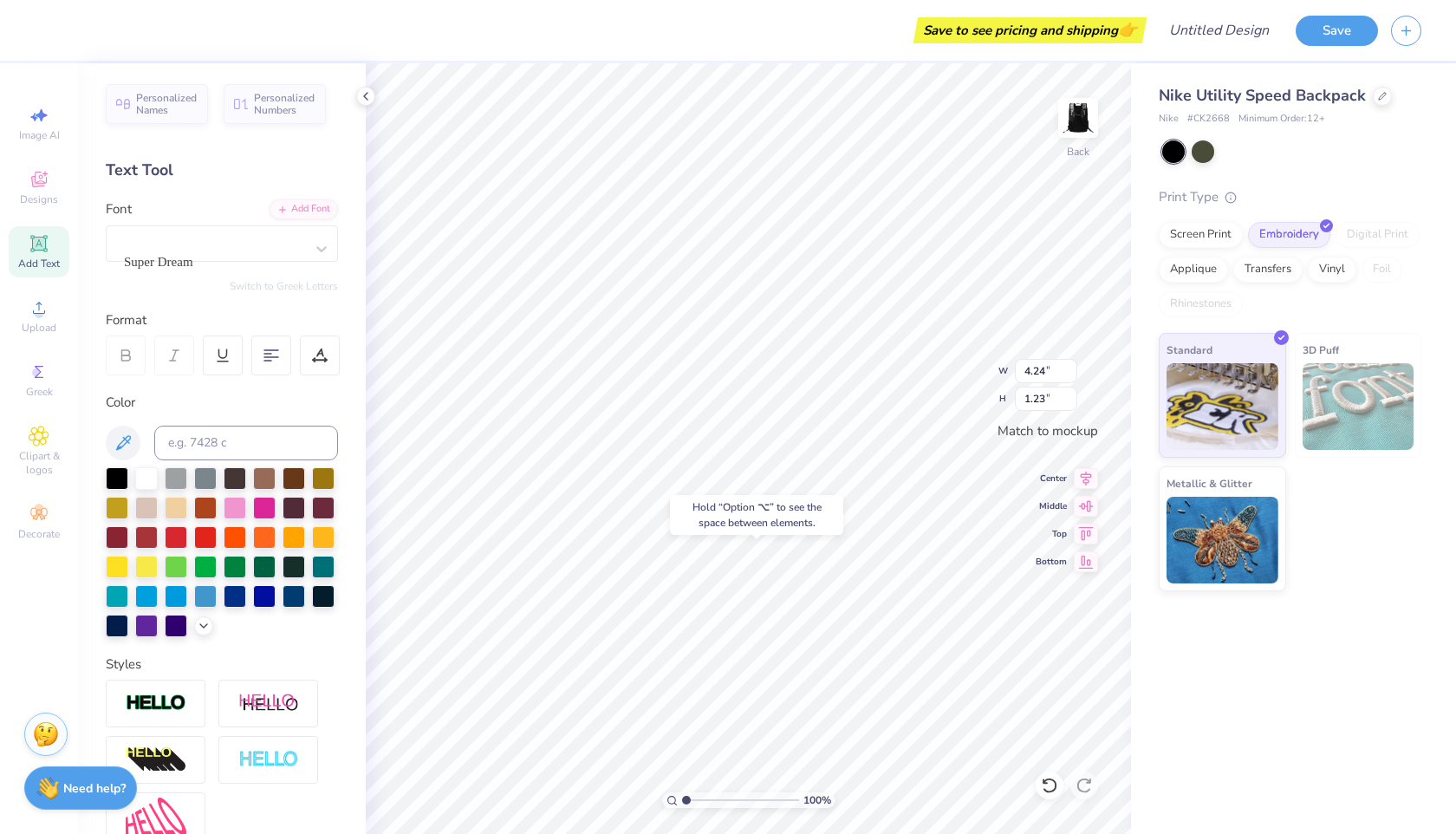
type input "4.29"
type input "1.24"
type textarea "T"
type textarea "Auch"
click at [255, 226] on div "Super Dream" at bounding box center [222, 244] width 232 height 36
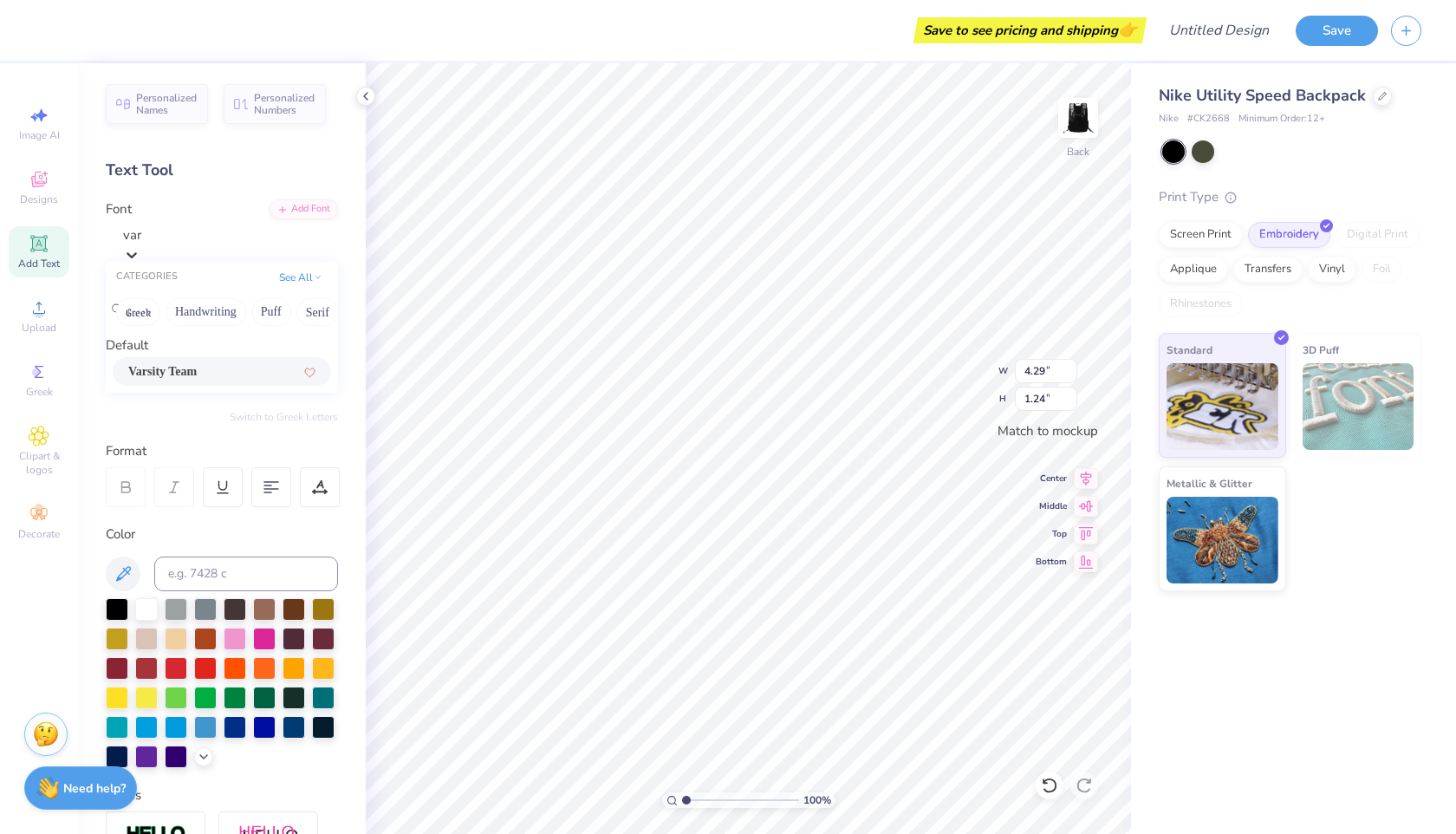
click at [226, 380] on div "Varsity Team" at bounding box center [222, 370] width 187 height 18
type input "var"
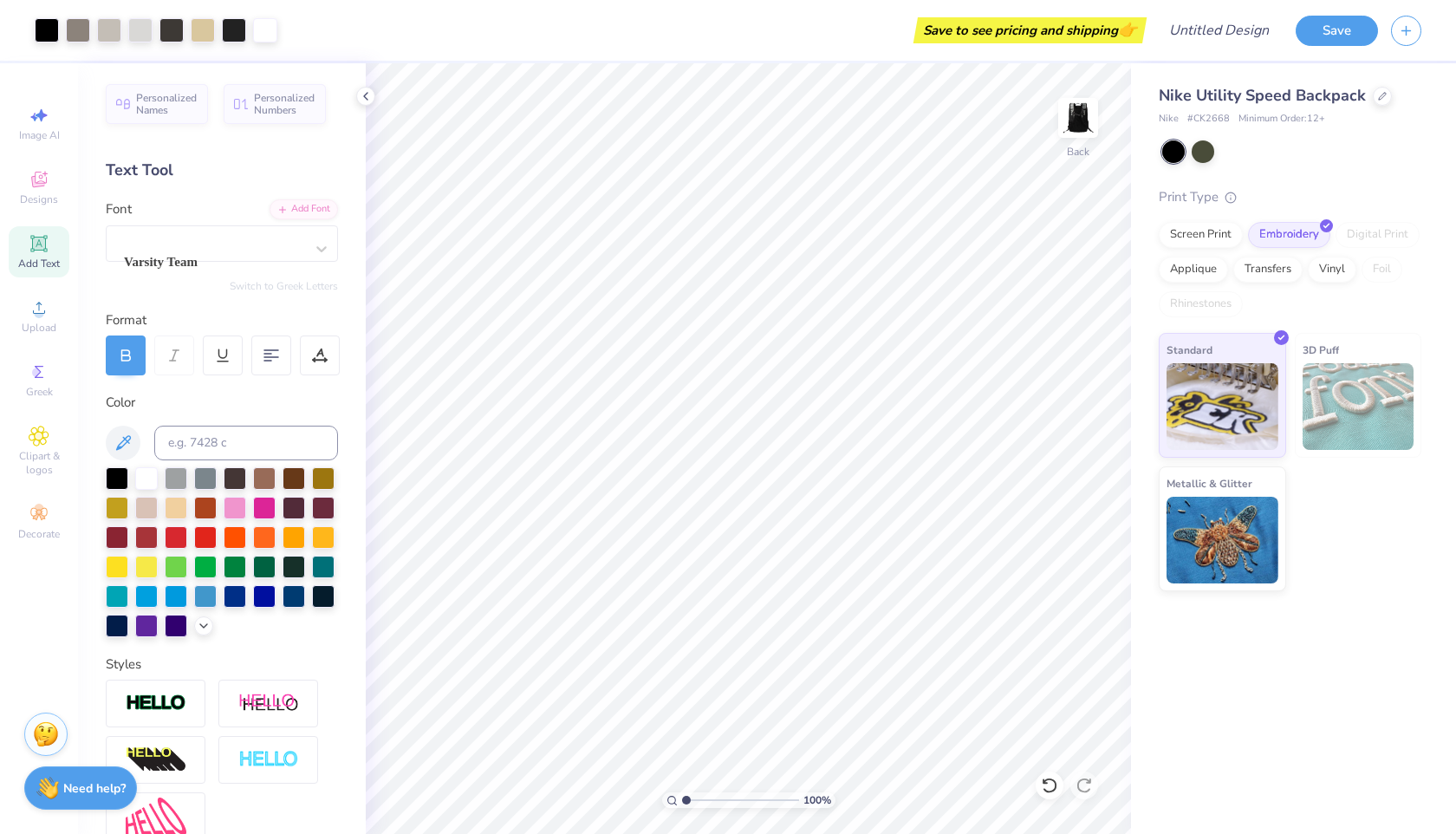
click at [30, 241] on icon at bounding box center [39, 244] width 21 height 21
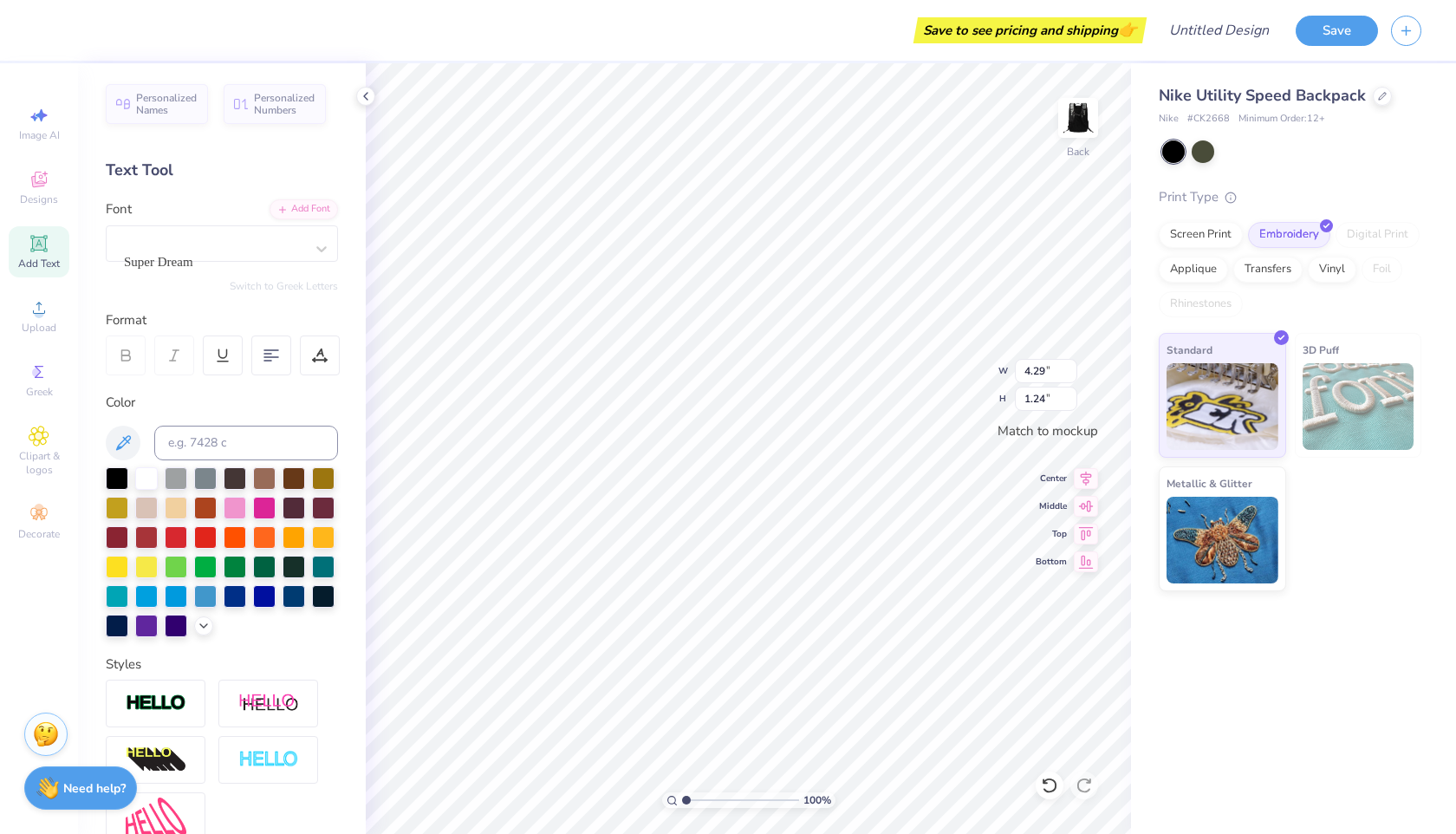
type input "4.29"
type input "1.24"
type textarea "T"
type textarea "31"
click at [267, 244] on div "Super Dream" at bounding box center [215, 250] width 182 height 46
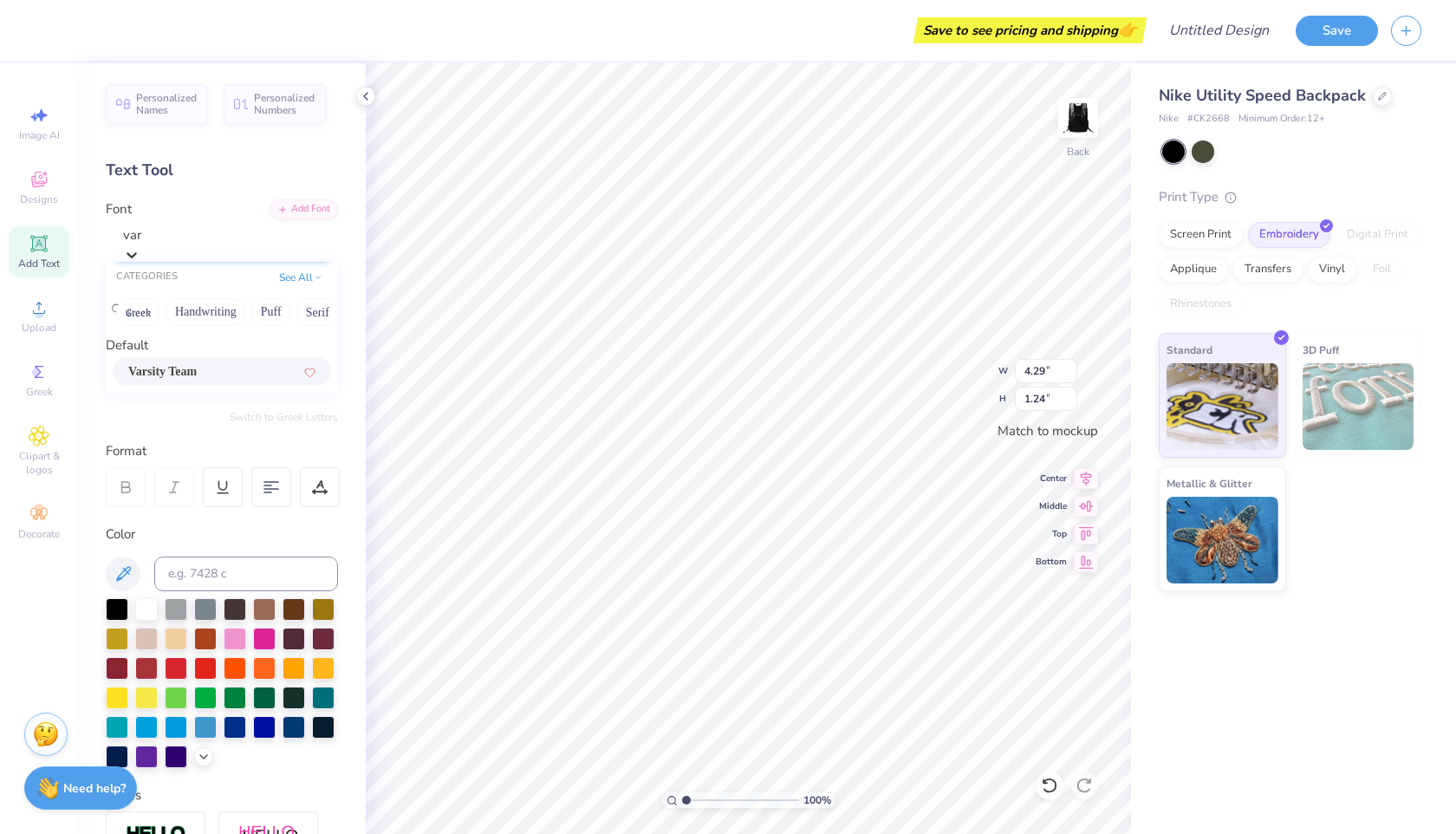
click at [192, 380] on span "Varsity Team" at bounding box center [162, 370] width 68 height 18
type input "var"
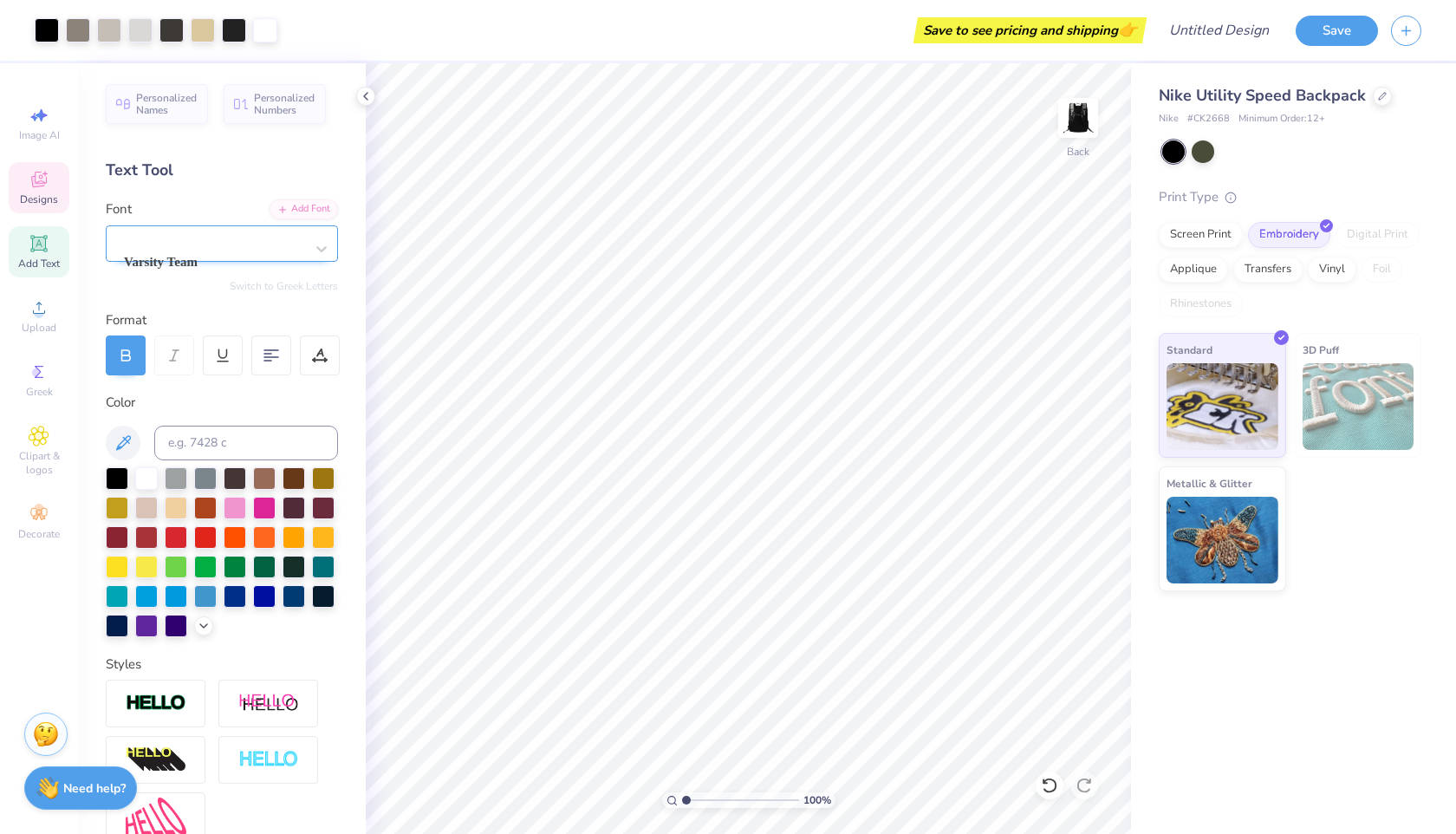
click at [45, 203] on span "Designs" at bounding box center [39, 199] width 38 height 13
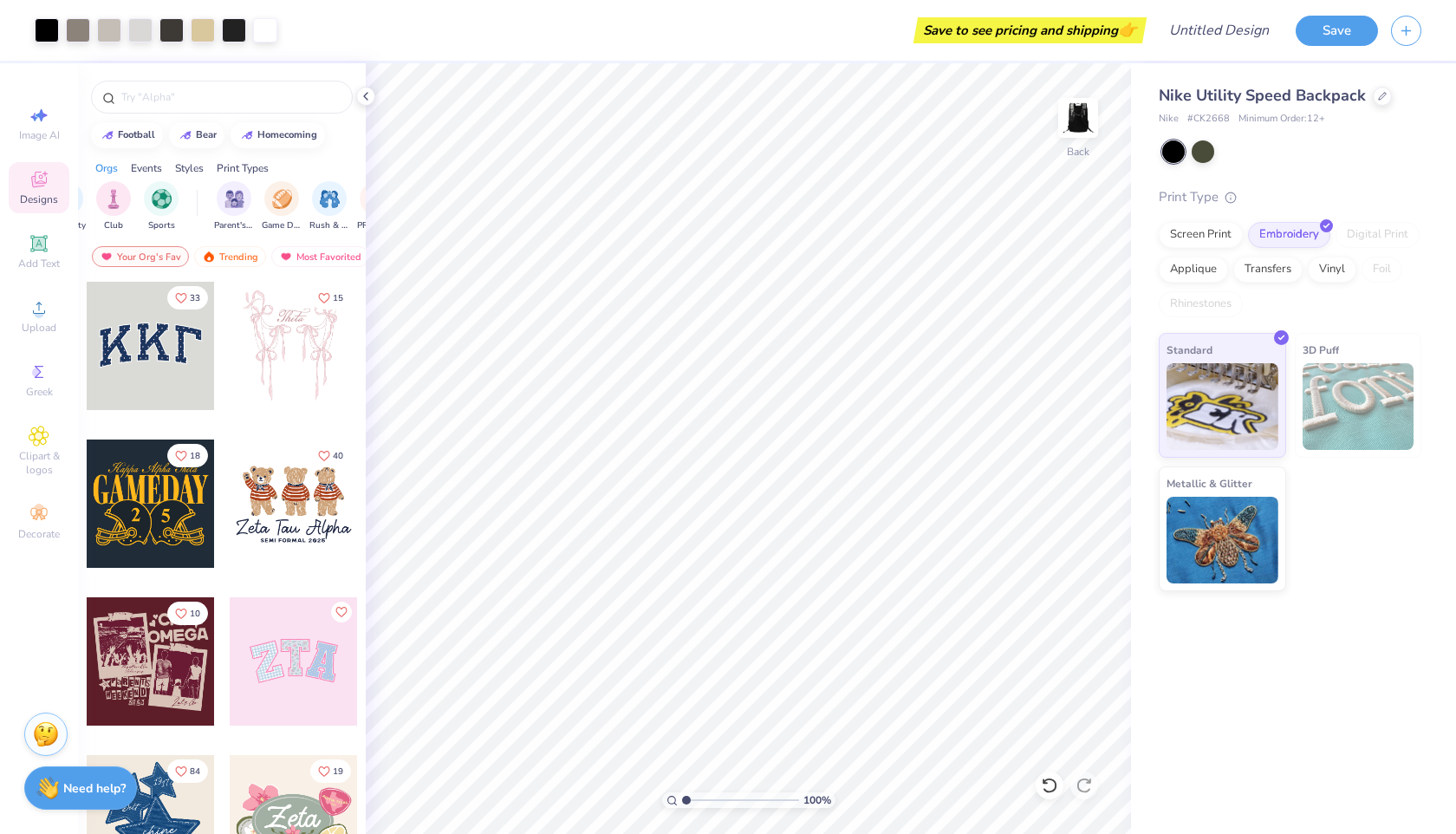
scroll to position [0, 82]
click at [166, 193] on img "filter for Sports" at bounding box center [169, 197] width 20 height 20
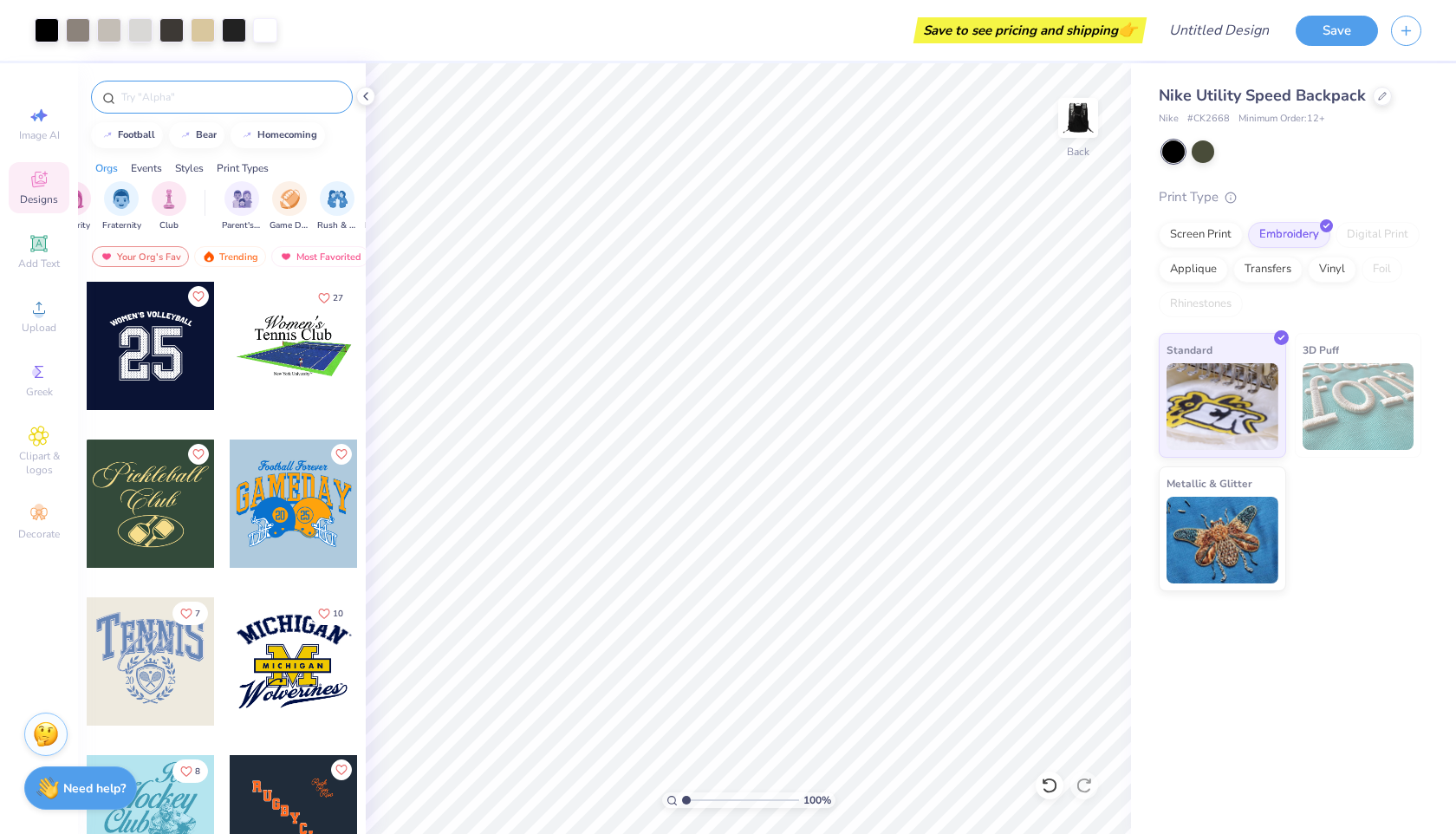
click at [255, 99] on input "text" at bounding box center [230, 97] width 222 height 17
type input "hockey"
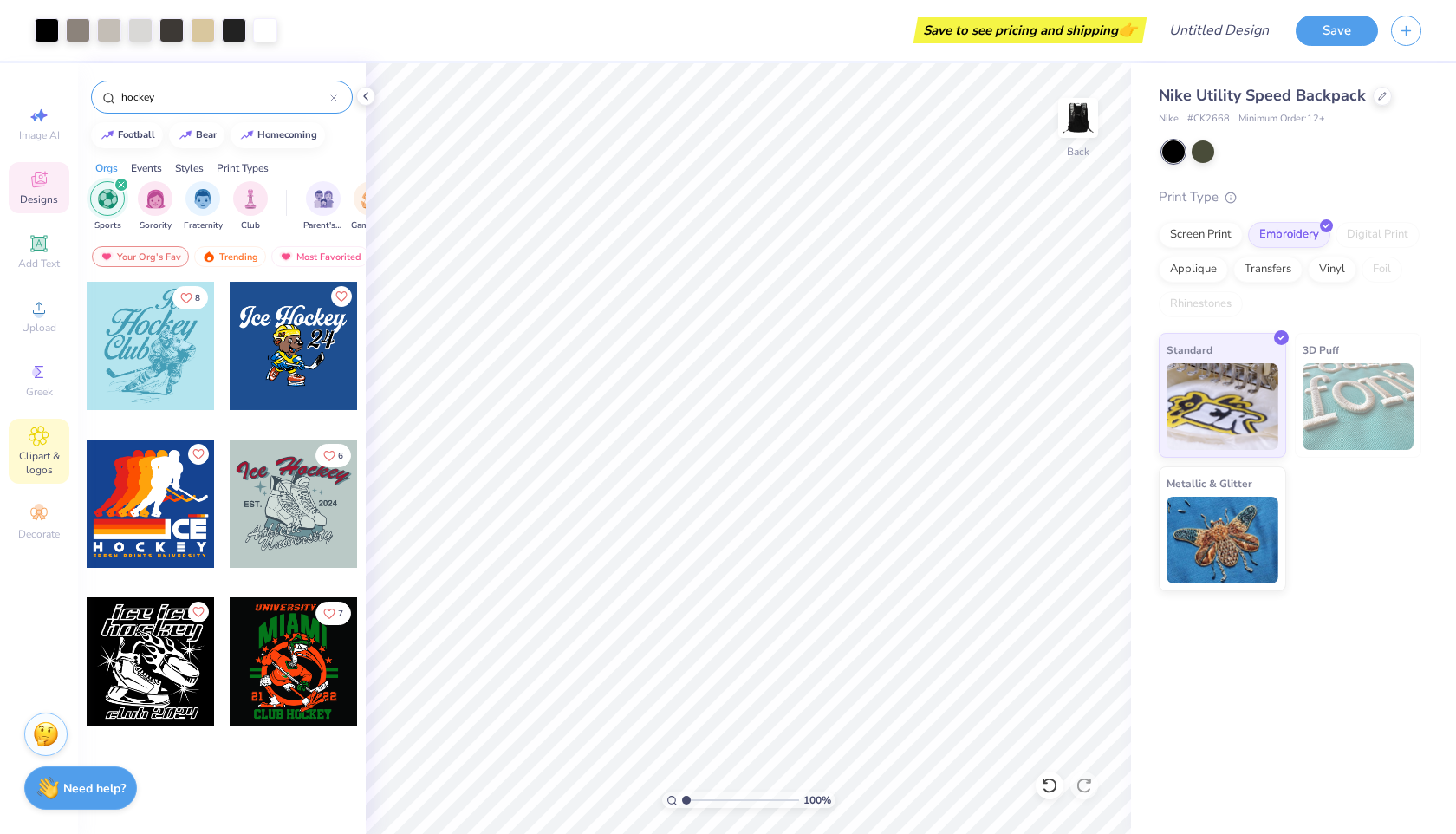
click at [41, 449] on span "Clipart & logos" at bounding box center [38, 463] width 60 height 28
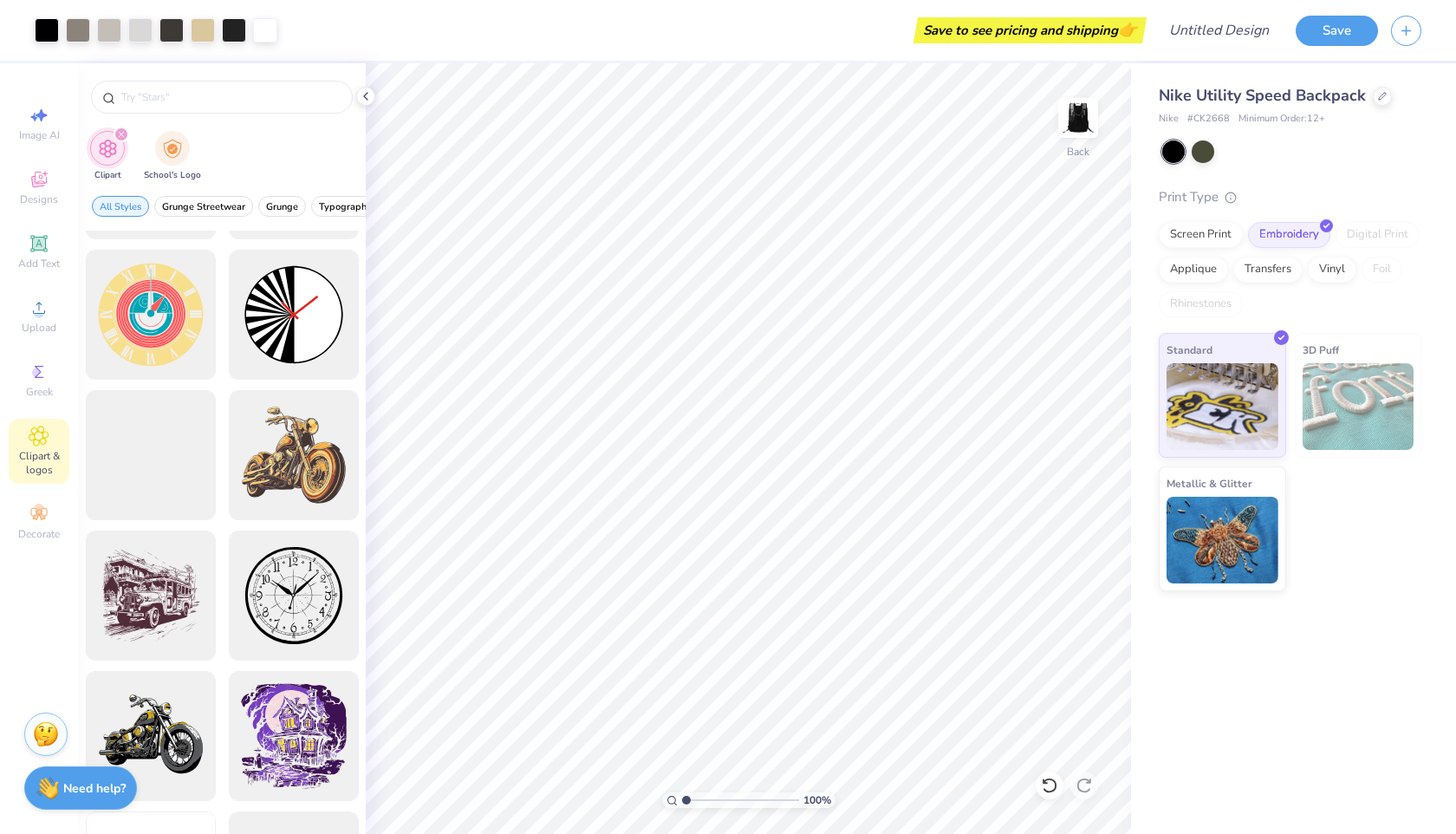
scroll to position [554, 0]
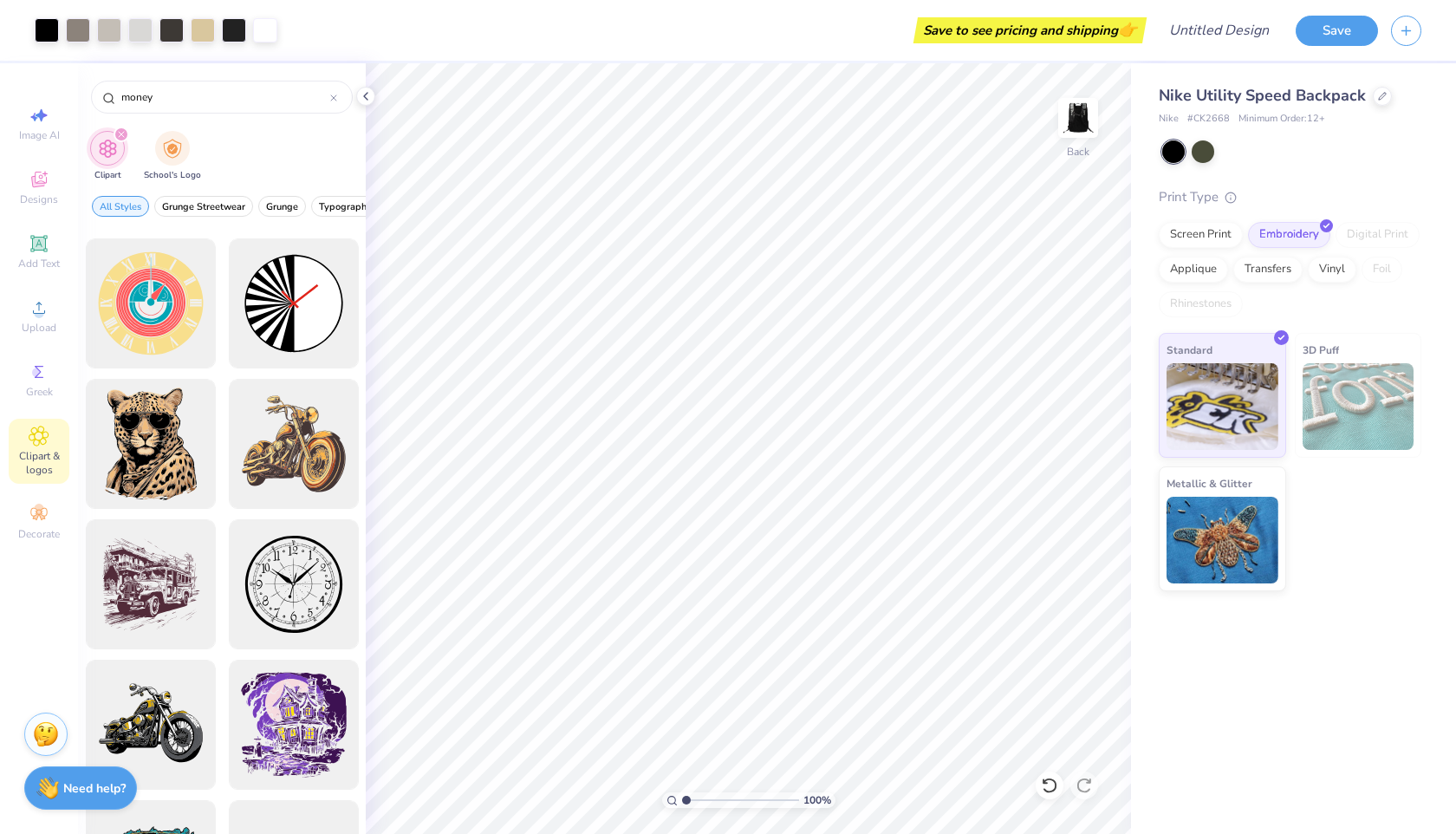
type input "money"
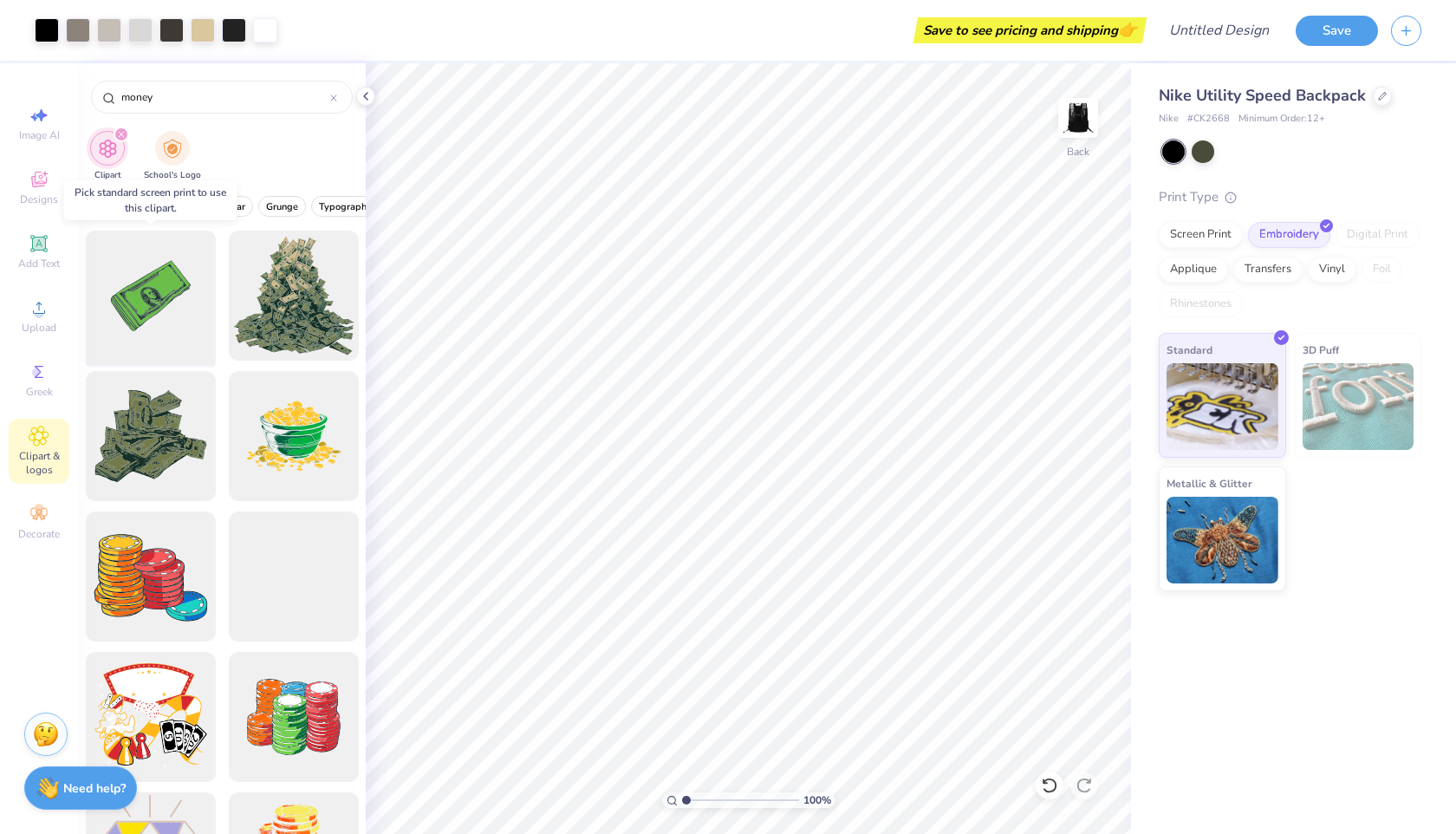
drag, startPoint x: 132, startPoint y: 281, endPoint x: 195, endPoint y: 287, distance: 63.3
click at [199, 288] on div at bounding box center [150, 296] width 143 height 143
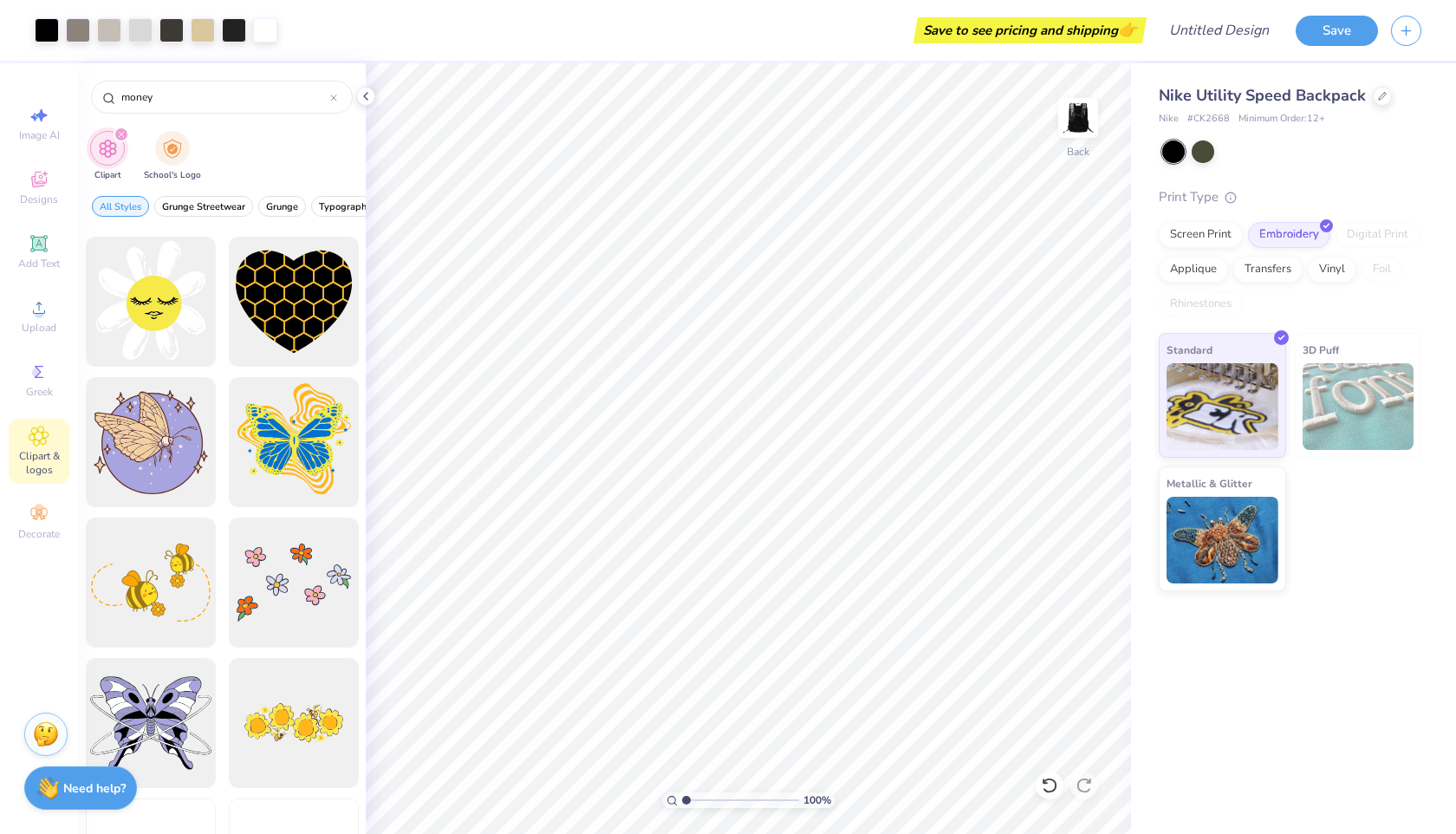
scroll to position [1757, 0]
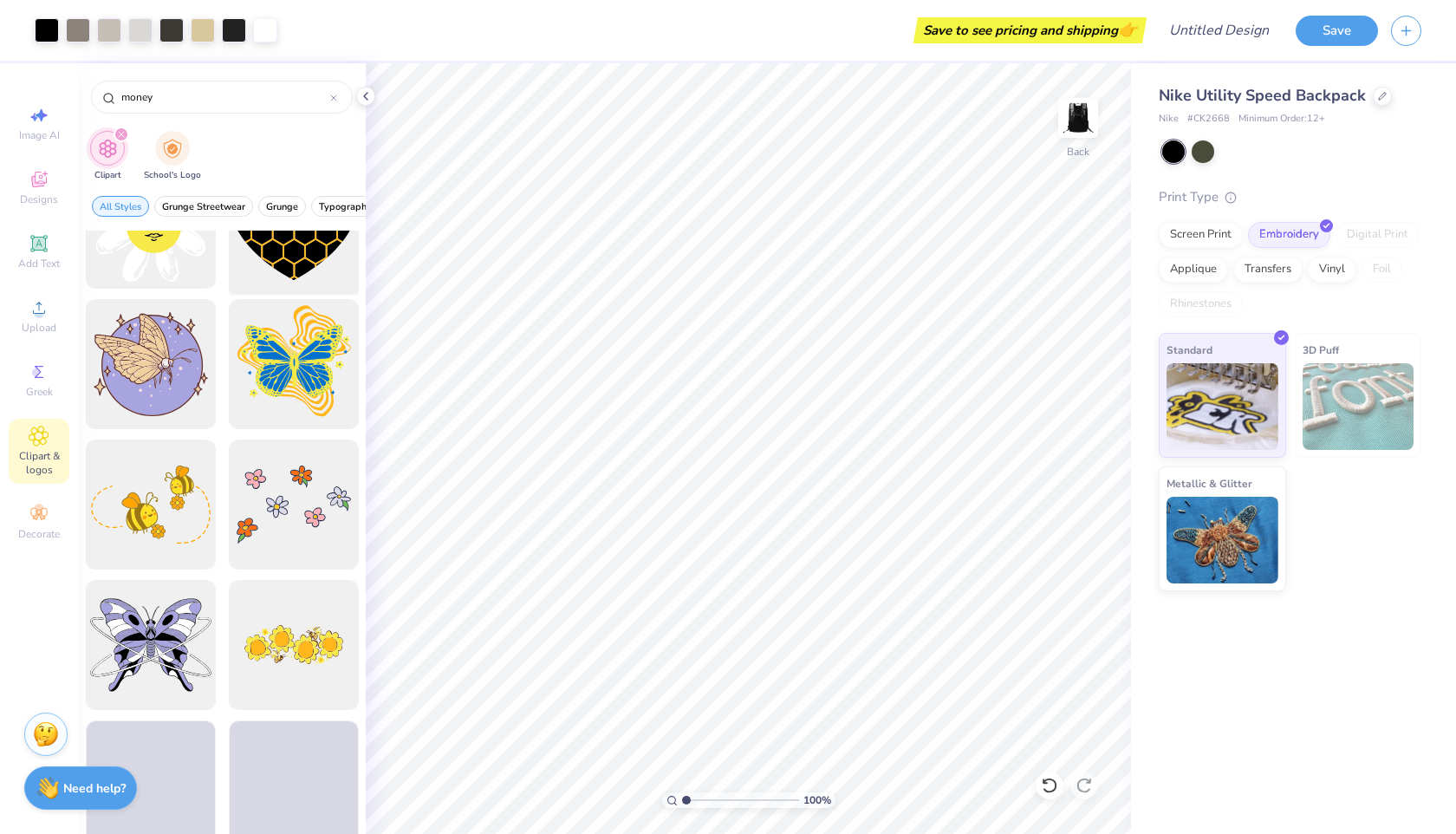
click at [327, 264] on div at bounding box center [293, 224] width 143 height 143
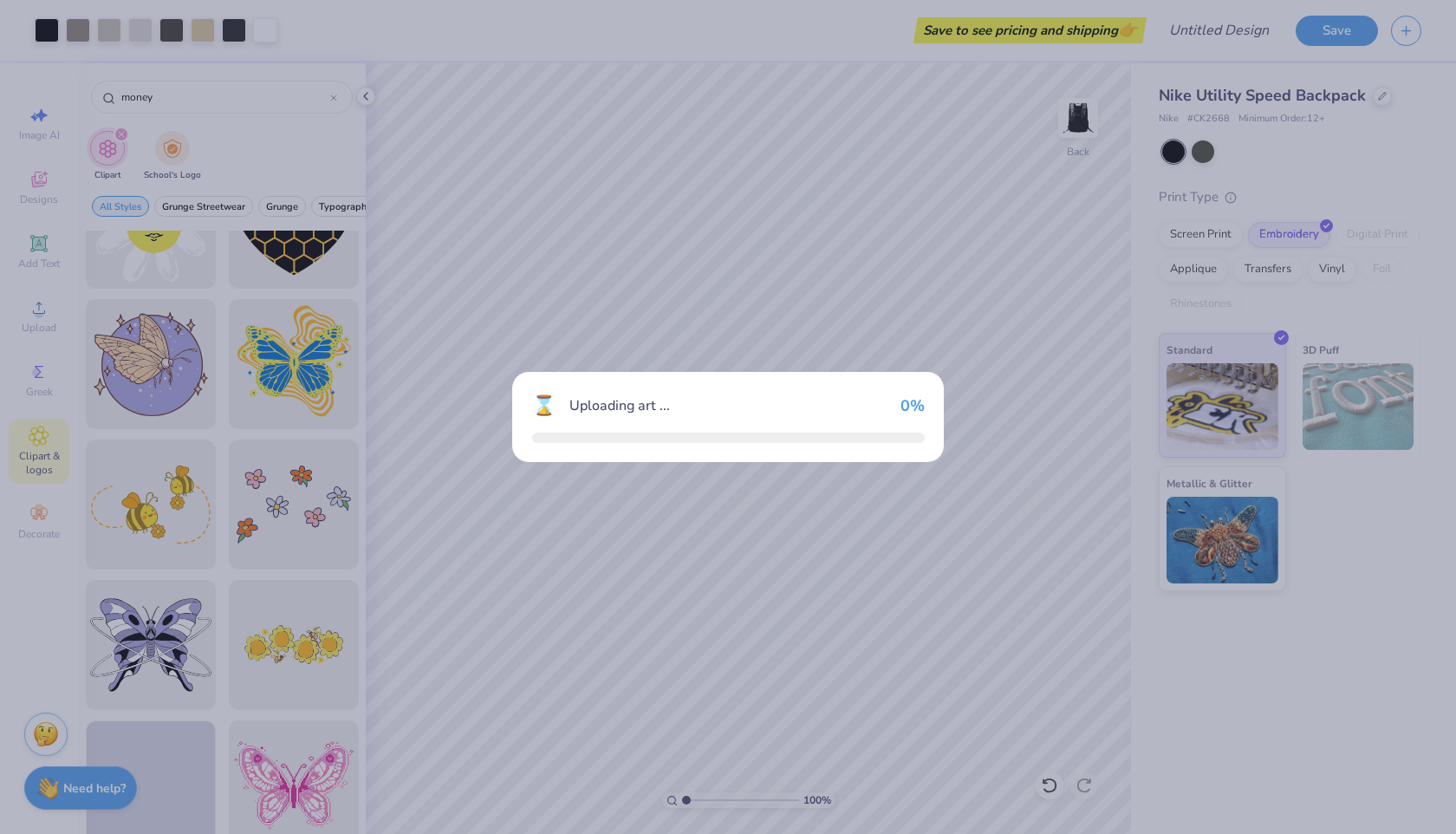
click at [368, 92] on div "⌛ Uploading art ... 0 %" at bounding box center [728, 417] width 1456 height 834
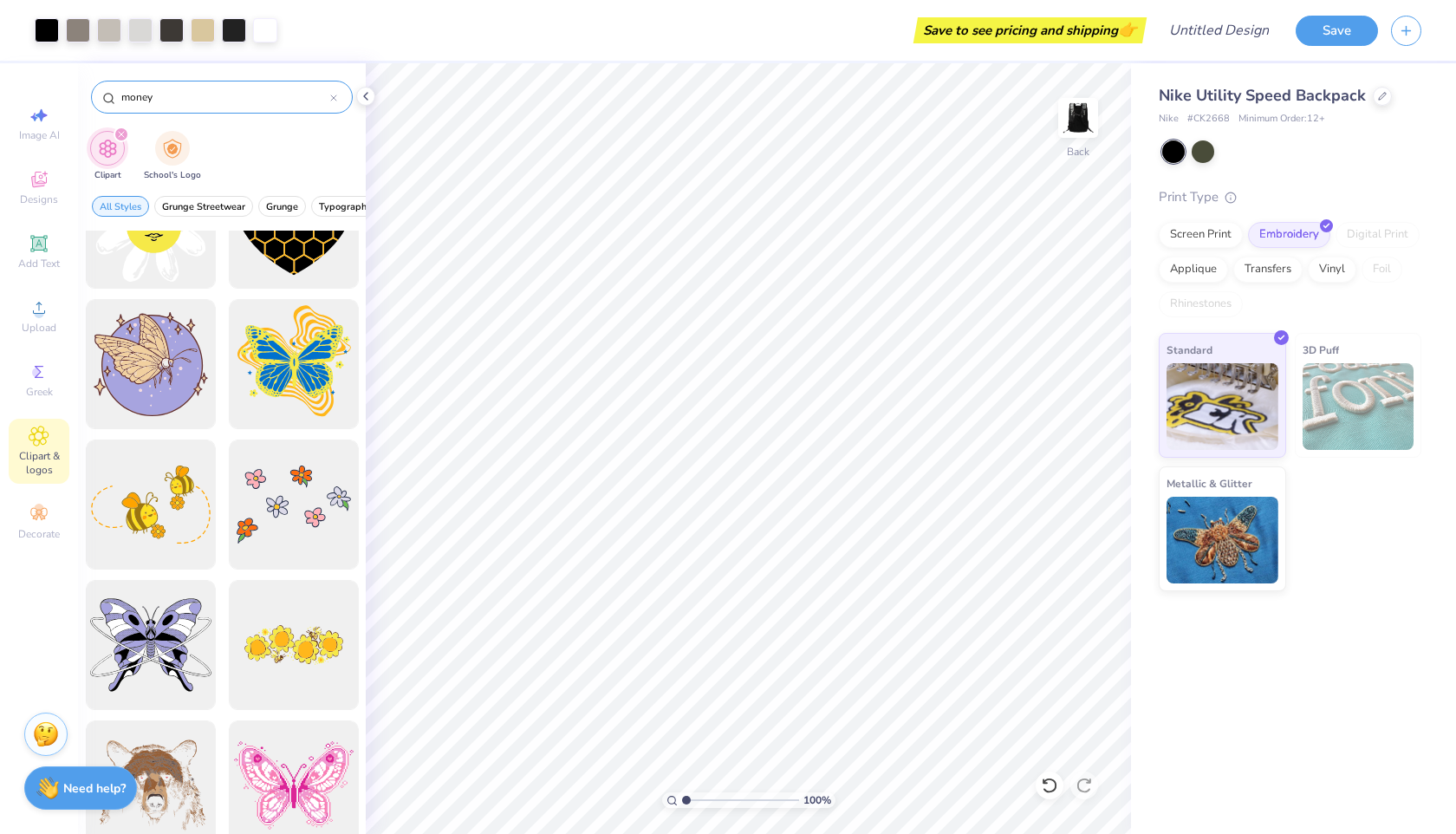
click at [321, 85] on div "money" at bounding box center [222, 97] width 262 height 33
click at [365, 96] on icon at bounding box center [366, 96] width 13 height 13
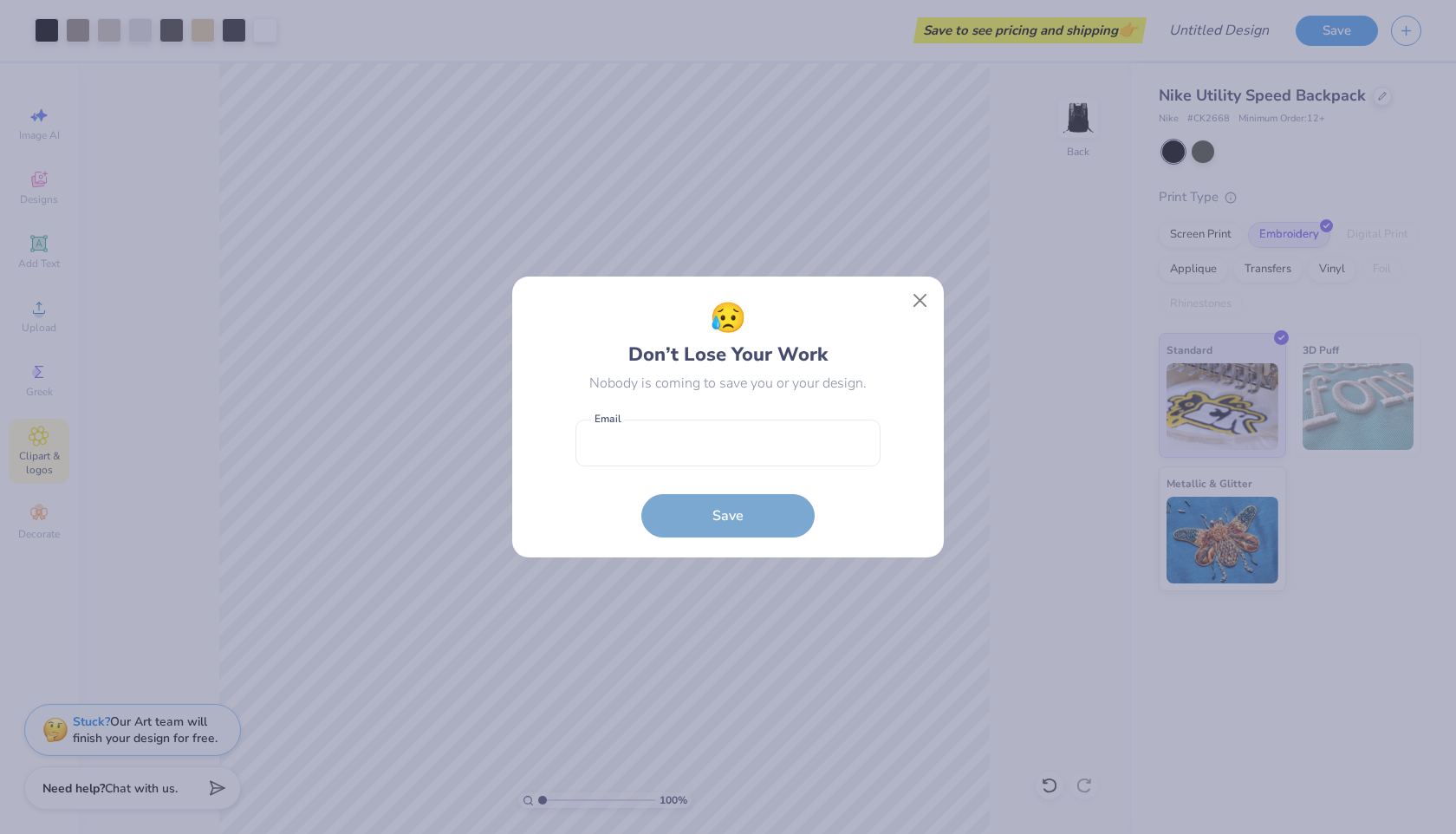
click at [903, 300] on div "😥 Don’t Lose Your Work Nobody is coming to save you or your design. Email is a …" at bounding box center [728, 417] width 393 height 242
click at [913, 300] on button "Close" at bounding box center [920, 300] width 33 height 33
